Goal: Task Accomplishment & Management: Use online tool/utility

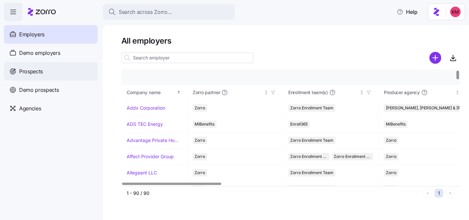
click at [49, 72] on div "Prospects" at bounding box center [51, 71] width 94 height 18
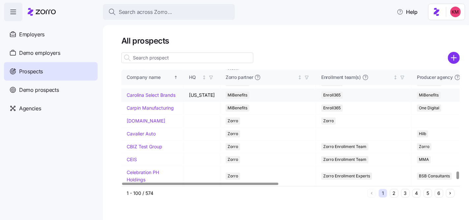
scroll to position [1531, 0]
click at [395, 194] on button "2" at bounding box center [394, 193] width 9 height 9
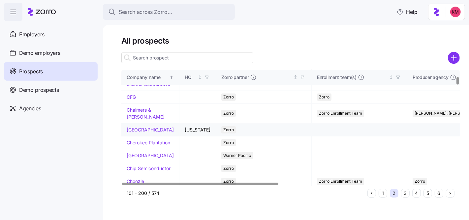
scroll to position [121, 0]
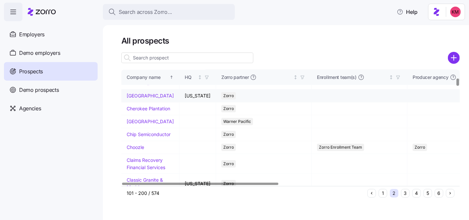
click at [138, 102] on td "Champlain College" at bounding box center [150, 95] width 58 height 13
click at [138, 98] on link "Champlain College" at bounding box center [150, 96] width 47 height 6
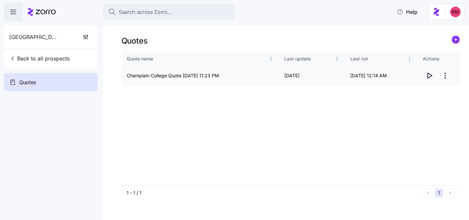
click at [429, 74] on icon "button" at bounding box center [429, 76] width 8 height 8
click at [62, 52] on button "Back to all prospects" at bounding box center [40, 58] width 66 height 13
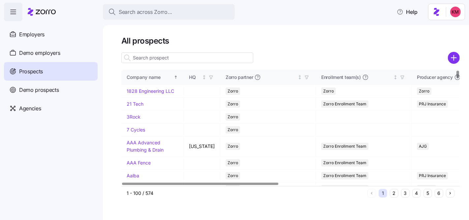
click at [429, 191] on button "5" at bounding box center [427, 193] width 9 height 9
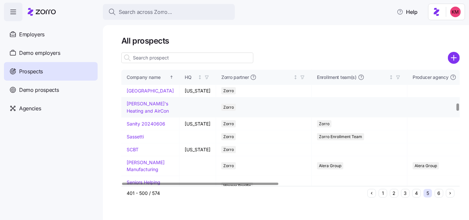
scroll to position [500, 0]
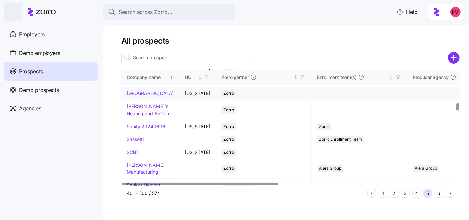
click at [134, 96] on link "Saint Michael's College" at bounding box center [150, 93] width 47 height 6
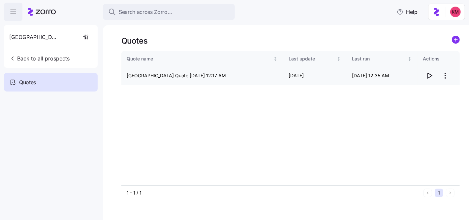
click at [430, 74] on icon "button" at bounding box center [430, 75] width 4 height 5
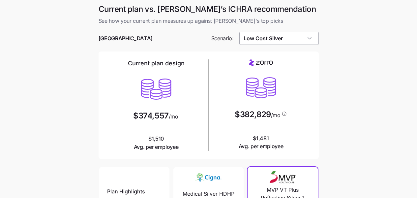
click at [258, 42] on input "Low Cost Silver" at bounding box center [278, 38] width 79 height 13
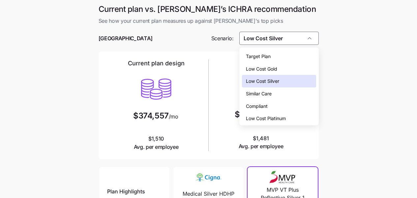
click at [263, 54] on span "Target Plan" at bounding box center [258, 56] width 25 height 7
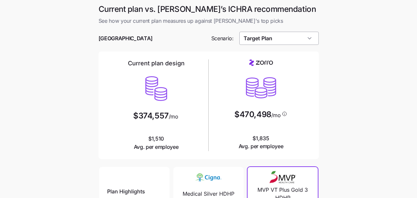
click at [271, 42] on input "Target Plan" at bounding box center [278, 38] width 79 height 13
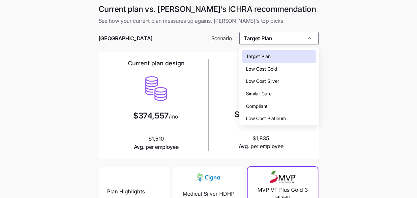
click at [275, 81] on span "Low Cost Silver" at bounding box center [262, 81] width 33 height 7
type input "Low Cost Silver"
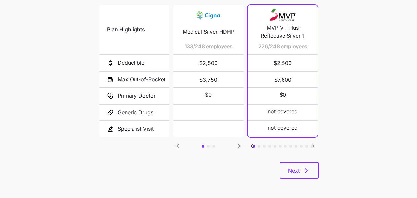
scroll to position [162, 0]
click at [303, 163] on button "Next" at bounding box center [299, 170] width 39 height 16
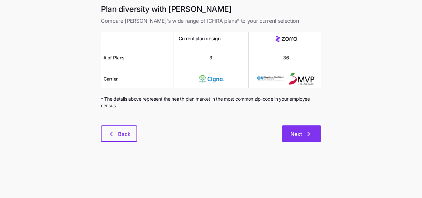
click at [293, 132] on span "Next" at bounding box center [297, 134] width 12 height 8
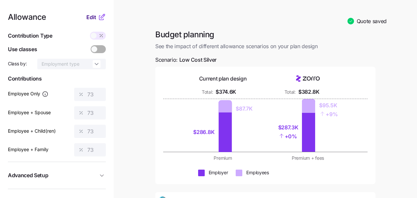
click at [90, 16] on span "Edit" at bounding box center [91, 17] width 10 height 8
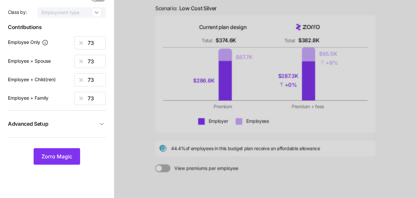
scroll to position [52, 0]
click at [76, 121] on span "Advanced Setup" at bounding box center [53, 123] width 90 height 8
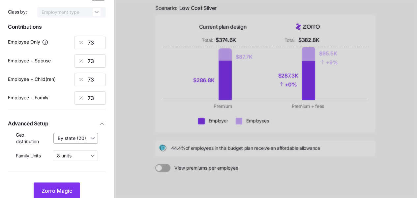
click at [79, 136] on input "By state (20)" at bounding box center [75, 138] width 45 height 11
click at [138, 142] on div at bounding box center [265, 105] width 303 height 314
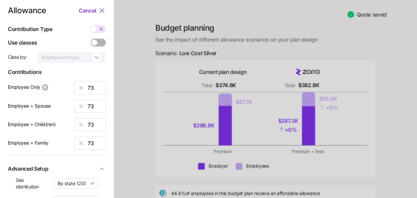
scroll to position [0, 0]
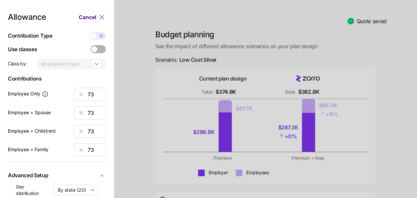
click at [90, 16] on span "Cancel" at bounding box center [87, 17] width 17 height 8
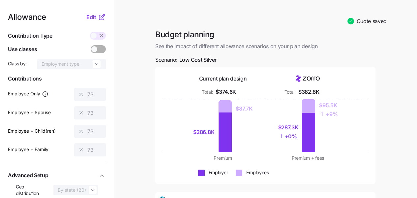
scroll to position [116, 0]
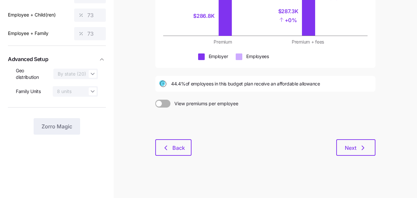
click at [155, 140] on div "Budget planning See the impact of different allowance scenarios on your plan de…" at bounding box center [265, 38] width 231 height 250
click at [170, 147] on icon "button" at bounding box center [166, 148] width 8 height 8
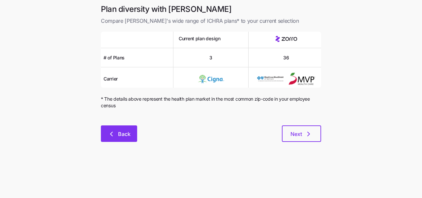
click at [119, 131] on span "Back" at bounding box center [124, 134] width 13 height 8
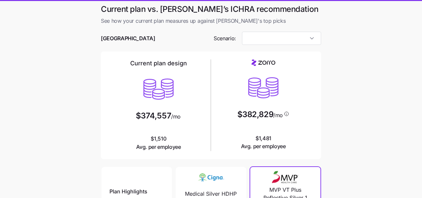
type input "Low Cost Silver"
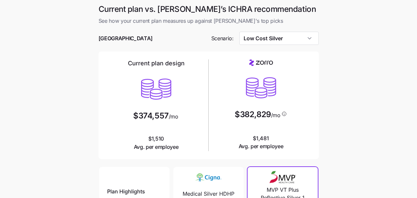
click at [135, 32] on div "Champlain College" at bounding box center [152, 39] width 113 height 14
click at [133, 38] on span "Champlain College" at bounding box center [126, 38] width 54 height 8
click at [127, 34] on div "Champlain College" at bounding box center [152, 39] width 113 height 14
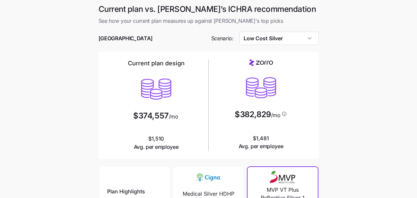
click at [128, 38] on span "Champlain College" at bounding box center [126, 38] width 54 height 8
copy span "College"
click at [111, 49] on div at bounding box center [209, 48] width 220 height 7
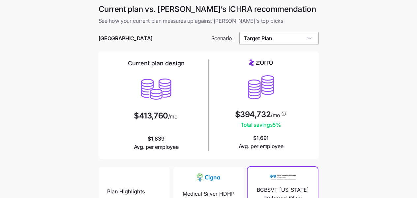
click at [298, 37] on input "Target Plan" at bounding box center [278, 38] width 79 height 13
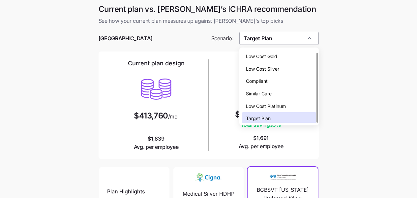
scroll to position [2, 0]
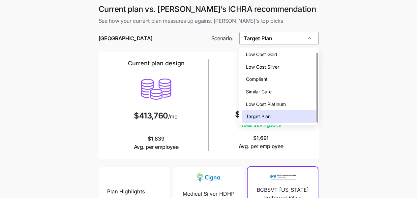
click at [295, 36] on input "Target Plan" at bounding box center [278, 38] width 79 height 13
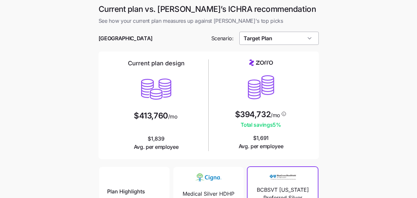
click at [295, 36] on input "Target Plan" at bounding box center [278, 38] width 79 height 13
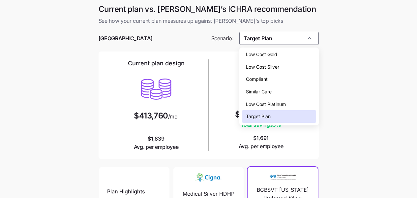
click at [284, 62] on div "Low Cost Silver" at bounding box center [279, 67] width 74 height 13
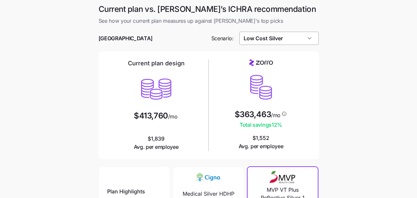
click at [282, 44] on input "Low Cost Silver" at bounding box center [278, 38] width 79 height 13
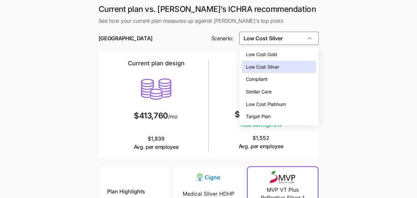
click at [281, 113] on div "Target Plan" at bounding box center [279, 116] width 74 height 13
type input "Target Plan"
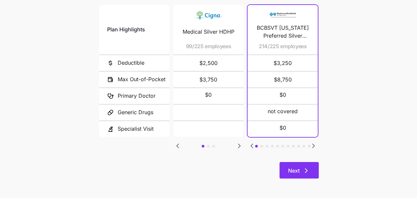
scroll to position [161, 0]
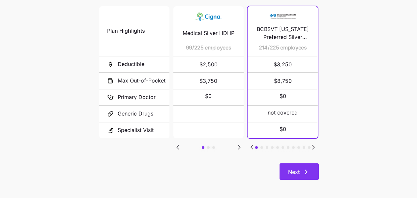
click at [301, 177] on button "Next" at bounding box center [299, 171] width 39 height 16
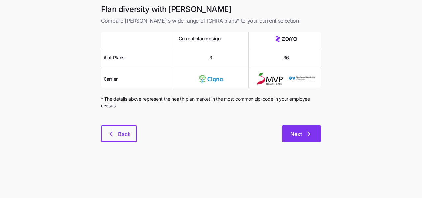
click at [298, 133] on span "Next" at bounding box center [297, 134] width 12 height 8
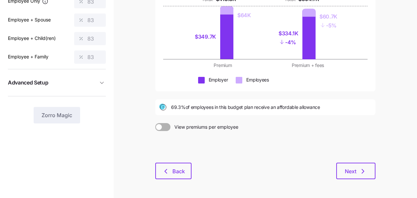
scroll to position [93, 0]
click at [159, 171] on button "Back" at bounding box center [173, 170] width 36 height 16
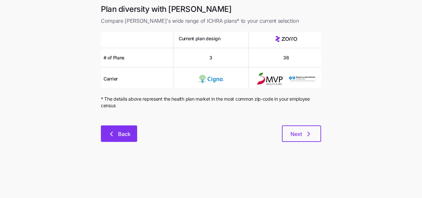
click at [126, 131] on span "Back" at bounding box center [124, 134] width 13 height 8
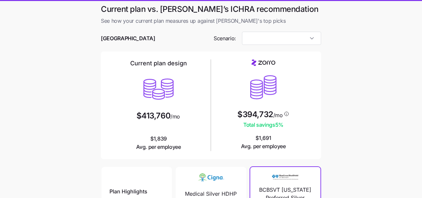
type input "Target Plan"
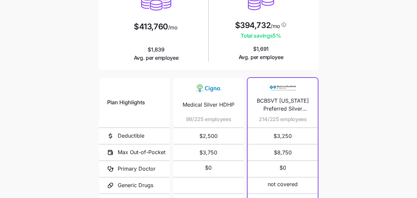
scroll to position [162, 0]
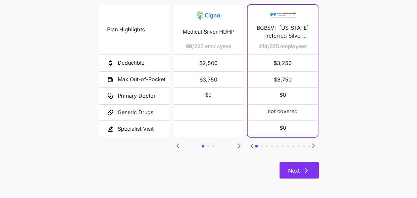
click at [308, 173] on icon "button" at bounding box center [306, 171] width 8 height 8
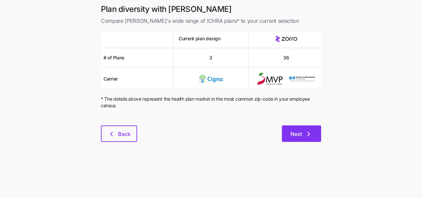
click at [289, 136] on button "Next" at bounding box center [301, 133] width 39 height 16
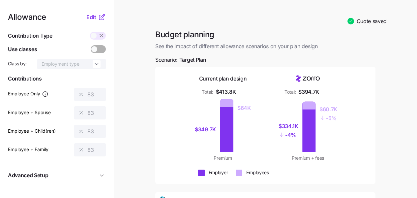
click at [86, 17] on div "Allowance Edit" at bounding box center [57, 17] width 98 height 8
click at [93, 16] on span "Edit" at bounding box center [91, 17] width 10 height 8
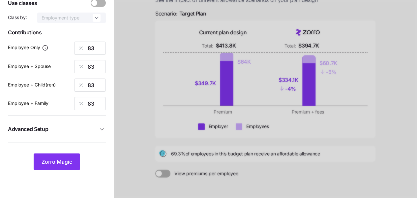
scroll to position [116, 0]
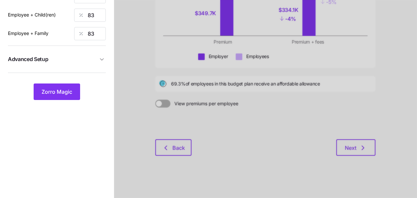
click at [91, 60] on span "Advanced Setup" at bounding box center [53, 59] width 90 height 8
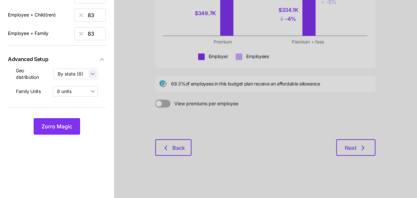
click at [89, 71] on input "By state (8)" at bounding box center [75, 74] width 45 height 11
click at [121, 73] on div at bounding box center [265, 41] width 303 height 314
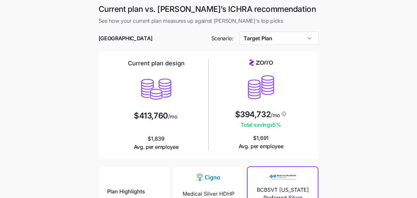
click at [353, 47] on main "Current plan vs. Zorro’s ICHRA recommendation See how your current plan measure…" at bounding box center [208, 180] width 417 height 360
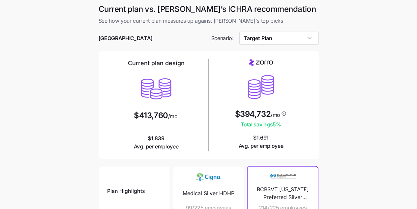
click at [348, 144] on main "Current plan vs. Zorro’s ICHRA recommendation See how your current plan measure…" at bounding box center [208, 180] width 417 height 360
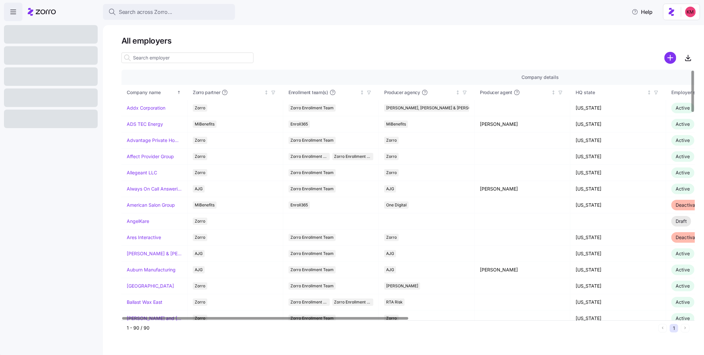
click at [178, 59] on input at bounding box center [187, 57] width 132 height 11
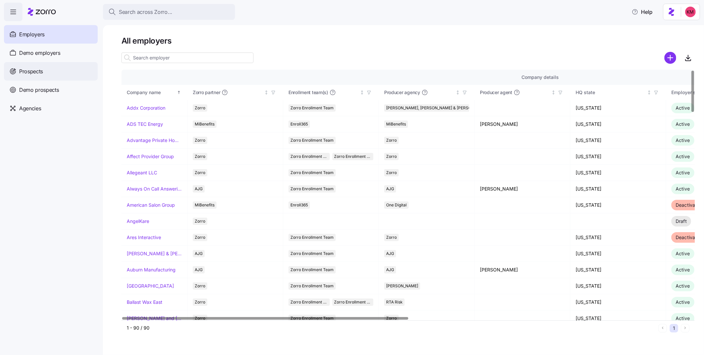
click at [45, 72] on div "Prospects" at bounding box center [51, 71] width 94 height 18
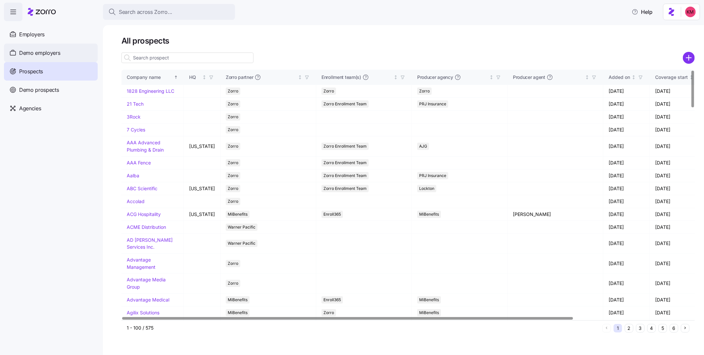
click at [32, 48] on div "Demo employers" at bounding box center [51, 53] width 94 height 18
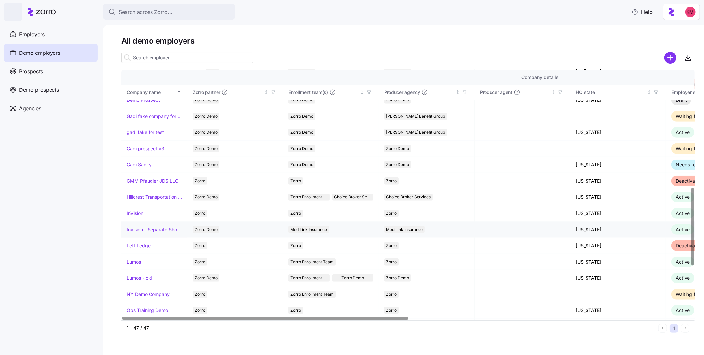
scroll to position [381, 0]
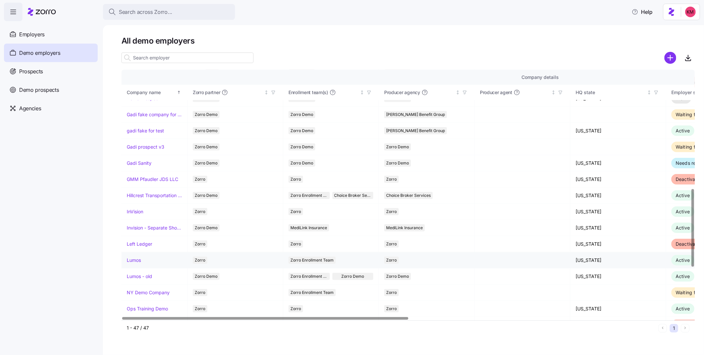
click at [136, 261] on link "Lumos" at bounding box center [134, 260] width 14 height 7
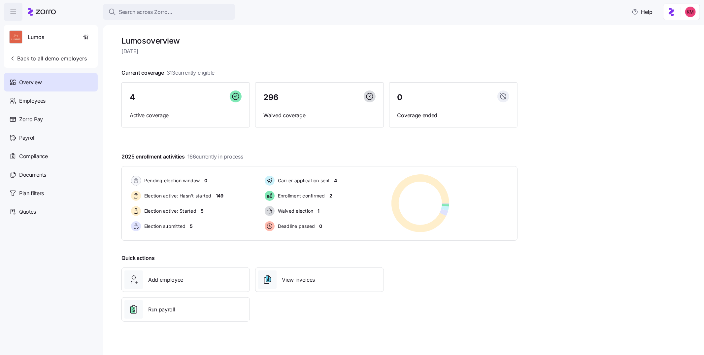
click at [30, 91] on div "Overview" at bounding box center [51, 82] width 94 height 18
click at [31, 99] on span "Employees" at bounding box center [32, 101] width 26 height 8
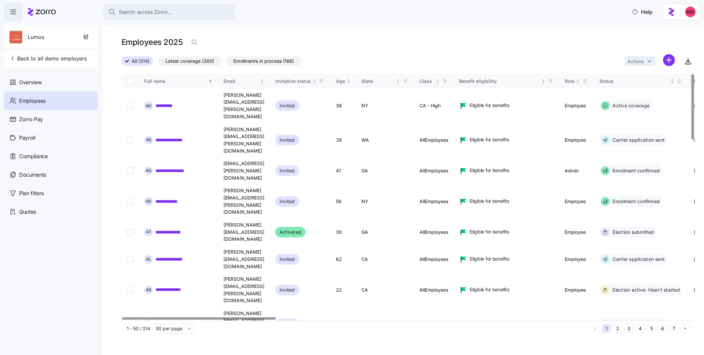
drag, startPoint x: 649, startPoint y: 329, endPoint x: 663, endPoint y: 329, distance: 13.2
click at [649, 329] on button "5" at bounding box center [651, 328] width 9 height 9
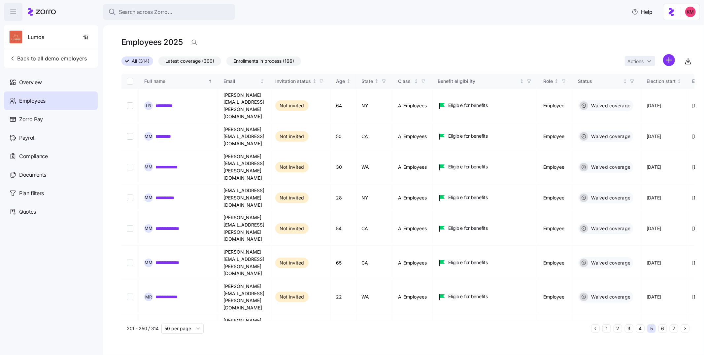
click at [663, 329] on button "6" at bounding box center [662, 328] width 9 height 9
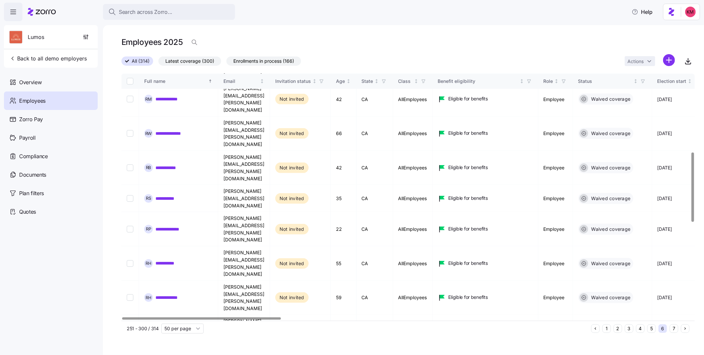
scroll to position [272, 0]
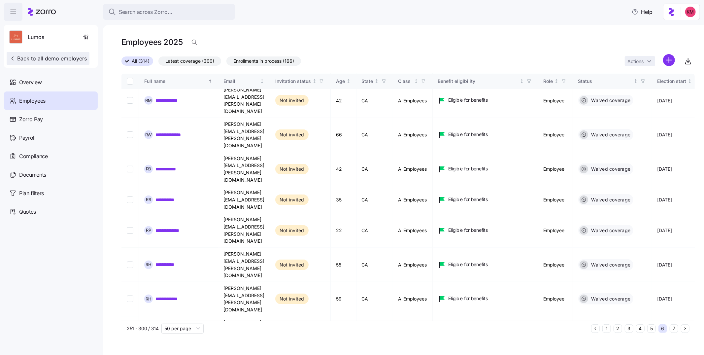
click at [24, 58] on span "Back to all demo employers" at bounding box center [48, 58] width 78 height 8
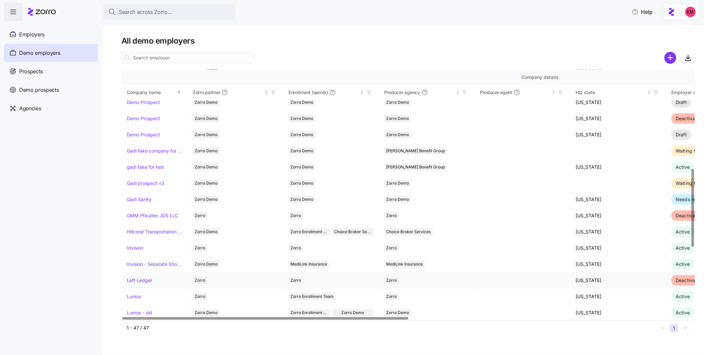
scroll to position [376, 0]
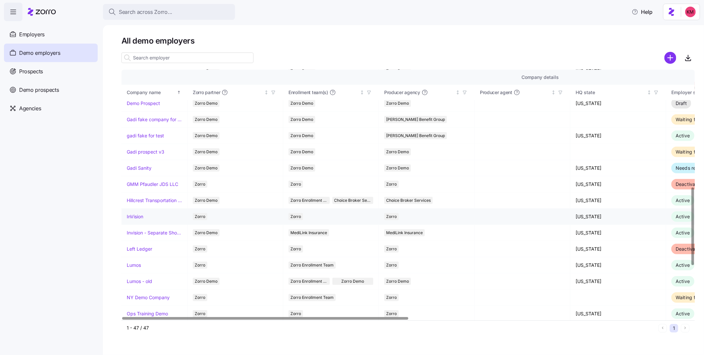
click at [136, 218] on link "InVision" at bounding box center [135, 216] width 16 height 7
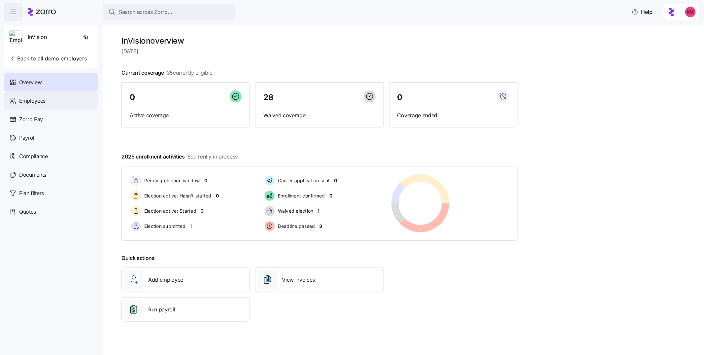
click at [39, 102] on span "Employees" at bounding box center [32, 101] width 26 height 8
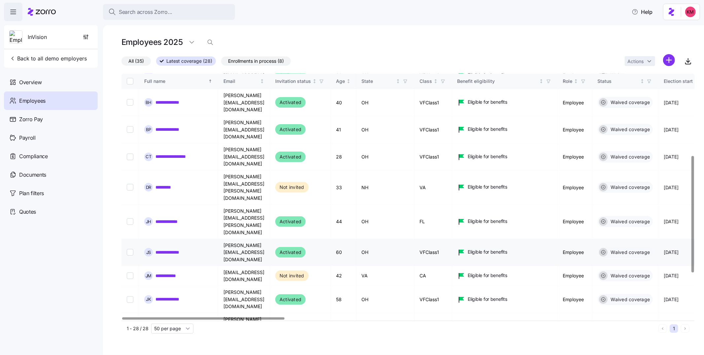
scroll to position [172, 0]
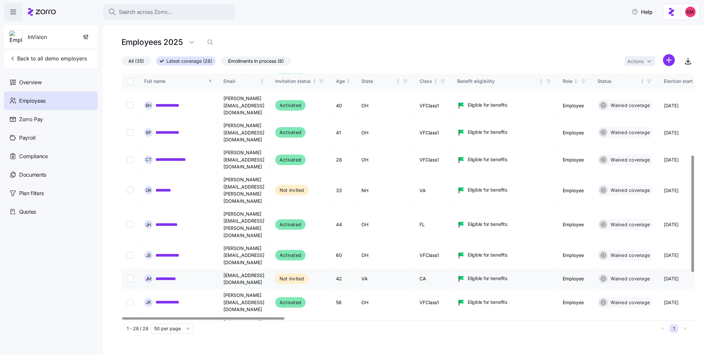
click at [165, 275] on link "**********" at bounding box center [170, 278] width 31 height 7
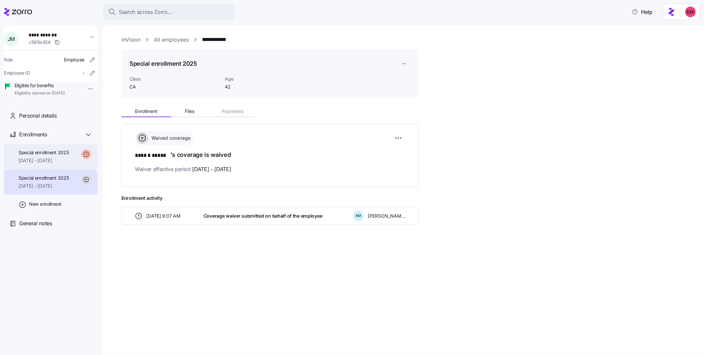
click at [67, 164] on div "Special enrollment 2025 10/01/2025 - 12/31/2025" at bounding box center [43, 156] width 50 height 15
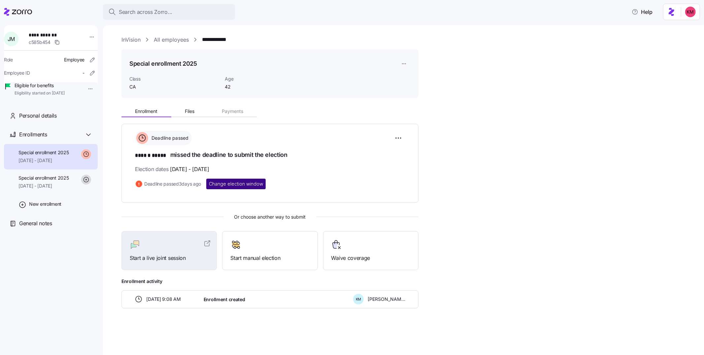
click at [235, 182] on span "Change election window" at bounding box center [236, 183] width 54 height 7
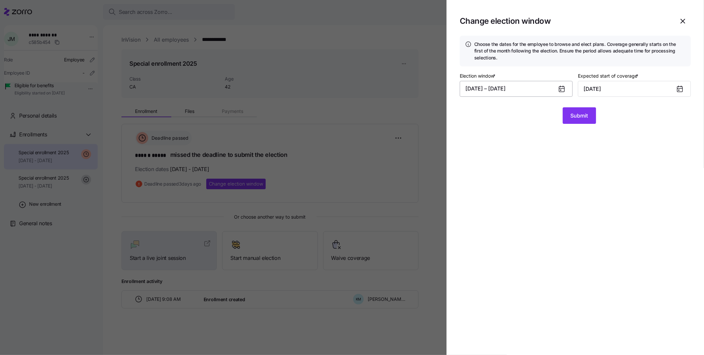
click at [538, 89] on button "08/13/2025 – 08/23/2025" at bounding box center [515, 89] width 113 height 16
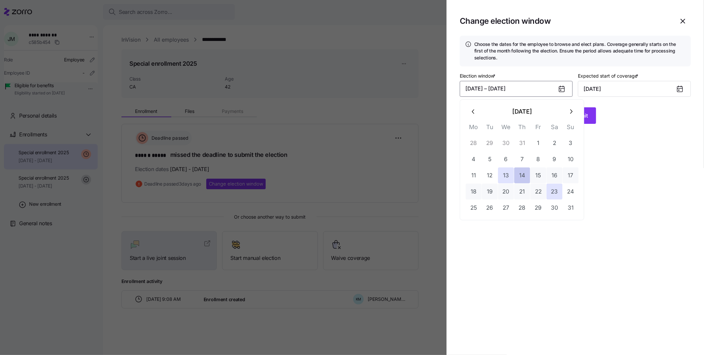
click at [528, 177] on button "14" at bounding box center [522, 175] width 16 height 16
click at [510, 208] on button "27" at bounding box center [506, 208] width 16 height 16
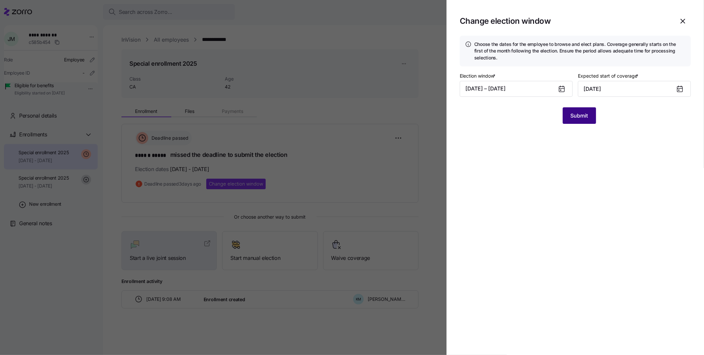
click at [591, 117] on button "Submit" at bounding box center [578, 115] width 33 height 16
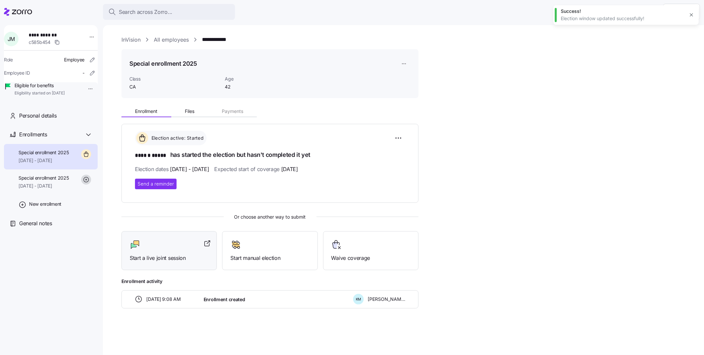
click at [153, 259] on span "Start a live joint session" at bounding box center [169, 258] width 79 height 8
click at [156, 250] on div "Start a live joint session" at bounding box center [169, 250] width 79 height 23
click at [162, 250] on div "Start a live joint session" at bounding box center [169, 250] width 79 height 23
click at [161, 249] on div at bounding box center [169, 244] width 79 height 11
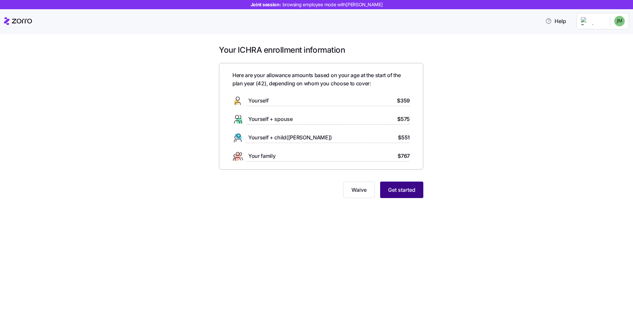
click at [411, 187] on span "Get started" at bounding box center [401, 190] width 27 height 8
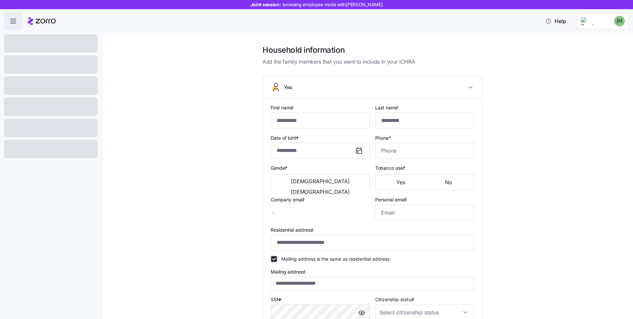
type input "******"
type input "*****"
type input "[EMAIL_ADDRESS][DOMAIN_NAME]"
type input "**********"
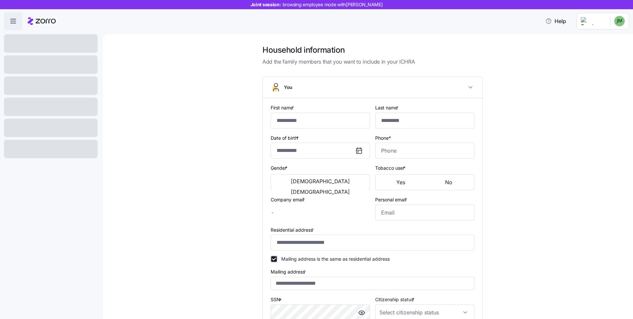
checkbox input "true"
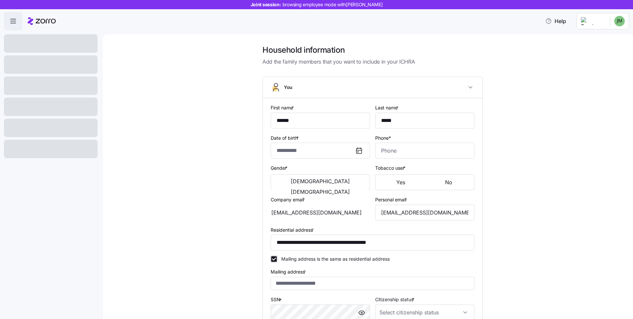
type input "**********"
type input "[PHONE_NUMBER]"
type input "[DEMOGRAPHIC_DATA] citizen"
type input "Single"
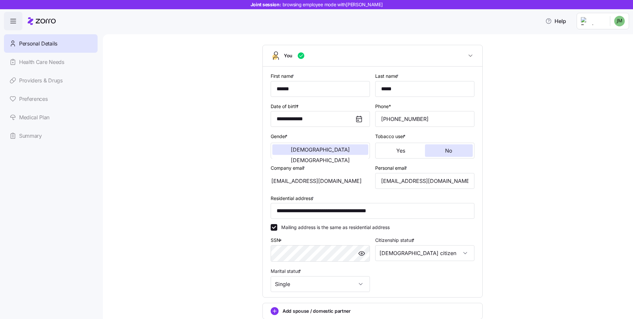
scroll to position [126, 0]
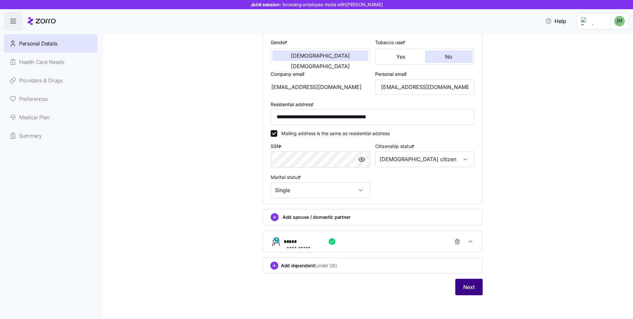
click at [458, 284] on button "Next" at bounding box center [468, 287] width 27 height 16
click at [433, 250] on button "**********" at bounding box center [373, 241] width 220 height 21
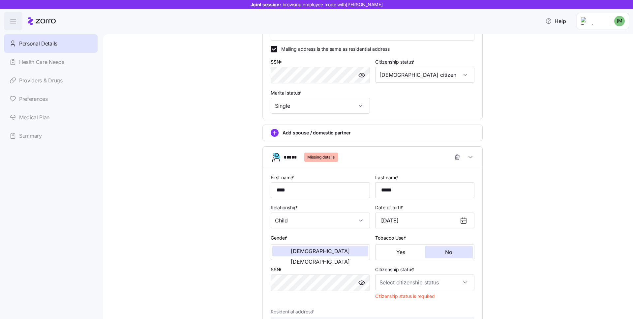
scroll to position [240, 0]
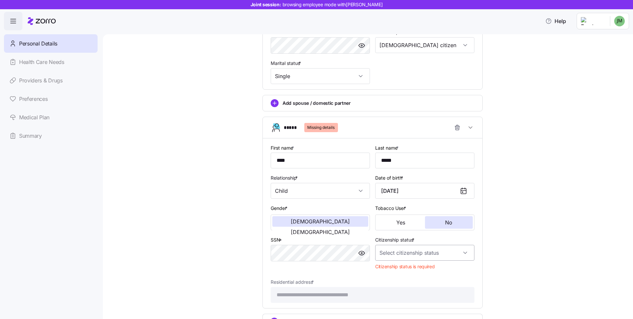
click at [434, 257] on input "Citizenship status *" at bounding box center [424, 253] width 99 height 16
click at [415, 273] on div "[DEMOGRAPHIC_DATA] citizen" at bounding box center [423, 273] width 94 height 14
type input "[DEMOGRAPHIC_DATA] citizen"
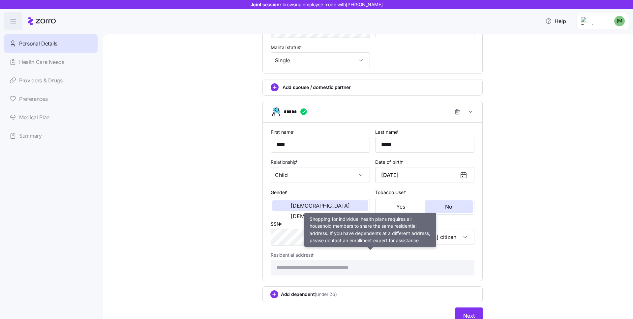
scroll to position [284, 0]
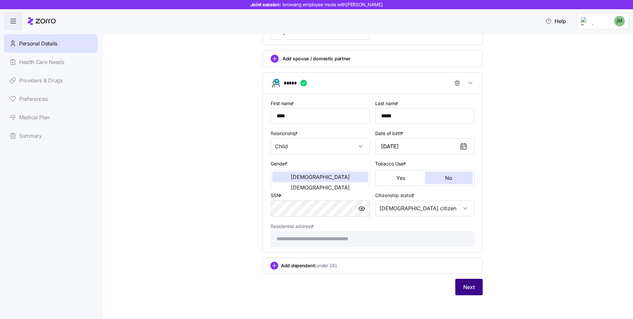
click at [468, 288] on span "Next" at bounding box center [469, 287] width 12 height 8
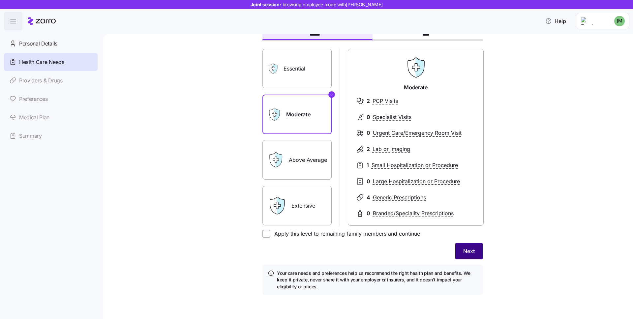
click at [463, 248] on span "Next" at bounding box center [469, 251] width 12 height 8
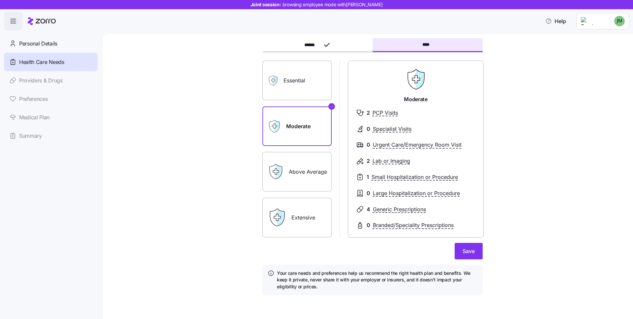
scroll to position [33, 0]
click at [466, 256] on button "Save" at bounding box center [469, 251] width 28 height 16
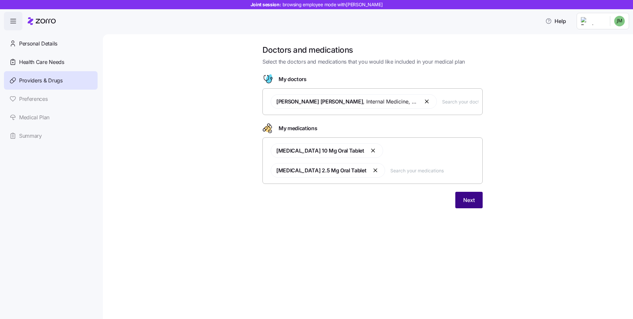
click at [470, 192] on button "Next" at bounding box center [468, 200] width 27 height 16
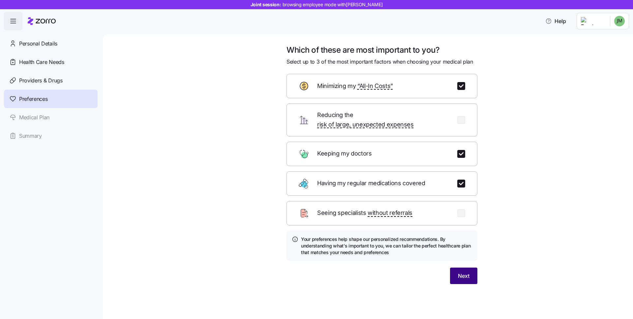
click at [470, 272] on button "Next" at bounding box center [463, 276] width 27 height 16
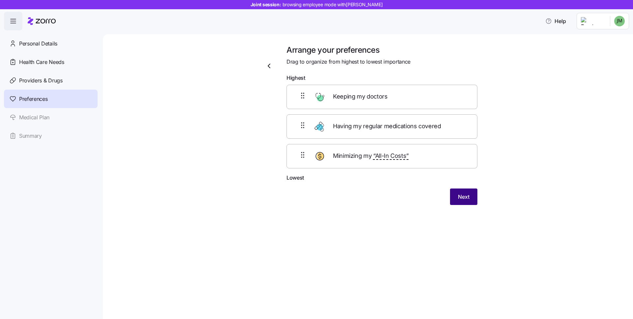
click at [463, 196] on span "Next" at bounding box center [464, 197] width 12 height 8
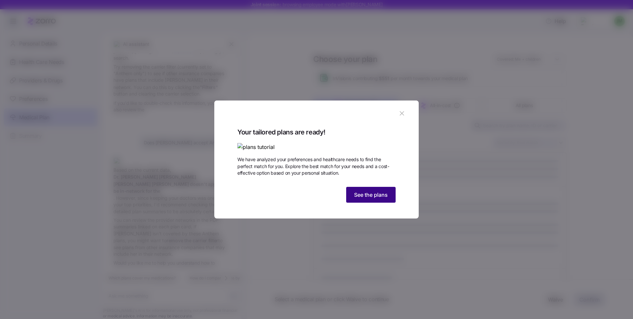
scroll to position [92, 0]
click at [375, 199] on span "See the plans" at bounding box center [371, 195] width 34 height 8
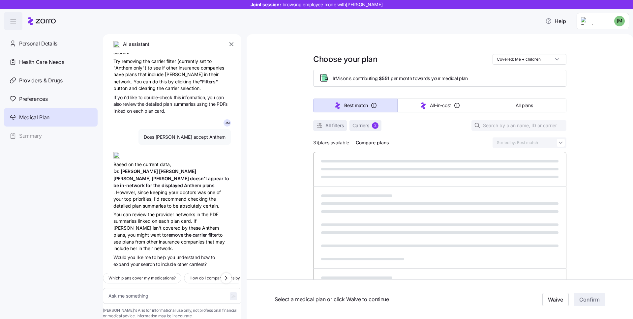
type textarea "x"
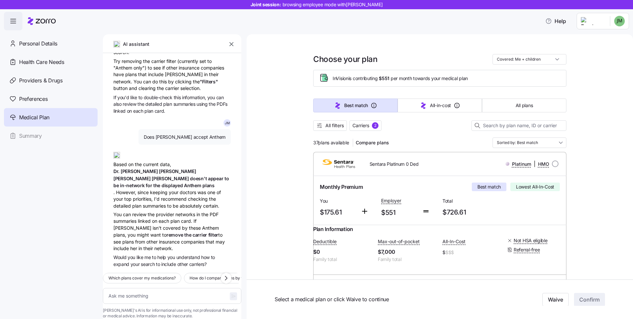
click at [230, 42] on icon "button" at bounding box center [231, 44] width 7 height 7
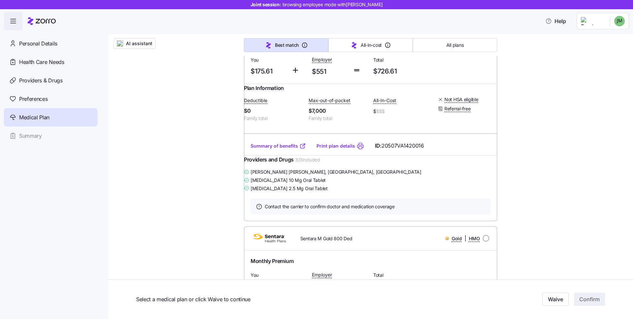
scroll to position [153, 0]
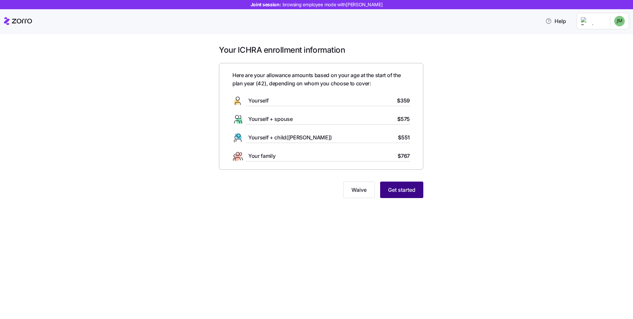
click at [413, 191] on span "Get started" at bounding box center [401, 190] width 27 height 8
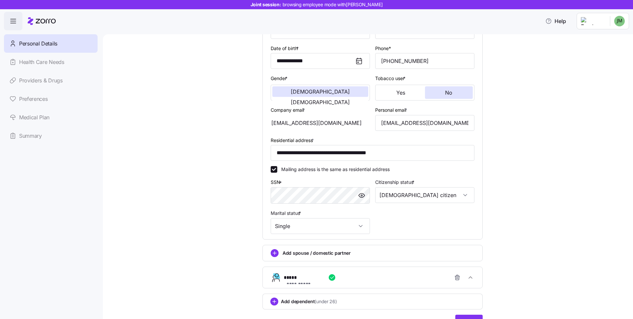
scroll to position [126, 0]
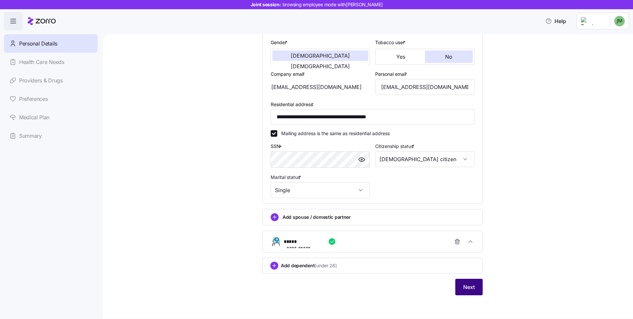
click at [463, 288] on span "Next" at bounding box center [469, 287] width 12 height 8
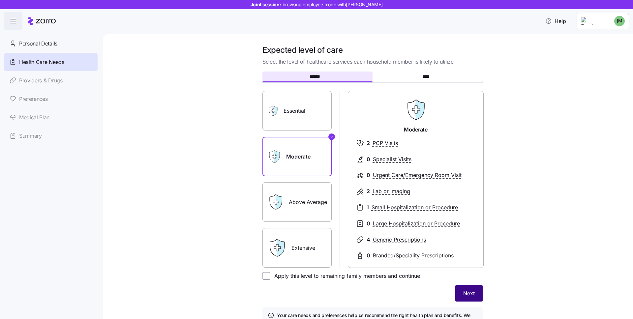
click at [472, 298] on button "Next" at bounding box center [468, 293] width 27 height 16
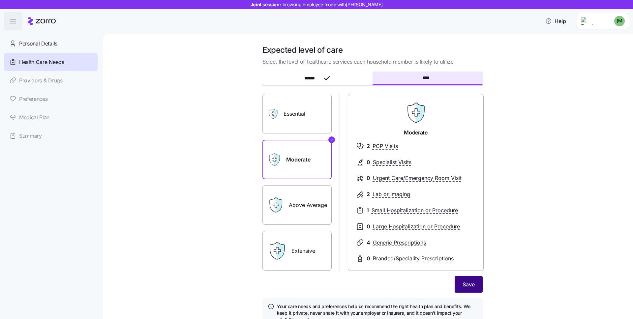
click at [473, 285] on button "Save" at bounding box center [469, 284] width 28 height 16
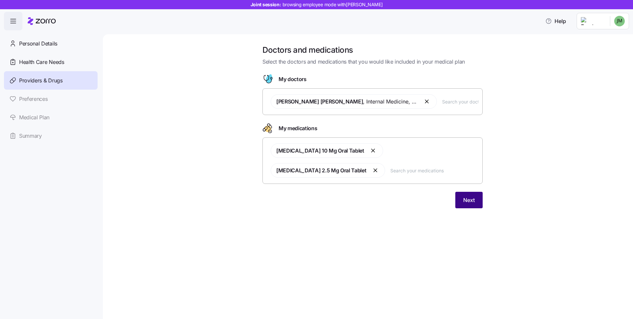
click at [457, 194] on button "Next" at bounding box center [468, 200] width 27 height 16
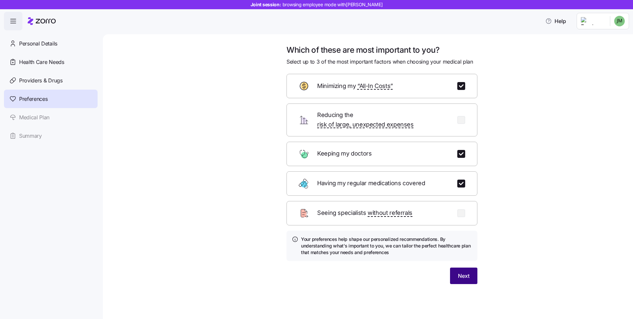
click at [471, 272] on button "Next" at bounding box center [463, 276] width 27 height 16
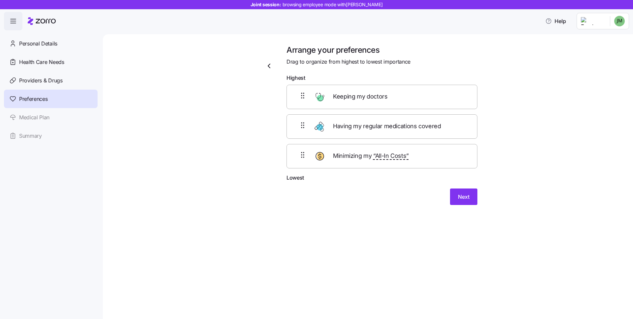
click at [466, 206] on div "Arrange your preferences Drag to organize from highest to lowest importance Hig…" at bounding box center [382, 129] width 202 height 168
click at [465, 197] on span "Next" at bounding box center [464, 197] width 12 height 8
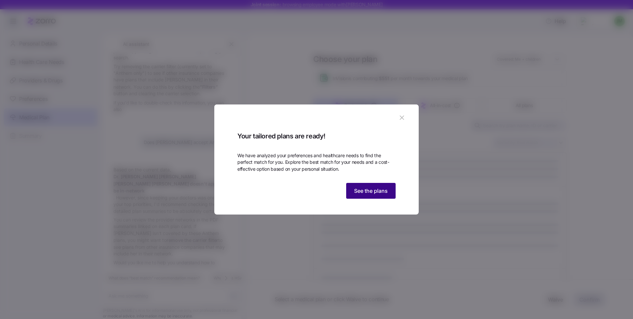
scroll to position [92, 0]
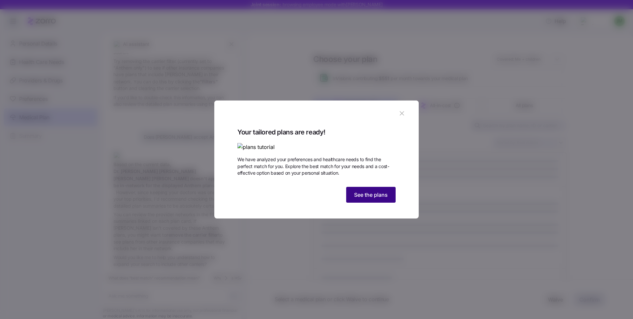
click at [374, 199] on span "See the plans" at bounding box center [371, 195] width 34 height 8
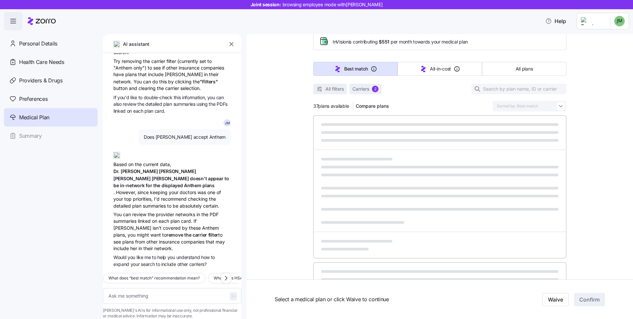
scroll to position [68, 0]
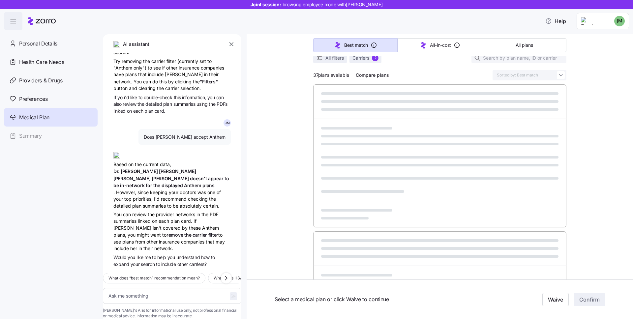
type textarea "x"
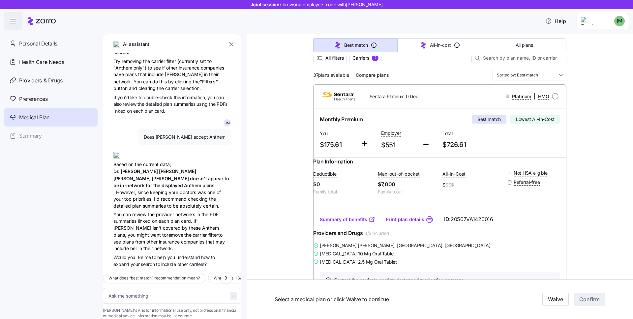
click at [232, 43] on icon "button" at bounding box center [231, 44] width 7 height 7
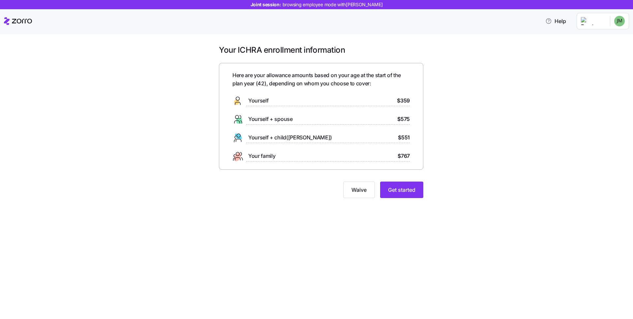
click at [436, 156] on div "Your ICHRA enrollment information Here are your allowance amounts based on your…" at bounding box center [321, 125] width 606 height 161
click at [410, 196] on button "Get started" at bounding box center [401, 190] width 43 height 16
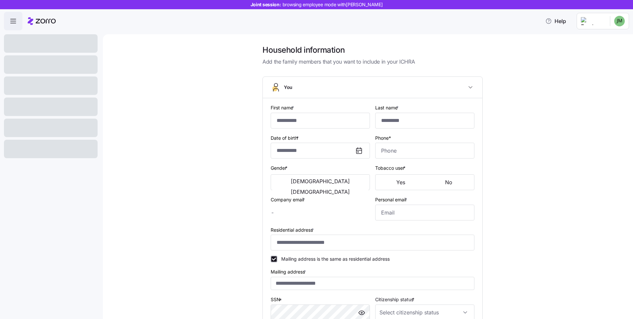
type input "******"
type input "*****"
type input "[EMAIL_ADDRESS][DOMAIN_NAME]"
type input "**********"
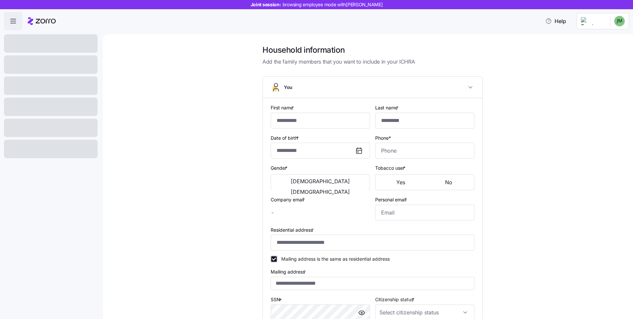
checkbox input "true"
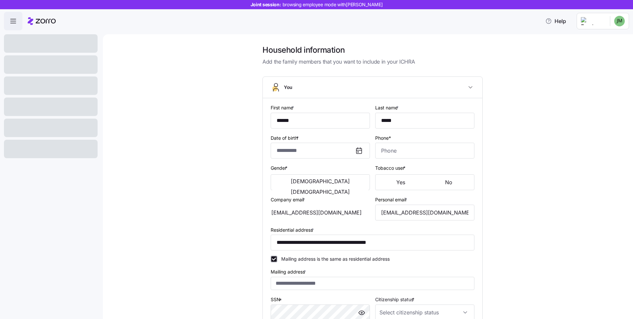
type input "**********"
type input "[PHONE_NUMBER]"
type input "[DEMOGRAPHIC_DATA] citizen"
type input "Single"
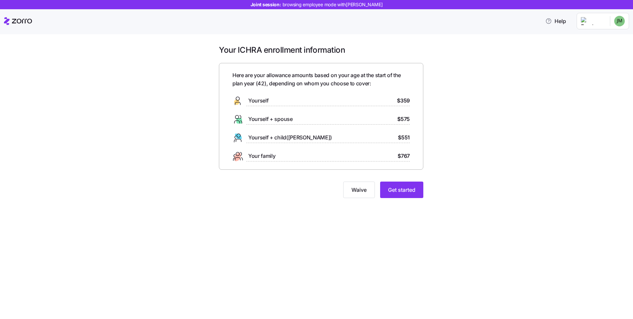
drag, startPoint x: 529, startPoint y: 174, endPoint x: 440, endPoint y: 194, distance: 91.2
click at [525, 178] on div "Your ICHRA enrollment information Here are your allowance amounts based on your…" at bounding box center [321, 125] width 606 height 161
click at [395, 187] on span "Get started" at bounding box center [401, 190] width 27 height 8
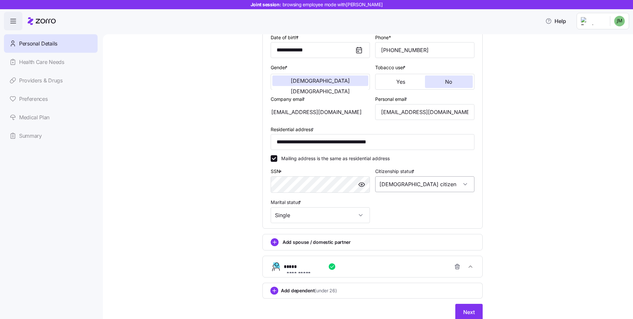
scroll to position [126, 0]
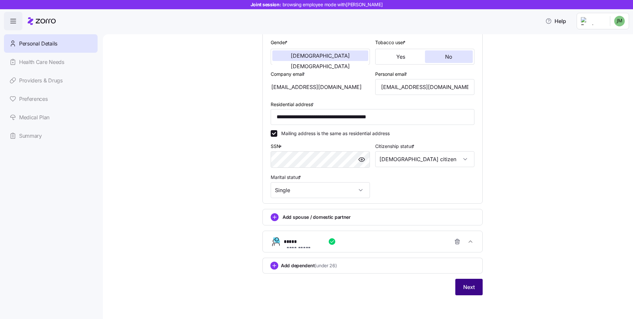
click at [475, 289] on button "Next" at bounding box center [468, 287] width 27 height 16
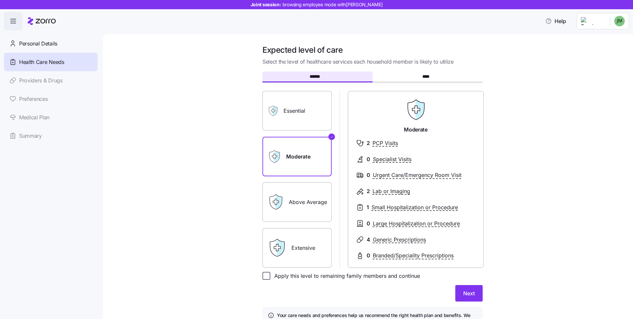
click at [267, 279] on input "Apply this level to remaining family members and continue" at bounding box center [267, 276] width 8 height 8
checkbox input "true"
click at [457, 292] on button "Next" at bounding box center [468, 293] width 27 height 16
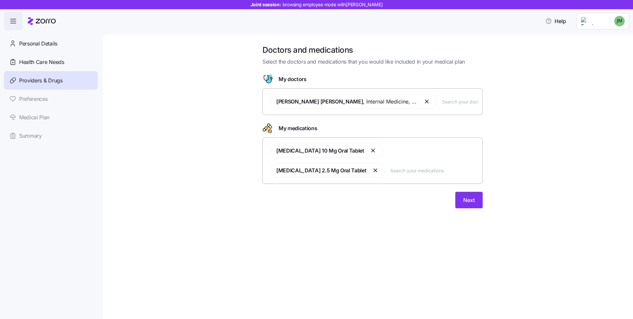
click at [462, 103] on input "text" at bounding box center [460, 101] width 36 height 7
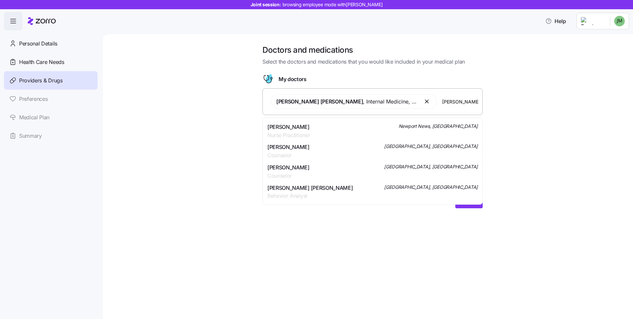
scroll to position [313, 0]
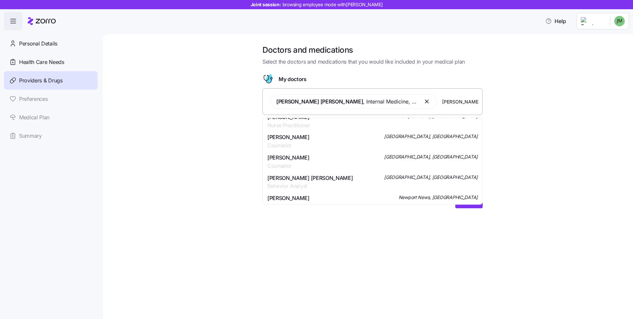
type input "jones"
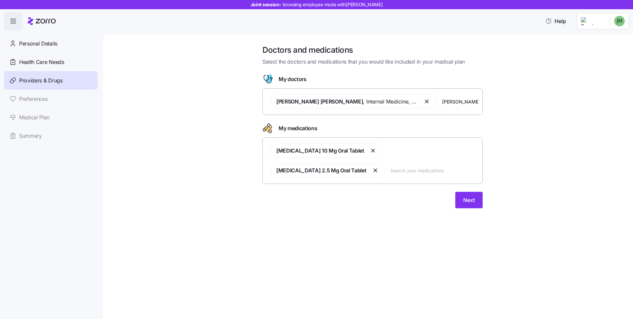
click at [523, 121] on div "Doctors and medications Select the doctors and medications that you would like …" at bounding box center [372, 131] width 503 height 172
click at [397, 171] on input "text" at bounding box center [435, 170] width 88 height 7
click at [396, 169] on input "text" at bounding box center [435, 170] width 88 height 7
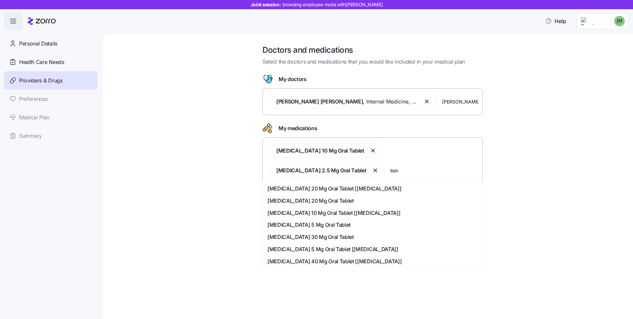
scroll to position [0, 0]
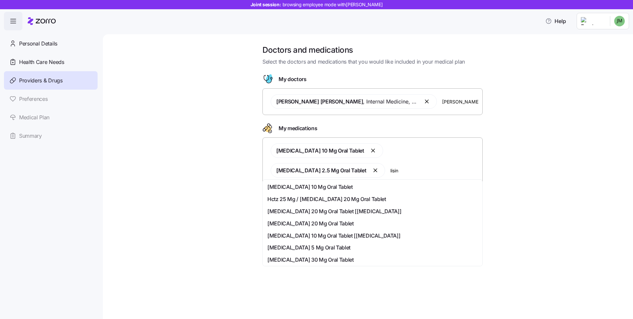
type input "lisin"
click at [545, 182] on div "Doctors and medications Select the doctors and medications that you would like …" at bounding box center [372, 131] width 503 height 172
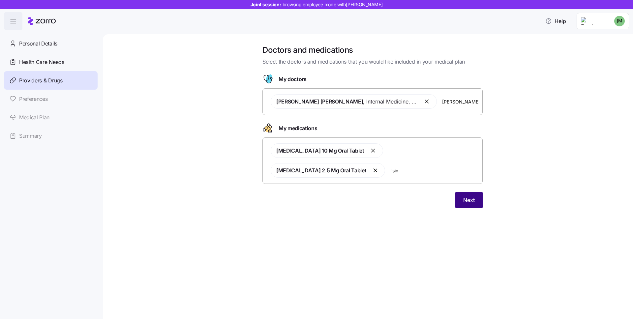
click at [468, 198] on button "Next" at bounding box center [468, 200] width 27 height 16
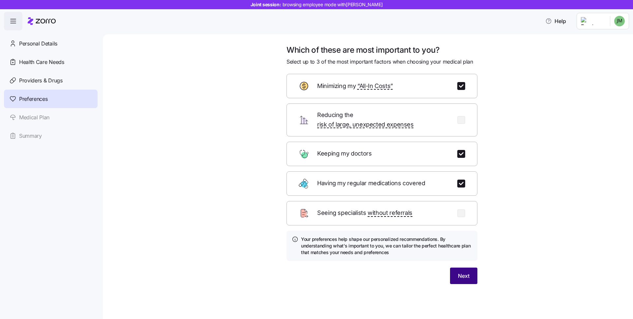
click at [454, 270] on button "Next" at bounding box center [463, 276] width 27 height 16
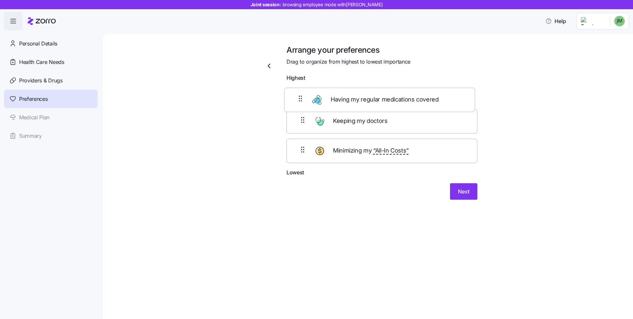
drag, startPoint x: 304, startPoint y: 126, endPoint x: 301, endPoint y: 96, distance: 30.8
click at [301, 96] on div "Keeping my doctors Having my regular medications covered Minimizing my “All-In …" at bounding box center [382, 127] width 191 height 84
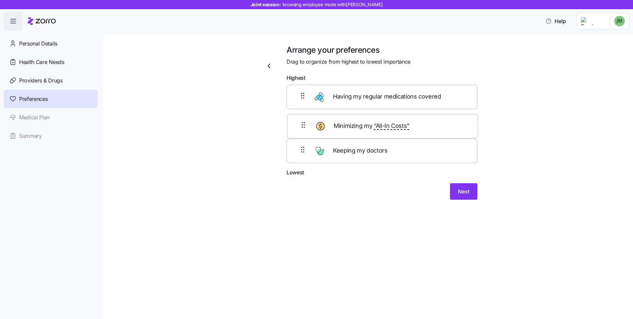
drag, startPoint x: 297, startPoint y: 149, endPoint x: 298, endPoint y: 116, distance: 33.6
click at [298, 116] on div "Having my regular medications covered Keeping my doctors Minimizing my “All-In …" at bounding box center [382, 127] width 191 height 84
drag, startPoint x: 299, startPoint y: 111, endPoint x: 294, endPoint y: 150, distance: 39.2
click at [294, 152] on div "Having my regular medications covered Minimizing my “All-In Costs” Keeping my d…" at bounding box center [382, 127] width 191 height 84
drag, startPoint x: 298, startPoint y: 160, endPoint x: 301, endPoint y: 128, distance: 32.2
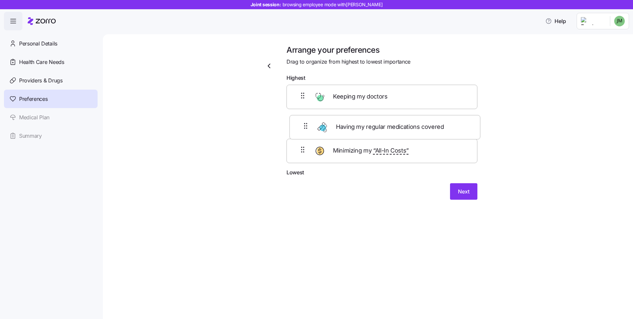
click at [301, 128] on div "Keeping my doctors Minimizing my “All-In Costs” Having my regular medications c…" at bounding box center [382, 127] width 191 height 84
click at [458, 201] on button "Next" at bounding box center [463, 197] width 27 height 16
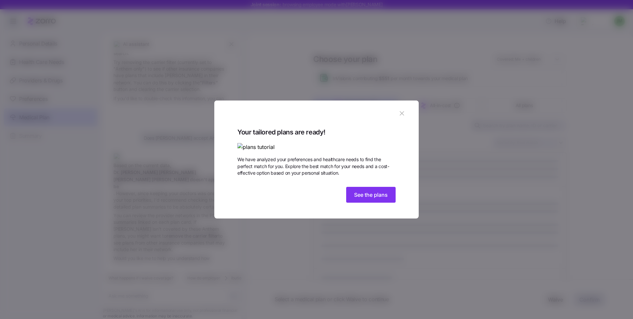
scroll to position [92, 0]
click at [378, 199] on span "See the plans" at bounding box center [371, 195] width 34 height 8
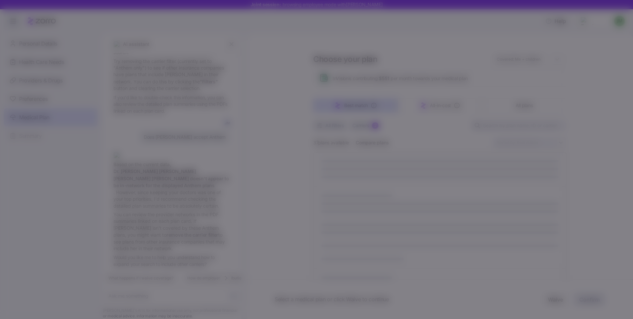
type textarea "x"
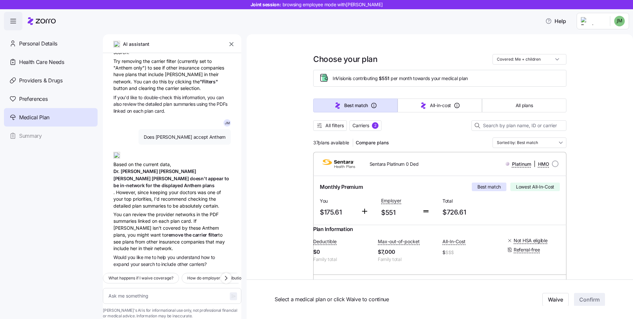
click at [234, 42] on icon "button" at bounding box center [231, 44] width 7 height 7
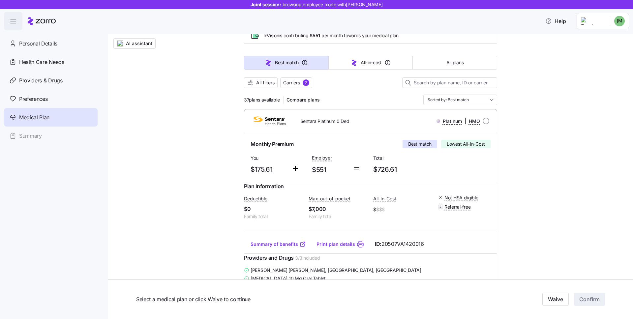
scroll to position [0, 0]
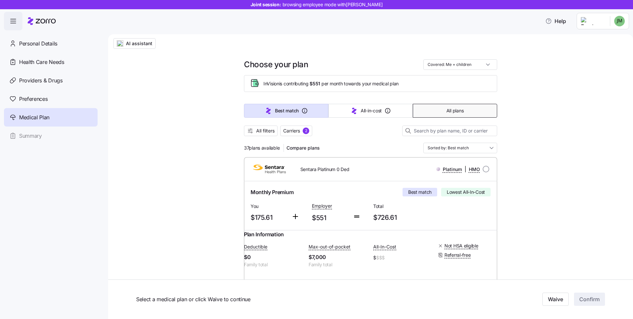
click at [468, 114] on button "All plans" at bounding box center [455, 111] width 84 height 14
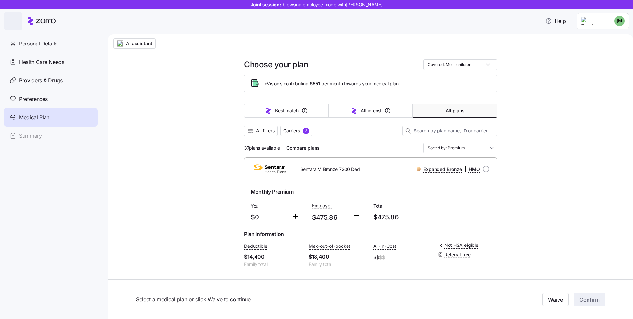
click at [489, 149] on input "Sorted by: Premium" at bounding box center [460, 148] width 74 height 11
drag, startPoint x: 541, startPoint y: 206, endPoint x: 468, endPoint y: 219, distance: 73.5
click at [256, 132] on span "All filters" at bounding box center [265, 131] width 18 height 7
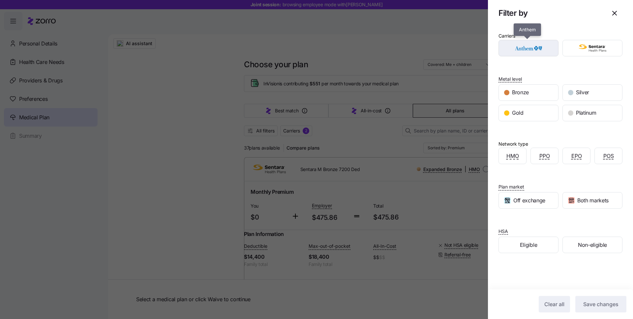
click at [539, 52] on img "button" at bounding box center [529, 48] width 48 height 13
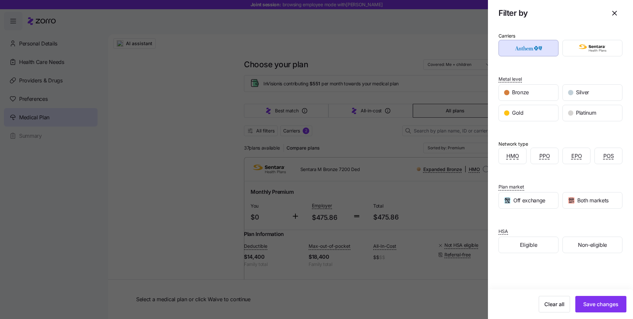
scroll to position [5, 0]
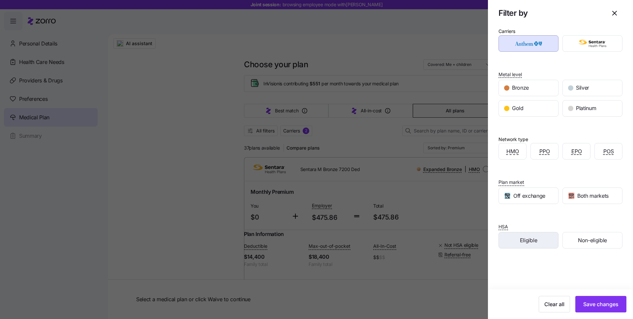
click at [539, 241] on div "Eligible" at bounding box center [528, 241] width 59 height 16
click at [600, 305] on span "Save changes" at bounding box center [600, 304] width 35 height 8
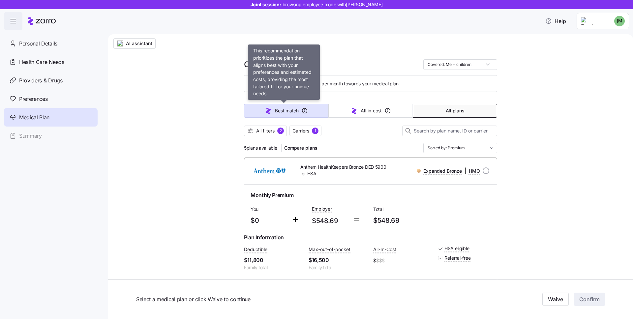
click at [266, 107] on icon "button" at bounding box center [269, 111] width 8 height 8
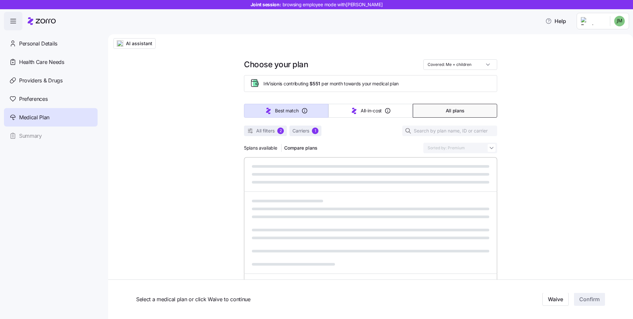
type input "Sorted by: Best match"
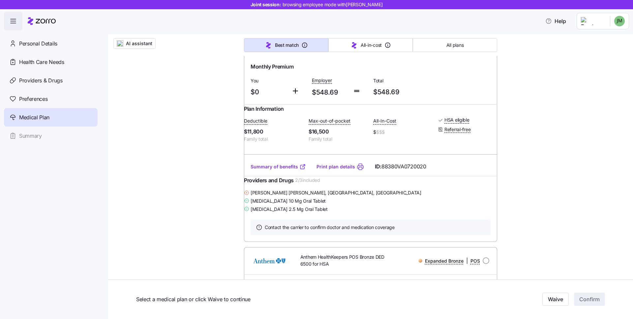
scroll to position [112, 0]
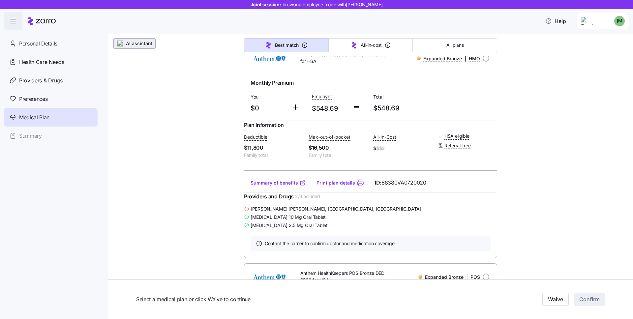
click at [142, 45] on span "AI assistant" at bounding box center [139, 43] width 26 height 7
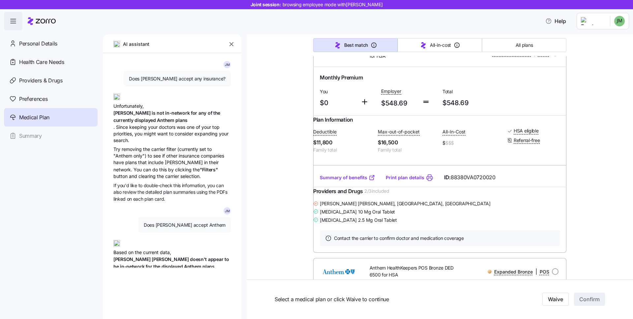
type textarea "x"
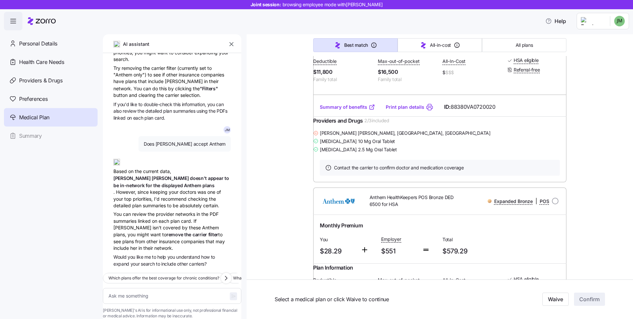
scroll to position [195, 0]
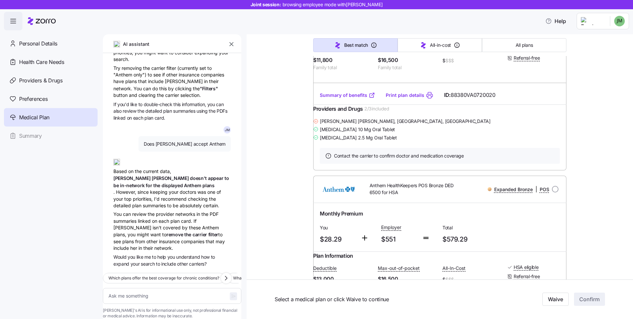
click at [230, 45] on icon "button" at bounding box center [231, 44] width 7 height 7
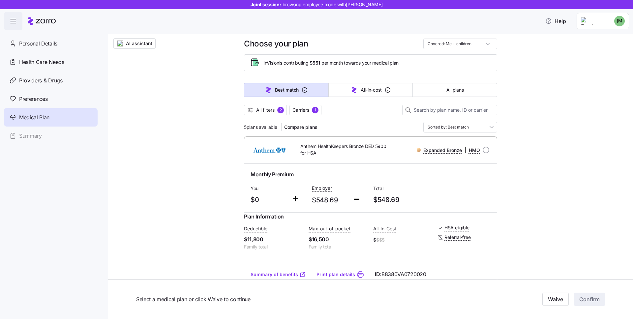
scroll to position [0, 0]
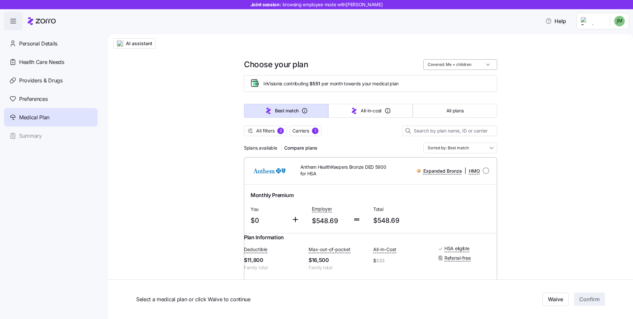
click at [478, 61] on input "Covered: Me + children" at bounding box center [460, 64] width 74 height 11
click at [456, 83] on div "Just me" at bounding box center [458, 80] width 69 height 11
type input "Covered: Just me"
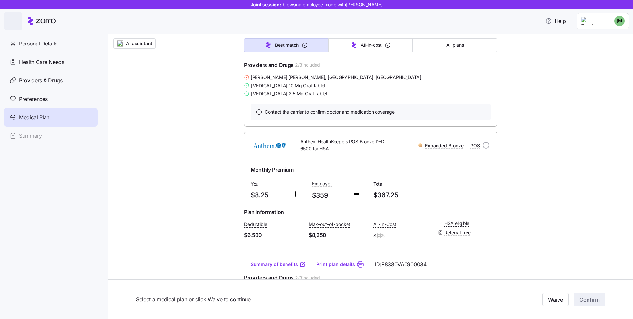
scroll to position [243, 0]
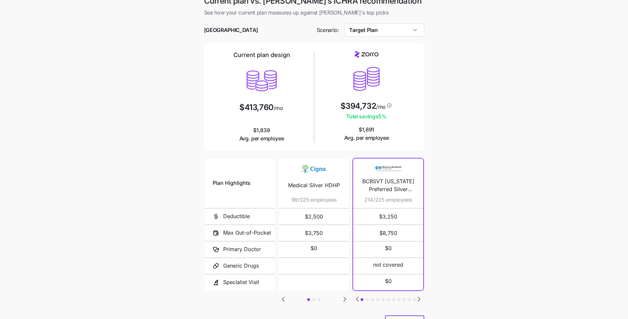
scroll to position [9, 0]
click at [342, 300] on icon "Go to next slide" at bounding box center [345, 299] width 8 height 8
click at [285, 298] on icon "Go to previous slide" at bounding box center [283, 299] width 8 height 8
click at [284, 299] on icon "Go to previous slide" at bounding box center [283, 299] width 2 height 4
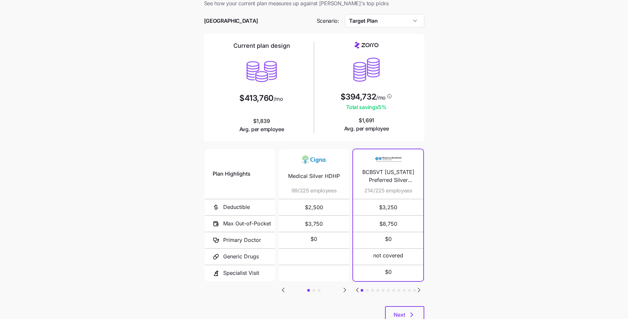
scroll to position [41, 0]
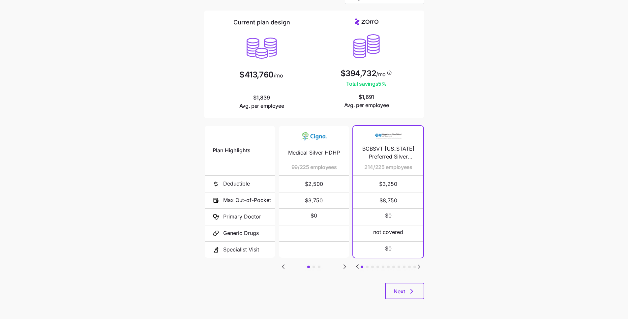
click at [469, 262] on main "Current plan vs. [PERSON_NAME]’s ICHRA recommendation See how your current plan…" at bounding box center [314, 139] width 628 height 360
click at [412, 291] on icon "button" at bounding box center [412, 292] width 8 height 8
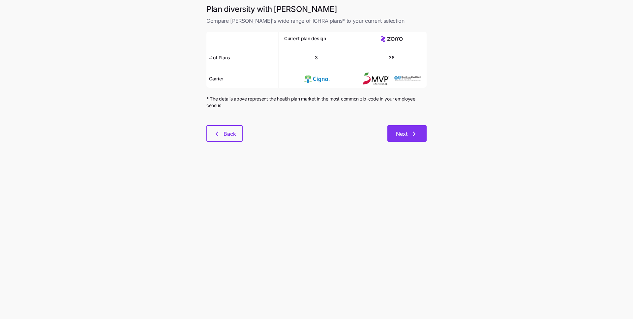
drag, startPoint x: 454, startPoint y: 142, endPoint x: 415, endPoint y: 132, distance: 39.4
click at [453, 142] on main "Plan diversity with Zorro Compare [PERSON_NAME]'s wide range of ICHRA plans* to…" at bounding box center [316, 159] width 633 height 319
click at [416, 133] on icon "button" at bounding box center [414, 134] width 8 height 8
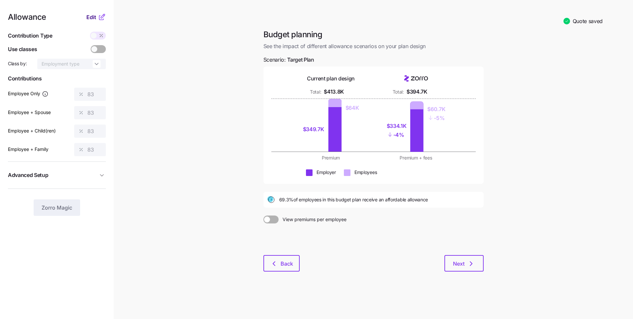
click at [94, 16] on span "Edit" at bounding box center [91, 17] width 10 height 8
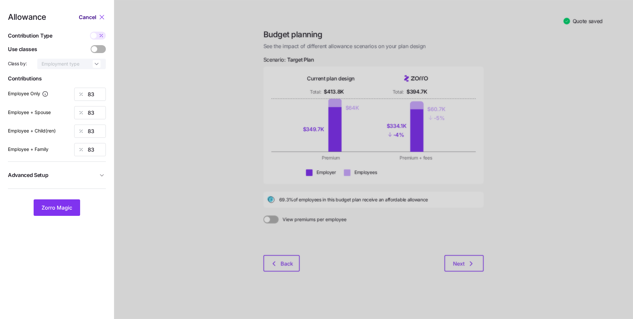
click at [94, 16] on span "Cancel" at bounding box center [87, 17] width 17 height 8
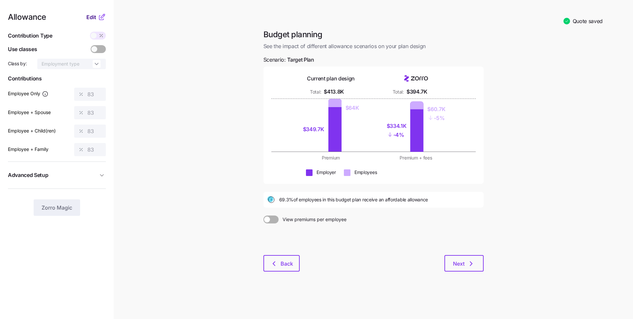
click at [88, 17] on span "Edit" at bounding box center [91, 17] width 10 height 8
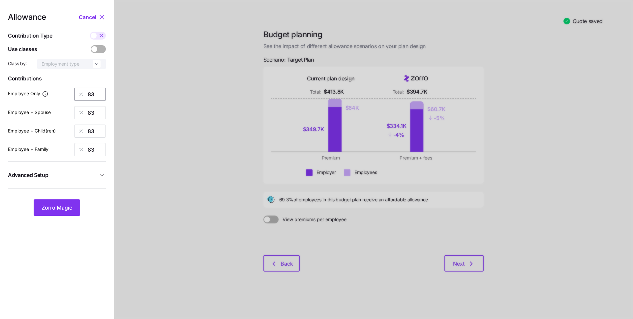
click at [96, 96] on input "83" at bounding box center [90, 94] width 32 height 13
type input "80"
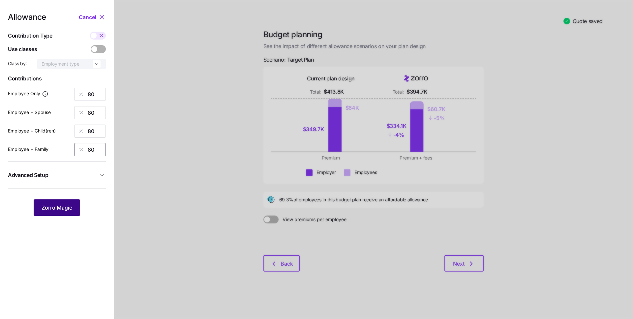
type input "80"
click at [66, 204] on span "Zorro Magic" at bounding box center [57, 208] width 31 height 8
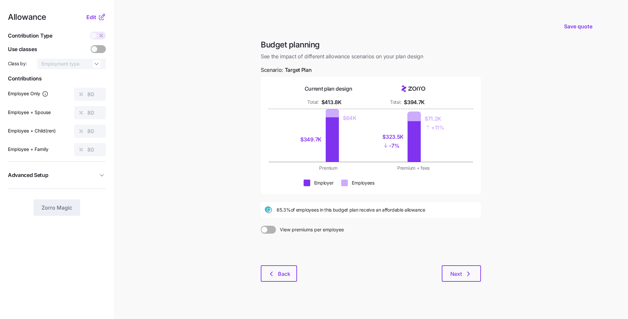
click at [245, 260] on main "Save quote Budget planning See the impact of different allowance scenarios on y…" at bounding box center [314, 162] width 628 height 324
drag, startPoint x: 511, startPoint y: 272, endPoint x: 494, endPoint y: 272, distance: 16.5
click at [510, 272] on main "Save quote Budget planning See the impact of different allowance scenarios on y…" at bounding box center [314, 162] width 628 height 324
click at [466, 275] on icon "button" at bounding box center [469, 274] width 8 height 8
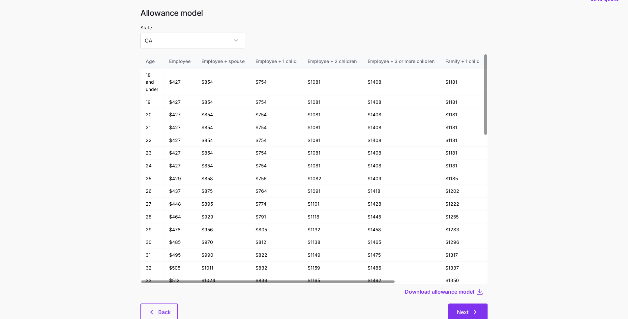
scroll to position [35, 0]
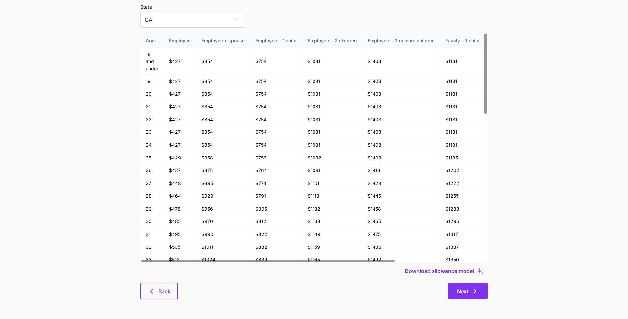
click at [470, 292] on span "Next" at bounding box center [468, 292] width 22 height 8
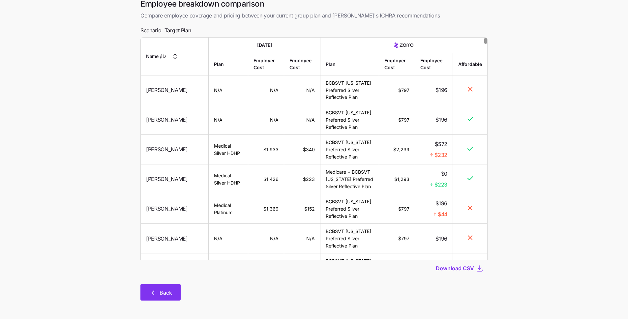
scroll to position [33, 0]
click at [142, 294] on button "Back" at bounding box center [161, 291] width 40 height 16
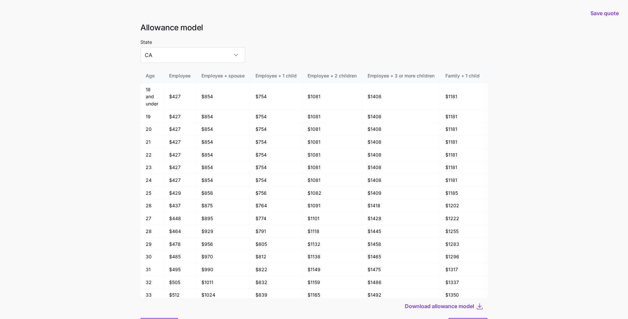
scroll to position [35, 0]
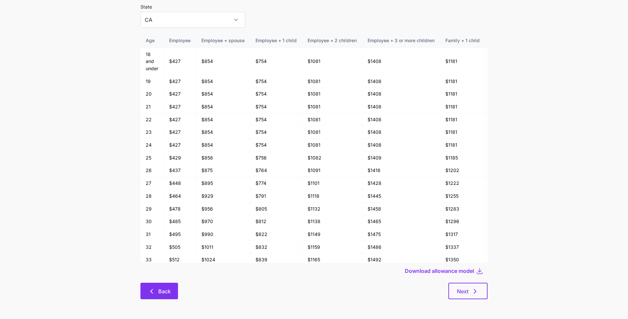
click at [163, 293] on span "Back" at bounding box center [164, 292] width 13 height 8
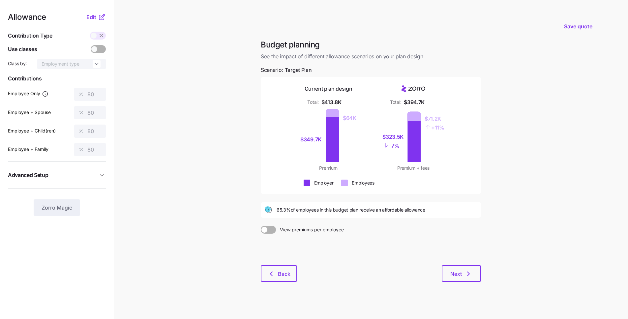
click at [92, 22] on div "Allowance Edit Contribution Type Use classes Class by: Employment type Contribu…" at bounding box center [57, 114] width 98 height 203
click at [93, 19] on span "Edit" at bounding box center [91, 17] width 10 height 8
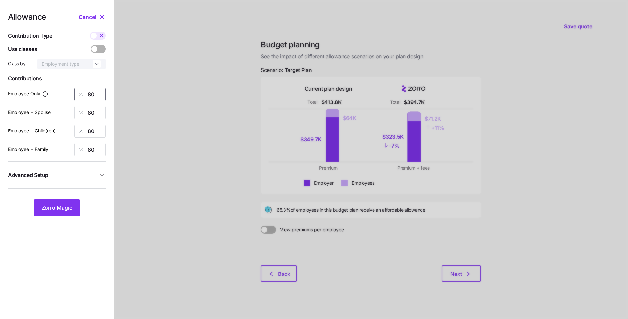
click at [100, 92] on input "80" at bounding box center [90, 94] width 32 height 13
type input "83"
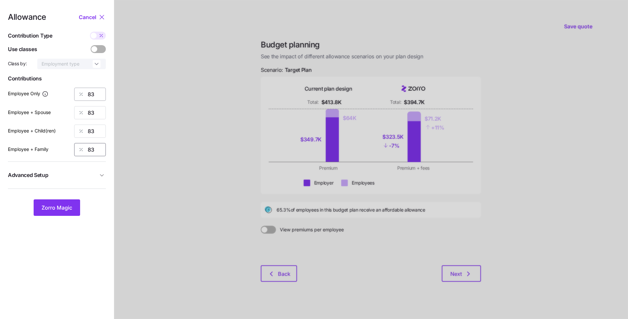
type input "83"
click at [69, 209] on span "Zorro Magic" at bounding box center [57, 208] width 31 height 8
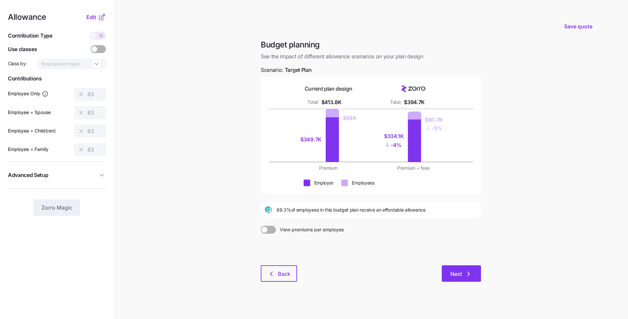
click at [468, 274] on icon "button" at bounding box center [469, 274] width 8 height 8
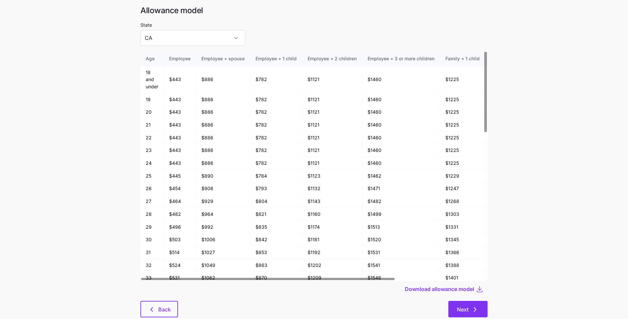
scroll to position [35, 0]
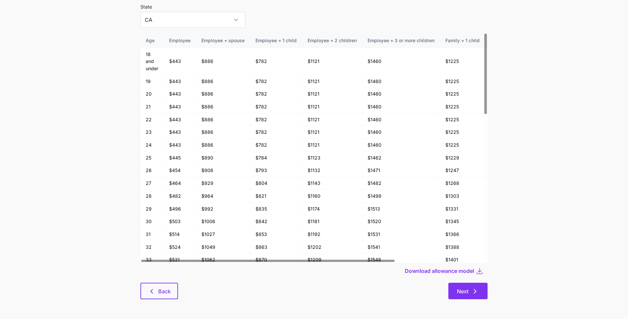
click at [479, 296] on button "Next" at bounding box center [468, 291] width 39 height 16
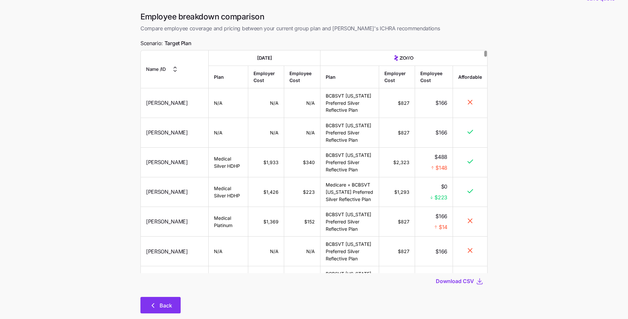
scroll to position [19, 0]
drag, startPoint x: 151, startPoint y: 304, endPoint x: 157, endPoint y: 301, distance: 5.9
click at [151, 304] on icon "button" at bounding box center [153, 305] width 8 height 8
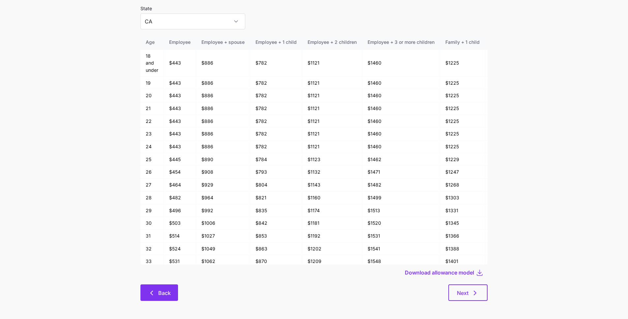
scroll to position [35, 0]
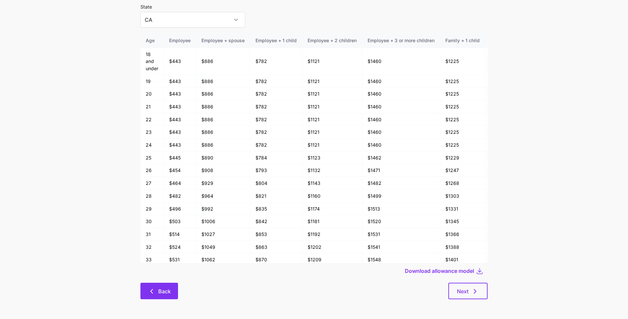
click at [156, 294] on span "Back" at bounding box center [159, 292] width 20 height 8
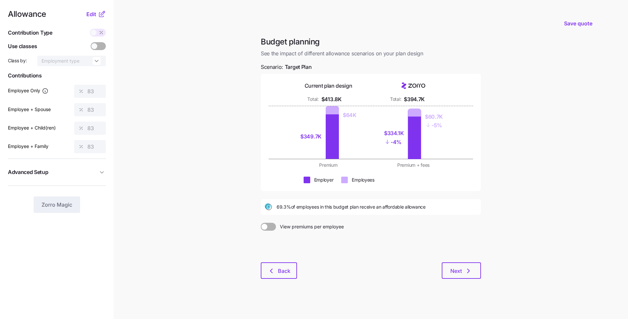
scroll to position [5, 0]
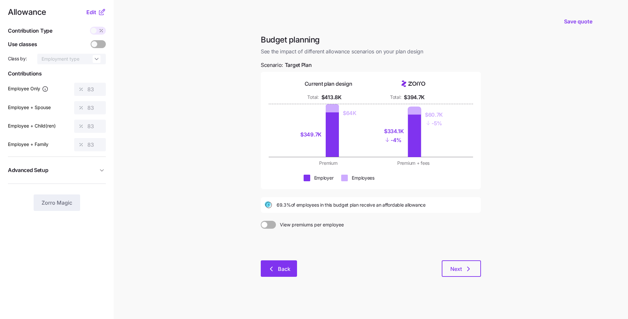
click at [266, 261] on div "Back Next" at bounding box center [371, 269] width 220 height 16
click at [267, 263] on button "Back" at bounding box center [279, 269] width 36 height 16
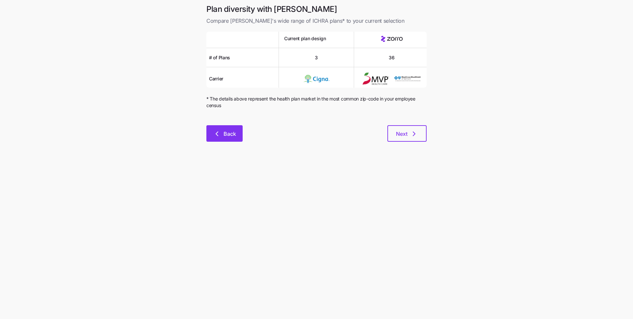
click at [234, 136] on span "Back" at bounding box center [230, 134] width 13 height 8
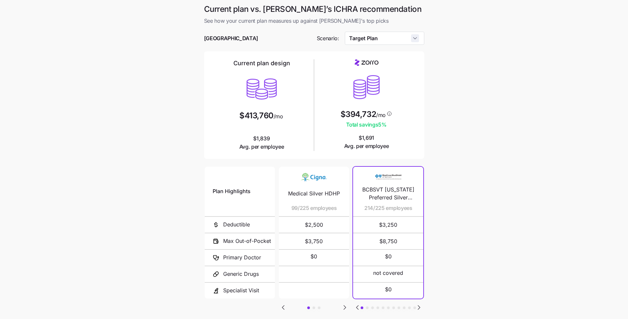
click at [411, 40] on input "Target Plan" at bounding box center [384, 38] width 79 height 13
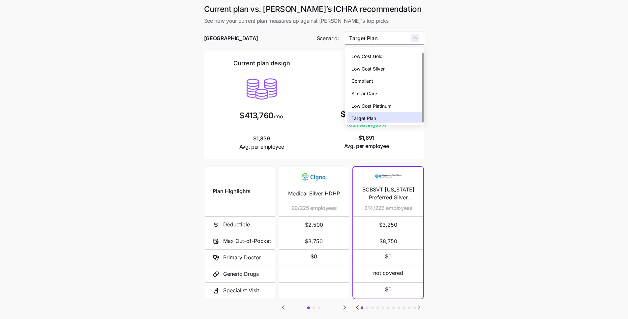
scroll to position [2, 0]
click at [386, 78] on div "Compliant" at bounding box center [385, 79] width 74 height 13
type input "Compliant"
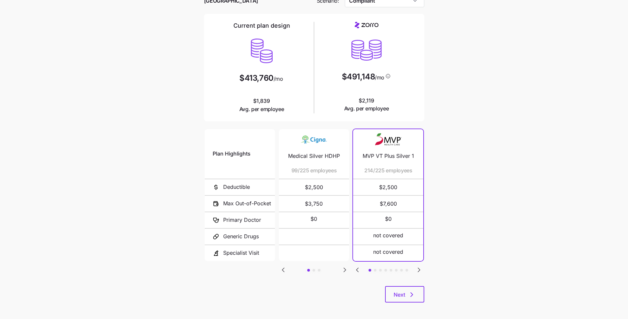
scroll to position [41, 0]
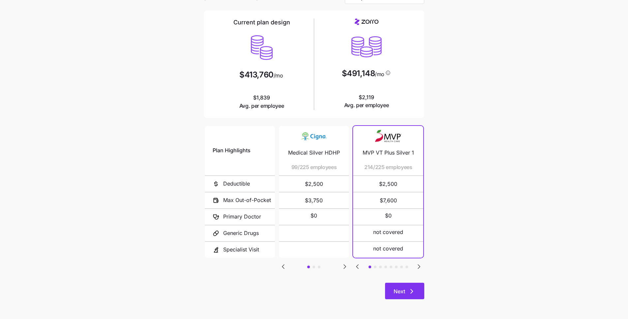
click at [415, 290] on icon "button" at bounding box center [412, 292] width 8 height 8
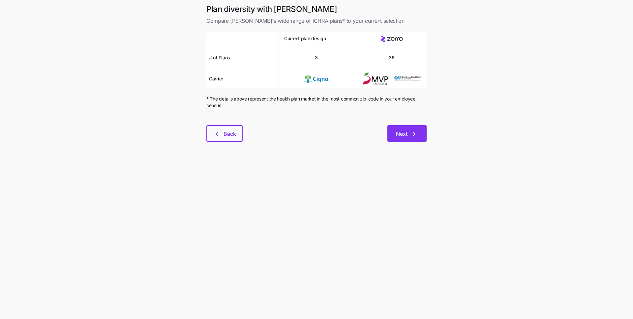
click at [400, 134] on span "Next" at bounding box center [402, 134] width 12 height 8
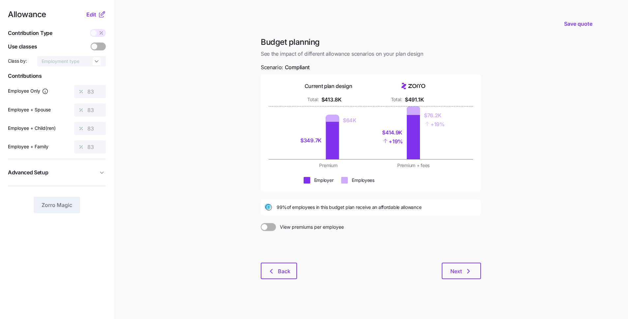
scroll to position [5, 0]
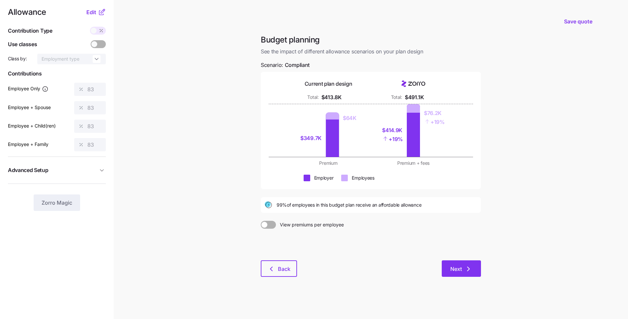
click at [465, 268] on icon "button" at bounding box center [469, 269] width 8 height 8
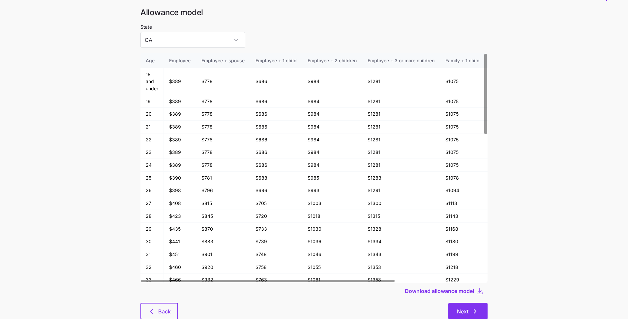
scroll to position [35, 0]
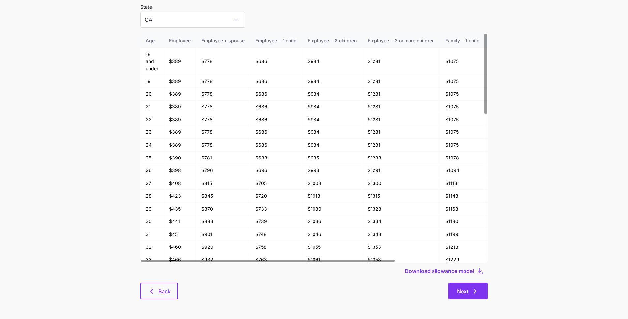
click at [452, 296] on button "Next" at bounding box center [468, 291] width 39 height 16
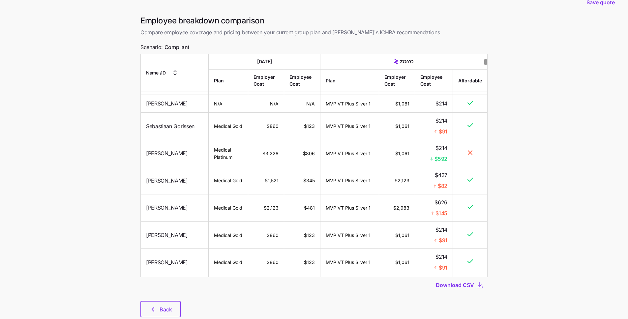
scroll to position [33, 0]
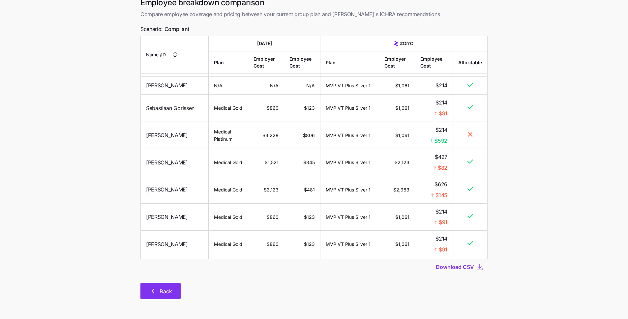
click at [156, 285] on button "Back" at bounding box center [161, 291] width 40 height 16
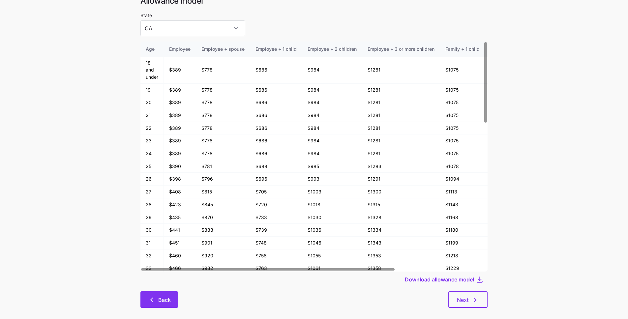
scroll to position [35, 0]
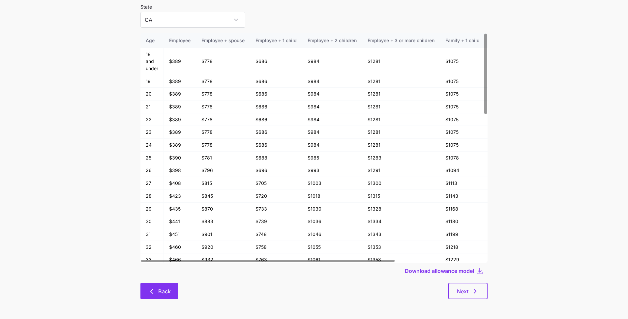
click at [158, 288] on span "Back" at bounding box center [159, 292] width 20 height 8
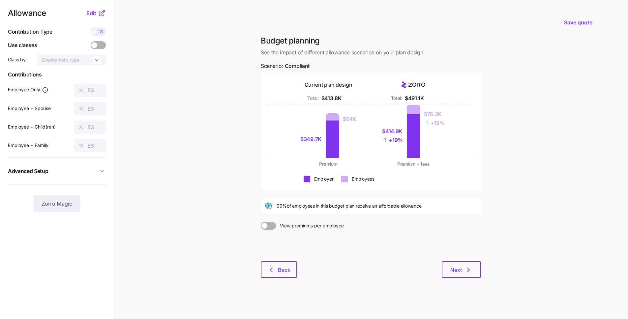
scroll to position [5, 0]
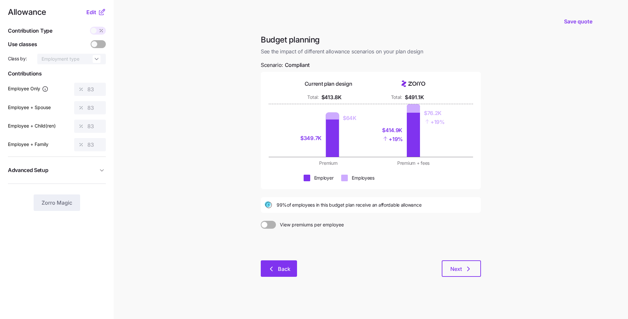
click at [281, 266] on span "Back" at bounding box center [284, 269] width 13 height 8
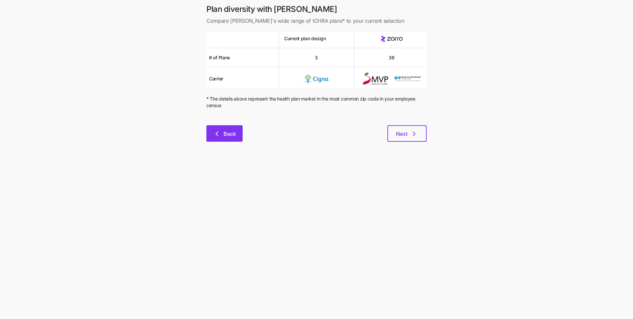
click at [228, 132] on span "Back" at bounding box center [230, 134] width 13 height 8
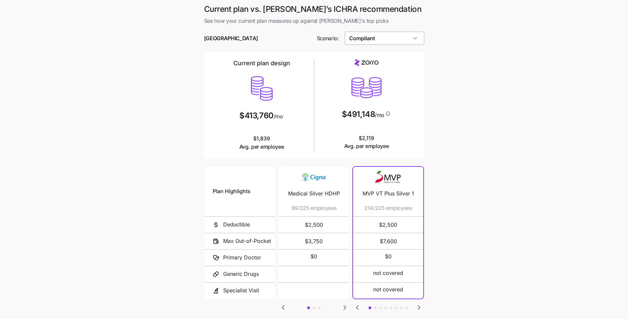
click at [398, 39] on input "Compliant" at bounding box center [384, 38] width 79 height 13
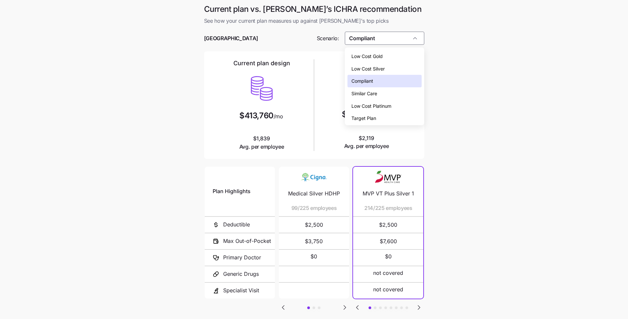
click at [387, 119] on div "Target Plan" at bounding box center [385, 118] width 74 height 13
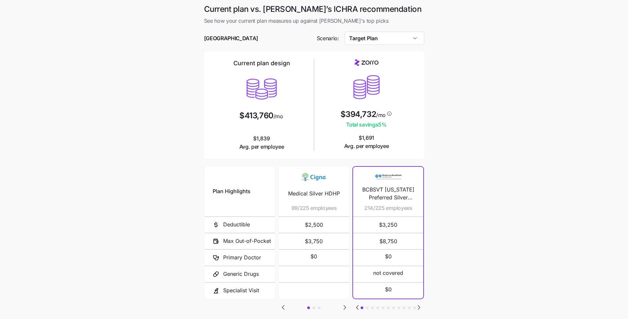
type input "Target Plan"
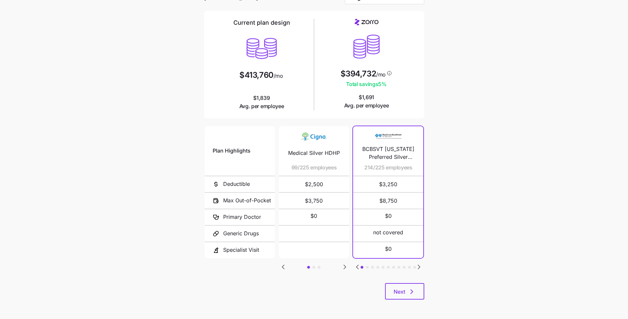
scroll to position [41, 0]
click at [405, 287] on button "Next" at bounding box center [404, 291] width 39 height 16
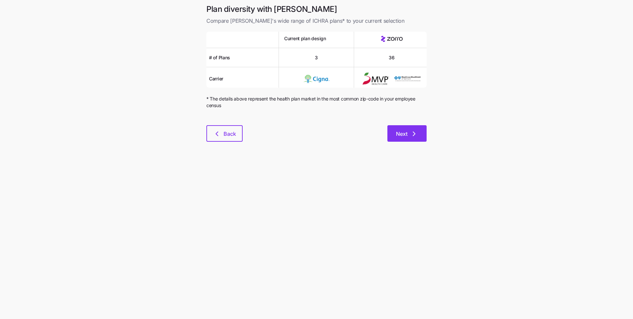
click at [409, 141] on button "Next" at bounding box center [407, 133] width 39 height 16
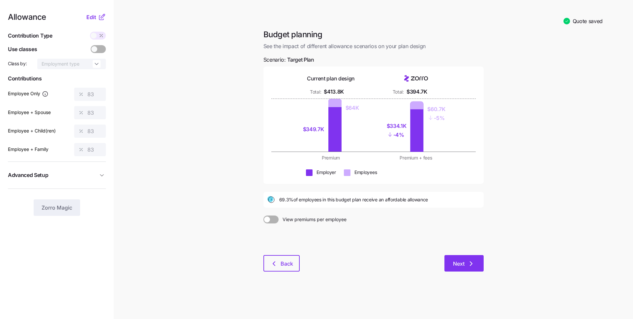
click at [476, 260] on button "Next" at bounding box center [464, 263] width 39 height 16
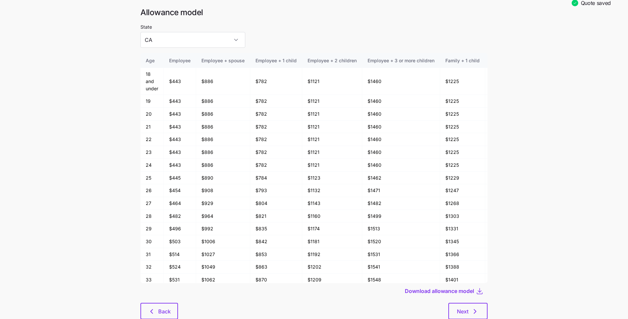
scroll to position [34, 0]
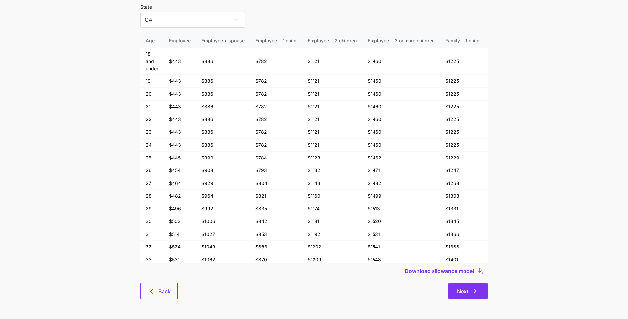
click at [475, 290] on icon "button" at bounding box center [475, 292] width 8 height 8
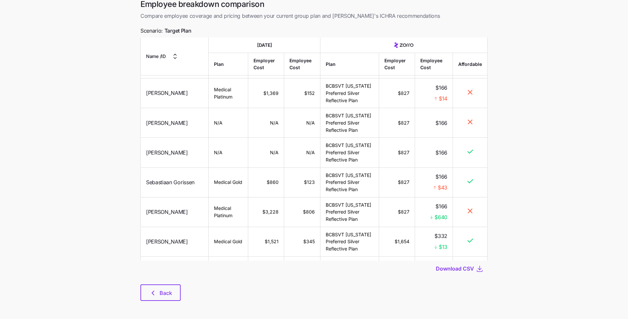
scroll to position [20, 0]
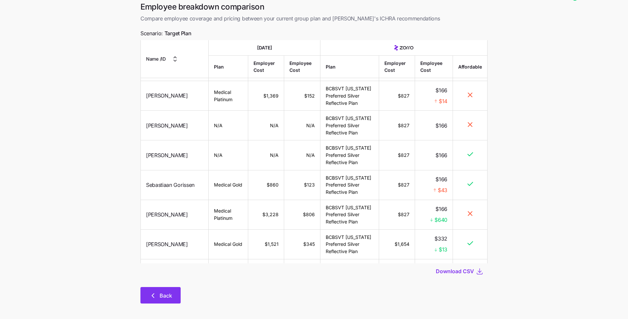
click at [169, 295] on span "Back" at bounding box center [166, 296] width 13 height 8
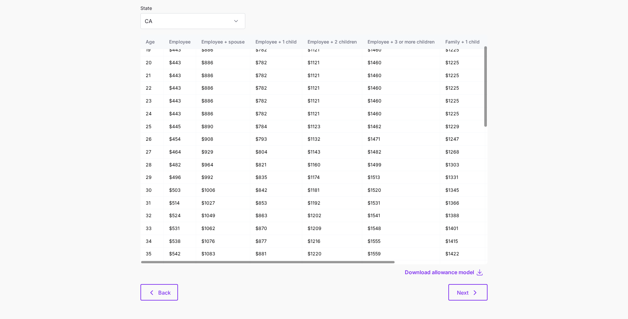
scroll to position [34, 0]
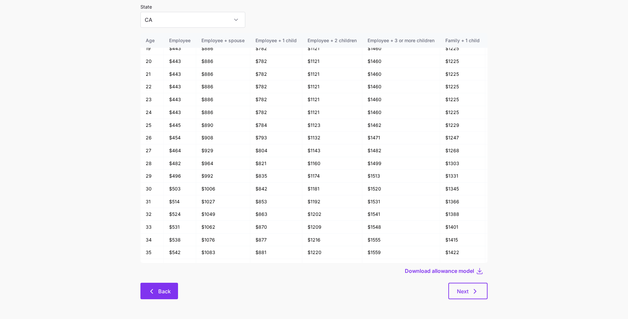
click at [153, 297] on button "Back" at bounding box center [160, 291] width 38 height 16
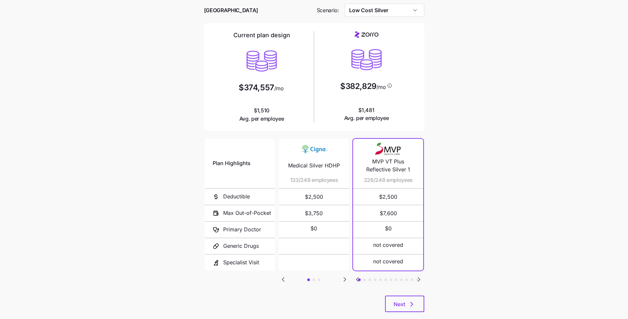
scroll to position [41, 0]
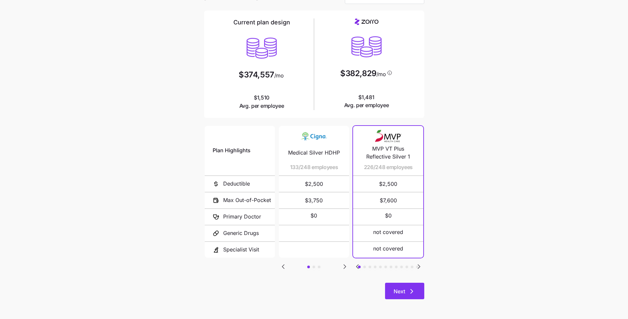
click at [410, 287] on button "Next" at bounding box center [404, 291] width 39 height 16
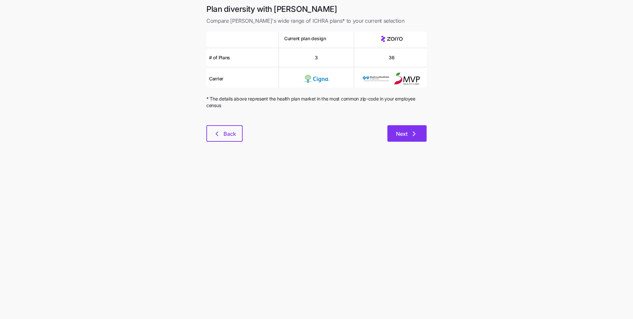
click at [411, 133] on icon "button" at bounding box center [414, 134] width 8 height 8
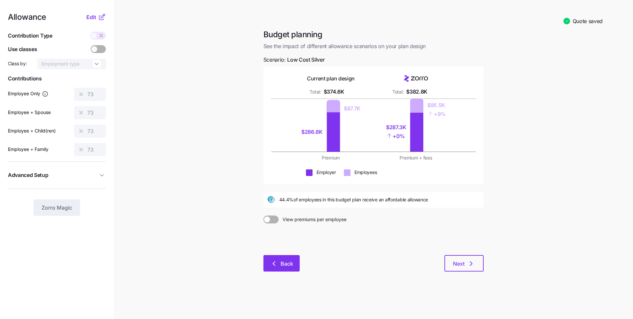
click at [282, 269] on button "Back" at bounding box center [282, 263] width 36 height 16
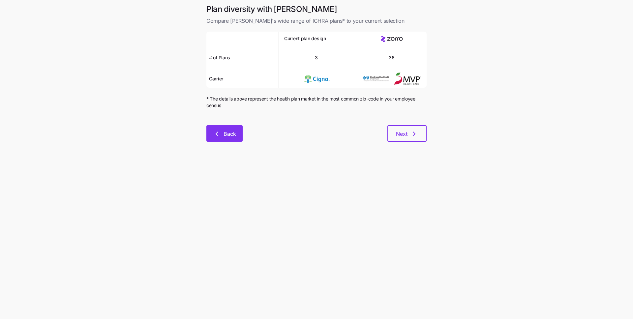
drag, startPoint x: 233, startPoint y: 144, endPoint x: 229, endPoint y: 136, distance: 9.0
click at [233, 144] on div "Plan diversity with Zorro Compare [PERSON_NAME]'s wide range of ICHRA plans* to…" at bounding box center [316, 77] width 231 height 146
click at [229, 135] on span "Back" at bounding box center [230, 134] width 13 height 8
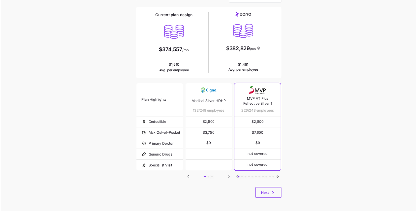
scroll to position [41, 0]
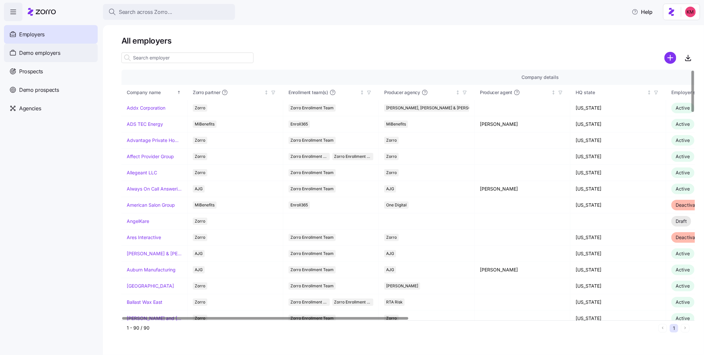
drag, startPoint x: 169, startPoint y: 56, endPoint x: 18, endPoint y: 53, distance: 151.1
click at [169, 56] on input at bounding box center [187, 57] width 132 height 11
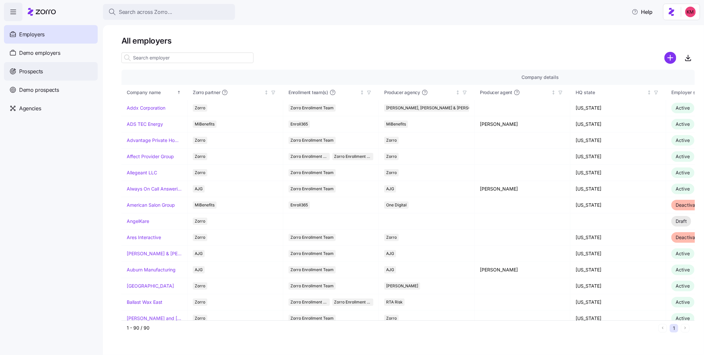
click at [30, 63] on div "Prospects" at bounding box center [51, 71] width 94 height 18
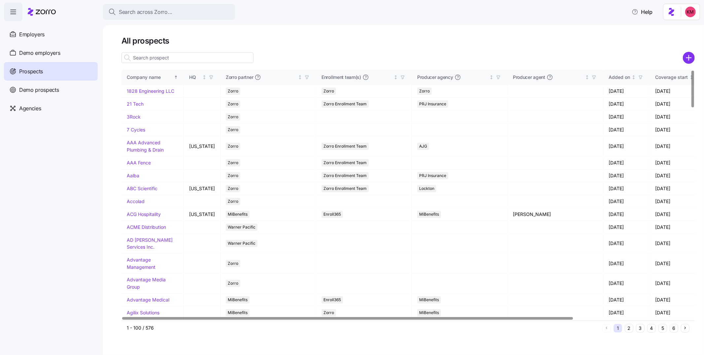
click at [174, 62] on input at bounding box center [187, 57] width 132 height 11
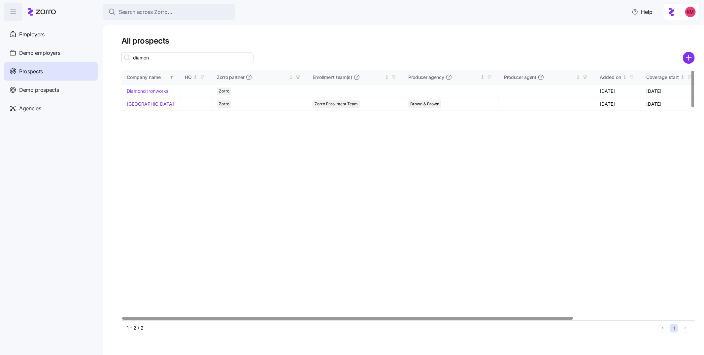
click at [170, 60] on input "diamon" at bounding box center [187, 57] width 132 height 11
type input "diamon"
click at [139, 94] on link "Diamond Ironworks" at bounding box center [148, 91] width 42 height 6
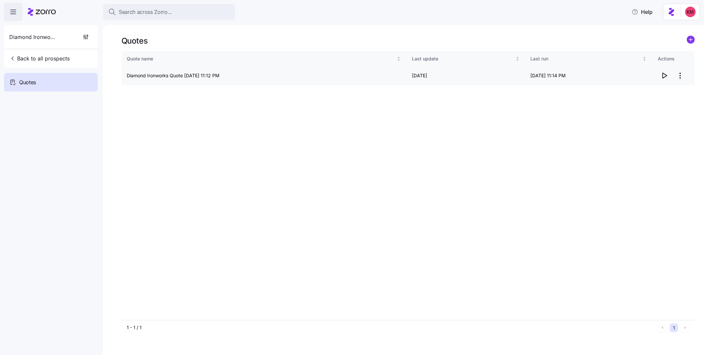
click at [667, 75] on icon "button" at bounding box center [664, 76] width 8 height 8
click at [681, 72] on html "Search across Zorro... Help Diamond Ironworks Back to all prospects Quotes - ne…" at bounding box center [352, 208] width 704 height 417
click at [668, 85] on div "Edit quote Delete quote" at bounding box center [653, 96] width 66 height 26
click at [668, 88] on div "Edit quote" at bounding box center [653, 91] width 61 height 11
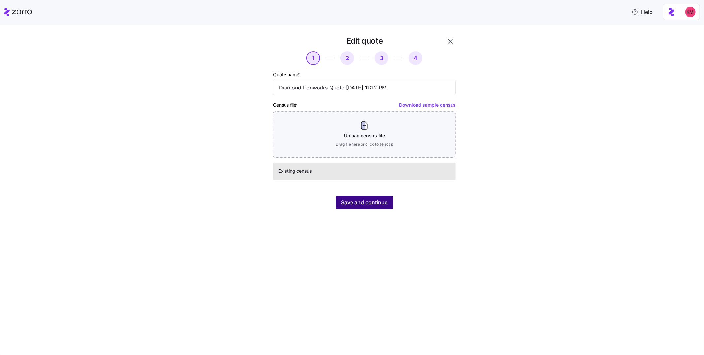
click at [360, 202] on span "Save and continue" at bounding box center [364, 202] width 47 height 8
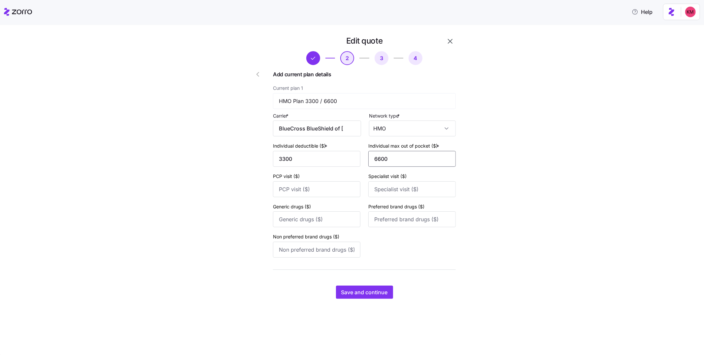
click at [377, 158] on input "6600" at bounding box center [411, 159] width 87 height 16
type input "7150"
type input "35"
click at [403, 190] on input "Specialist visit ($)" at bounding box center [411, 189] width 87 height 16
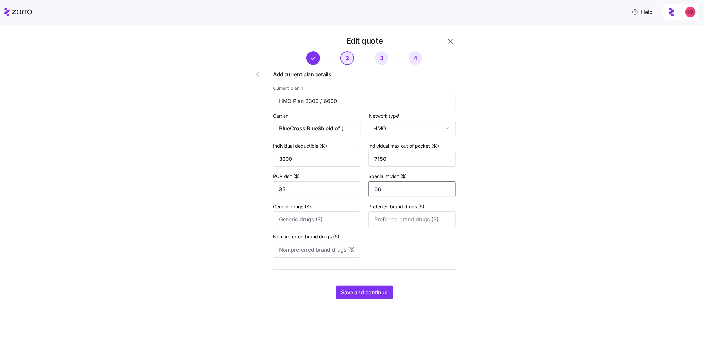
type input "0"
type input "60"
type input "10"
type input "150"
type input "225"
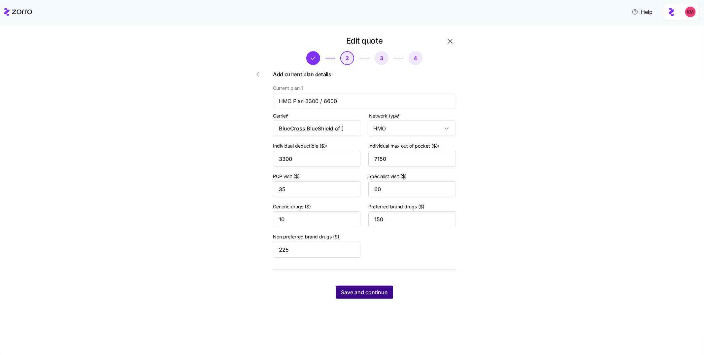
click at [355, 293] on span "Save and continue" at bounding box center [364, 292] width 47 height 8
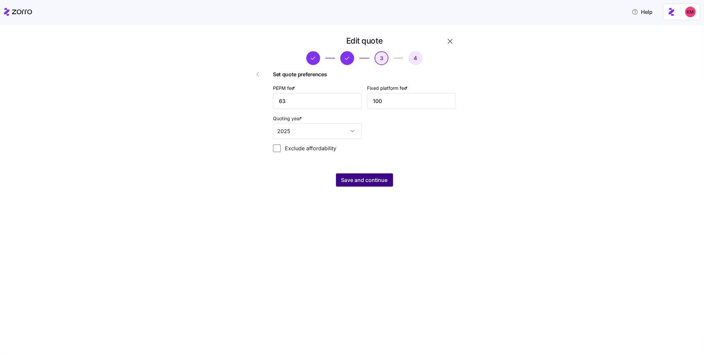
click at [351, 180] on span "Save and continue" at bounding box center [364, 180] width 47 height 8
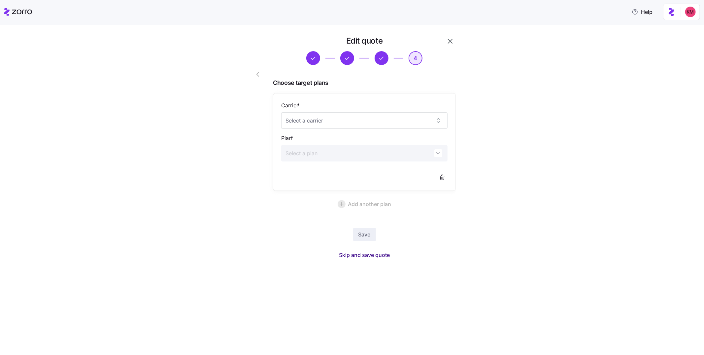
click at [365, 254] on span "Skip and save quote" at bounding box center [364, 255] width 51 height 8
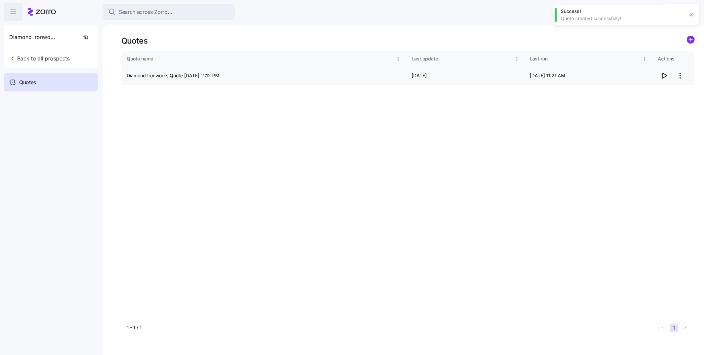
click at [663, 75] on icon "button" at bounding box center [664, 76] width 8 height 8
click at [24, 59] on span "Back to all prospects" at bounding box center [39, 58] width 60 height 8
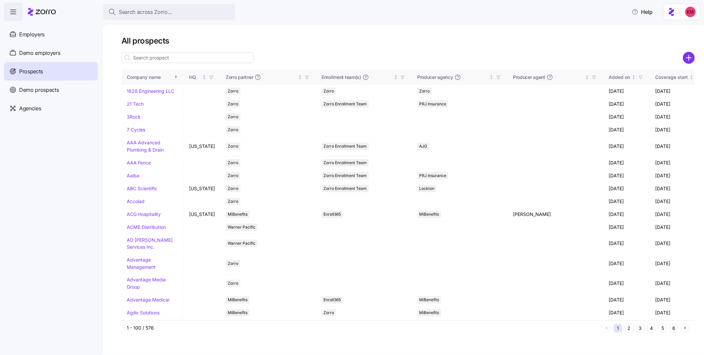
click at [167, 56] on input at bounding box center [187, 57] width 132 height 11
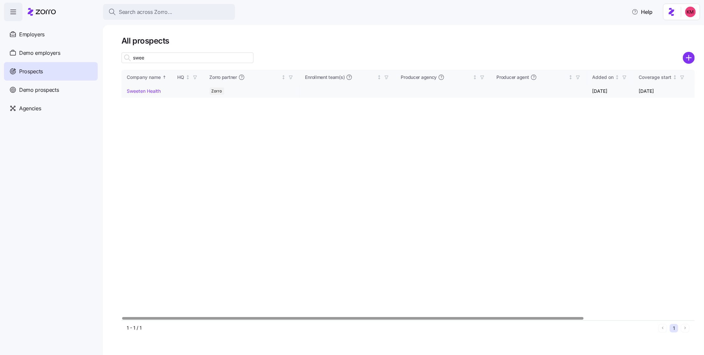
type input "swee"
click at [151, 90] on link "Sweeten Health" at bounding box center [144, 91] width 34 height 6
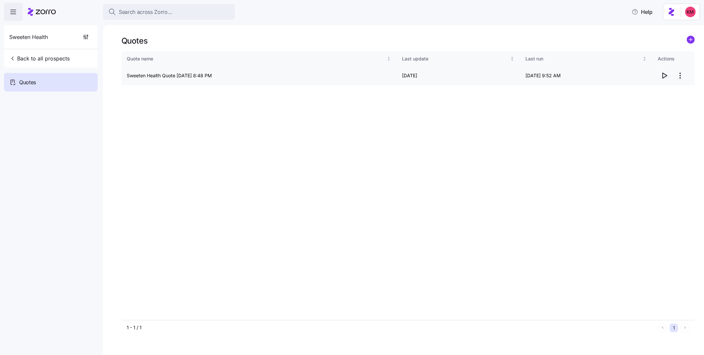
click at [664, 75] on icon "button" at bounding box center [664, 76] width 8 height 8
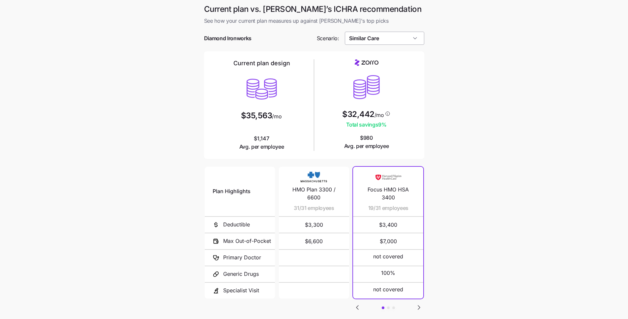
click at [417, 41] on input "Similar Care" at bounding box center [384, 38] width 79 height 13
click at [474, 47] on main "Current plan vs. [PERSON_NAME]’s ICHRA recommendation See how your current plan…" at bounding box center [314, 180] width 628 height 360
click at [369, 38] on input "Similar Care" at bounding box center [384, 38] width 79 height 13
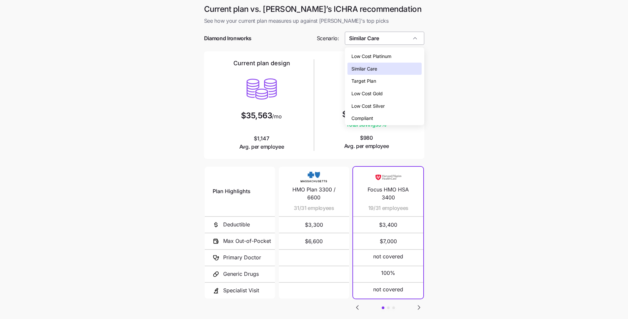
click at [369, 38] on input "Similar Care" at bounding box center [384, 38] width 79 height 13
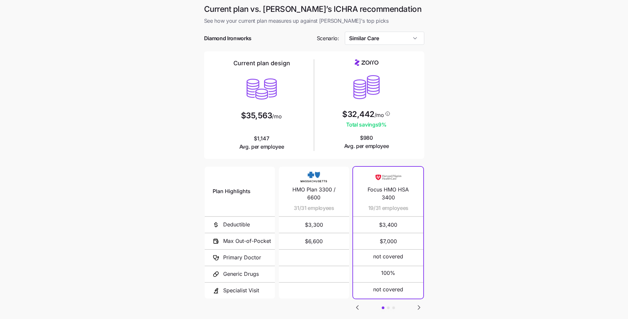
click at [435, 181] on main "Current plan vs. [PERSON_NAME]’s ICHRA recommendation See how your current plan…" at bounding box center [314, 180] width 628 height 360
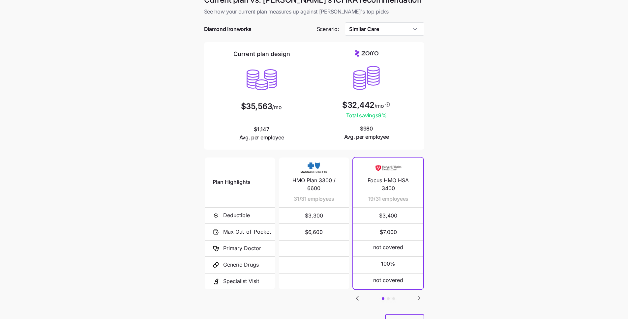
drag, startPoint x: 397, startPoint y: 38, endPoint x: 394, endPoint y: 29, distance: 9.3
click at [397, 38] on div at bounding box center [314, 39] width 220 height 7
click at [394, 29] on input "Similar Care" at bounding box center [384, 28] width 79 height 13
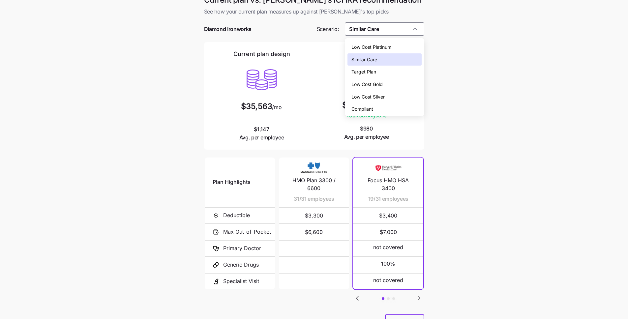
click at [382, 97] on span "Low Cost Silver" at bounding box center [368, 96] width 33 height 7
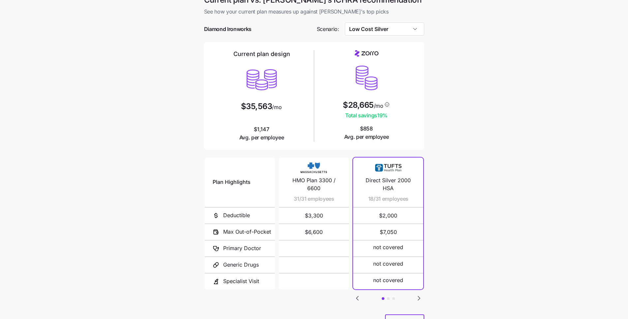
click at [394, 37] on div at bounding box center [314, 39] width 220 height 7
click at [392, 29] on input "Low Cost Silver" at bounding box center [384, 28] width 79 height 13
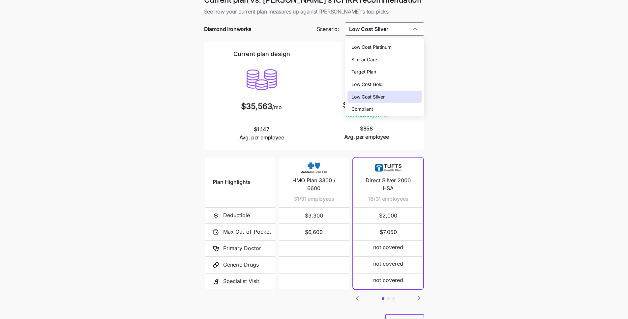
click at [393, 100] on div "Low Cost Silver" at bounding box center [385, 97] width 74 height 13
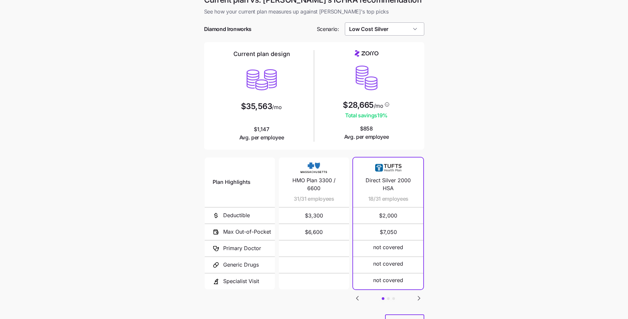
click at [402, 32] on input "Low Cost Silver" at bounding box center [384, 28] width 79 height 13
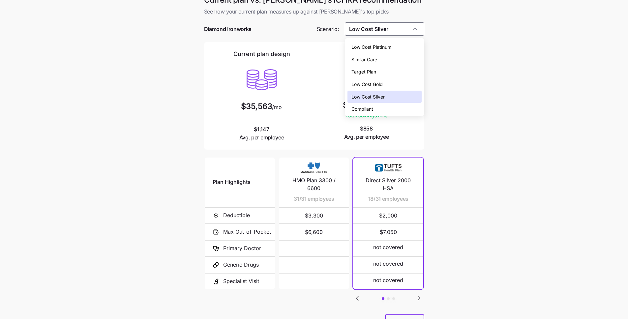
click at [399, 62] on div "Similar Care" at bounding box center [385, 59] width 74 height 13
type input "Similar Care"
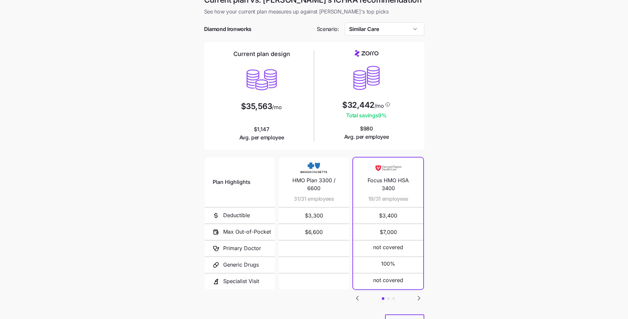
scroll to position [41, 0]
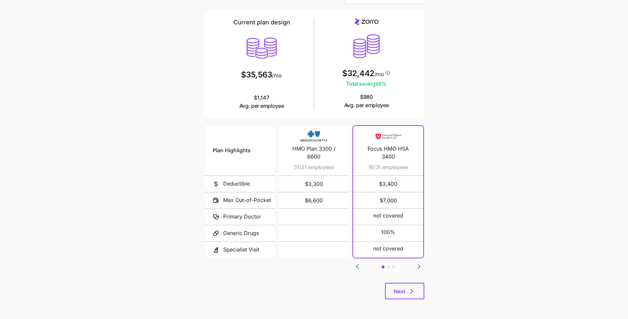
click at [422, 267] on icon "Go to next slide" at bounding box center [419, 267] width 8 height 8
click at [357, 266] on icon "Go to previous slide" at bounding box center [358, 267] width 8 height 8
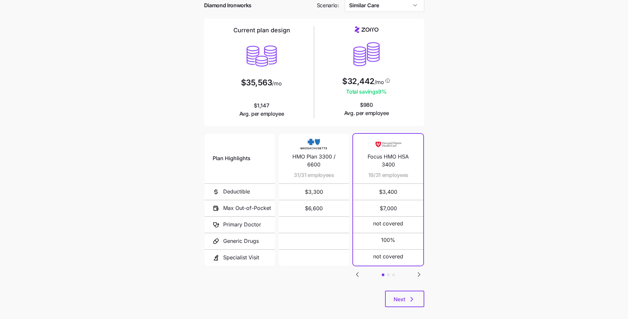
scroll to position [20, 0]
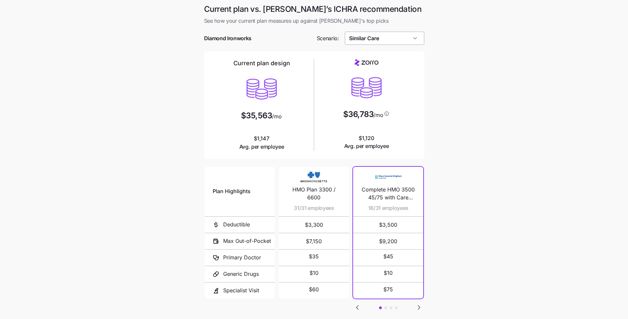
click at [405, 43] on input "Similar Care" at bounding box center [384, 38] width 79 height 13
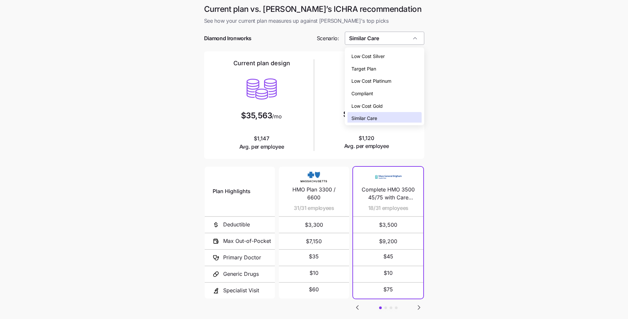
scroll to position [2, 0]
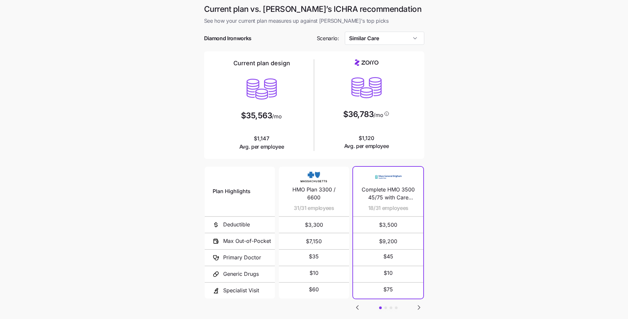
click at [475, 73] on main "Current plan vs. Zorro’s ICHRA recommendation See how your current plan measure…" at bounding box center [314, 180] width 628 height 360
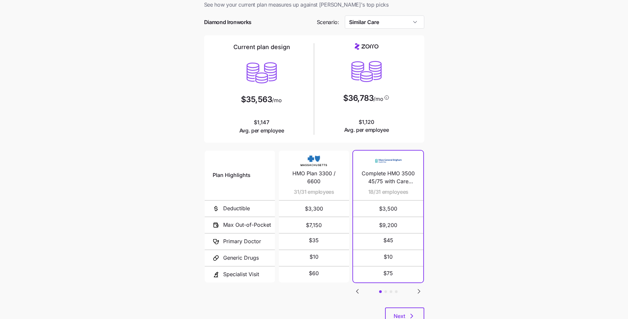
scroll to position [7, 0]
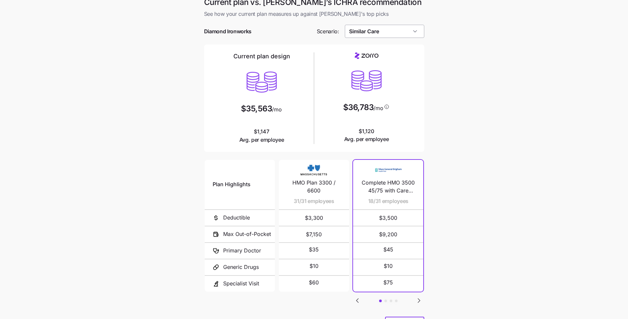
click at [375, 34] on input "Similar Care" at bounding box center [384, 31] width 79 height 13
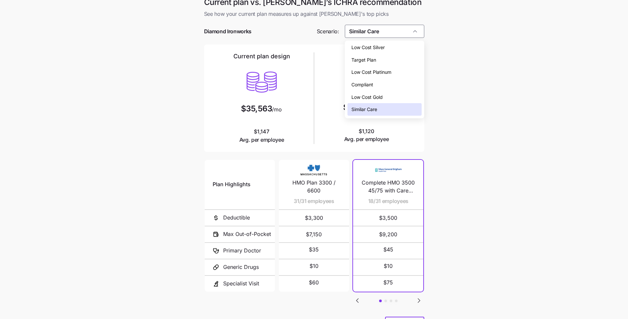
click at [393, 45] on div "Low Cost Silver" at bounding box center [385, 47] width 74 height 13
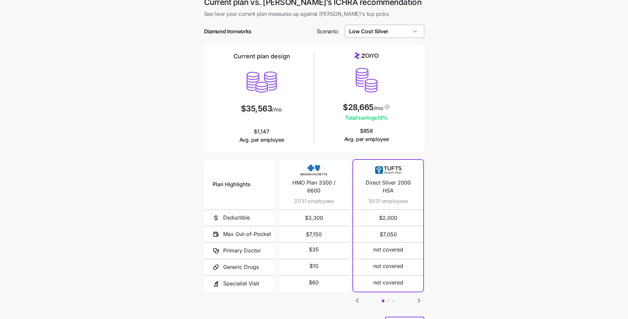
click at [401, 32] on input "Low Cost Silver" at bounding box center [384, 31] width 79 height 13
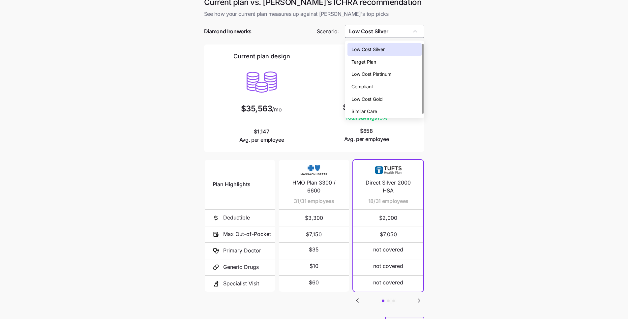
click at [403, 102] on div "Low Cost Gold" at bounding box center [385, 99] width 74 height 13
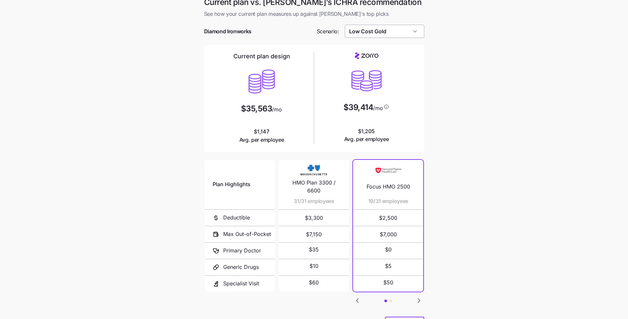
click at [392, 31] on input "Low Cost Gold" at bounding box center [384, 31] width 79 height 13
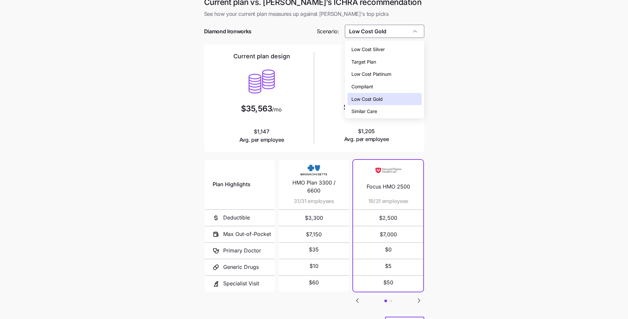
click at [385, 112] on div "Similar Care" at bounding box center [385, 111] width 74 height 13
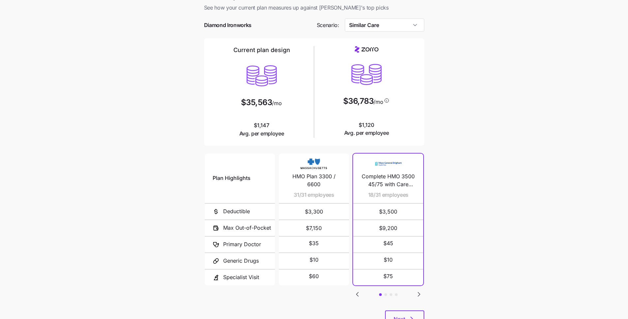
scroll to position [13, 0]
click at [421, 295] on icon "Go to next slide" at bounding box center [419, 295] width 8 height 8
click at [419, 296] on icon "Go to next slide" at bounding box center [419, 295] width 2 height 4
click at [359, 292] on icon "Go to previous slide" at bounding box center [358, 295] width 8 height 8
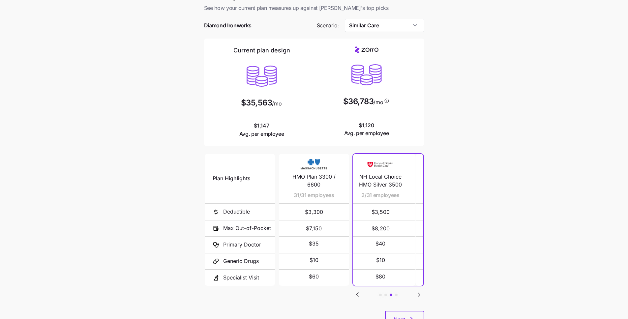
click at [359, 294] on icon "Go to previous slide" at bounding box center [358, 295] width 8 height 8
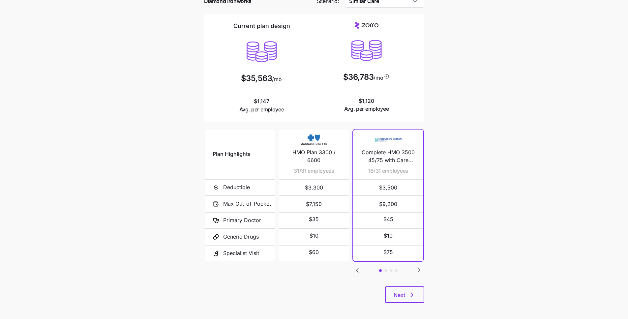
scroll to position [41, 0]
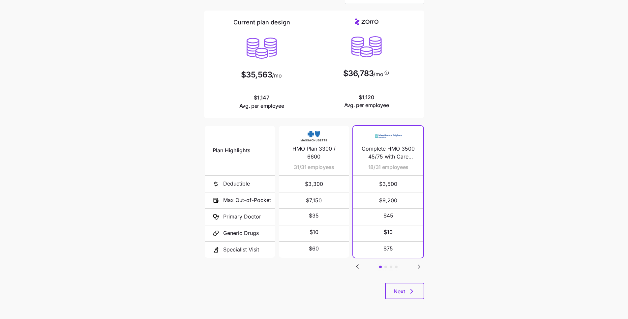
click at [418, 269] on icon "Go to next slide" at bounding box center [419, 267] width 8 height 8
click at [358, 266] on icon "Go to previous slide" at bounding box center [358, 267] width 2 height 4
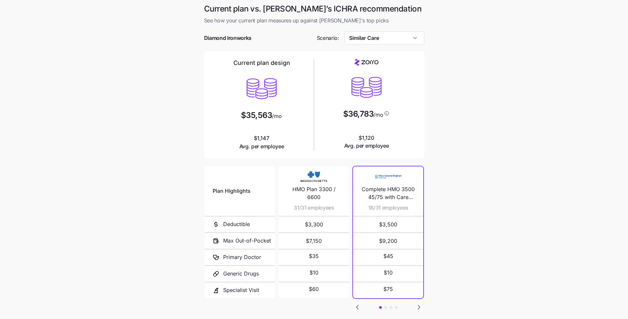
scroll to position [0, 0]
click at [411, 36] on input "Similar Care" at bounding box center [384, 38] width 79 height 13
click at [508, 113] on main "Current plan vs. Zorro’s ICHRA recommendation See how your current plan measure…" at bounding box center [314, 180] width 628 height 360
click at [428, 42] on div "Current plan vs. Zorro’s ICHRA recommendation See how your current plan measure…" at bounding box center [314, 176] width 231 height 344
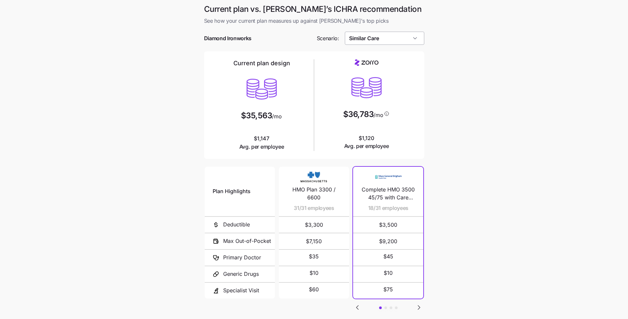
click at [407, 33] on input "Similar Care" at bounding box center [384, 38] width 79 height 13
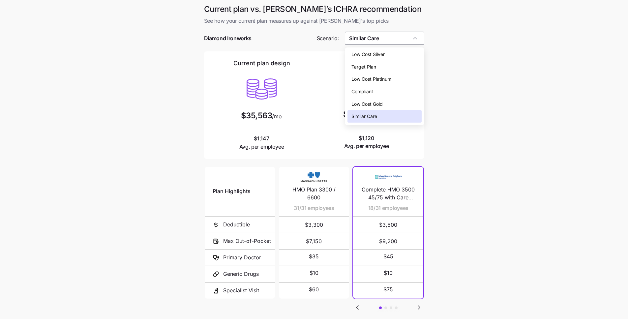
click at [392, 104] on div "Low Cost Gold" at bounding box center [385, 104] width 74 height 13
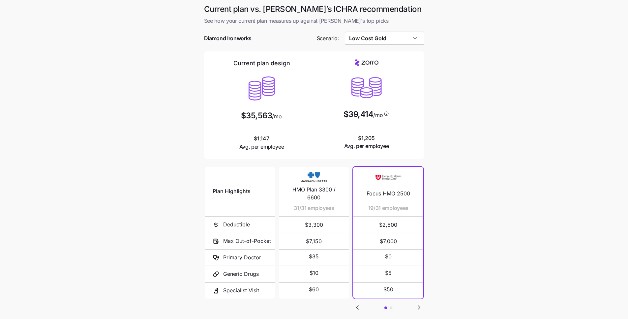
click at [389, 40] on input "Low Cost Gold" at bounding box center [384, 38] width 79 height 13
click at [467, 115] on main "Current plan vs. Zorro’s ICHRA recommendation See how your current plan measure…" at bounding box center [314, 180] width 628 height 360
click at [386, 42] on input "Low Cost Gold" at bounding box center [384, 38] width 79 height 13
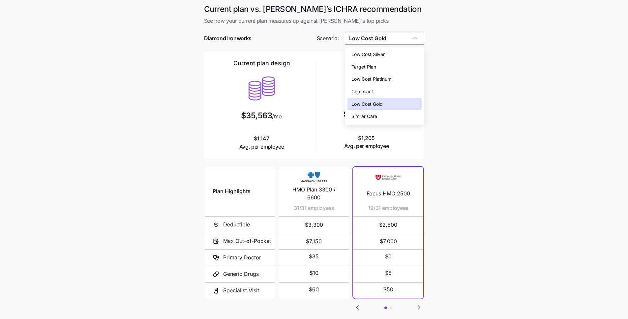
click at [388, 57] on div "Low Cost Silver" at bounding box center [385, 54] width 74 height 13
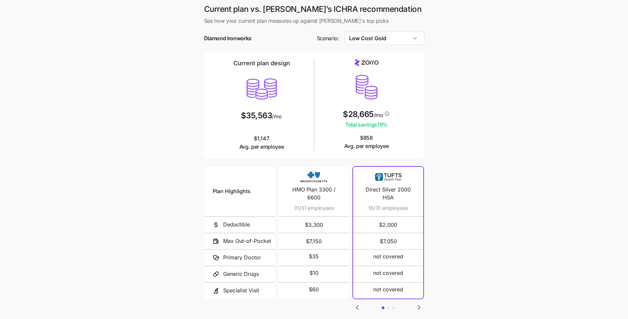
type input "Low Cost Silver"
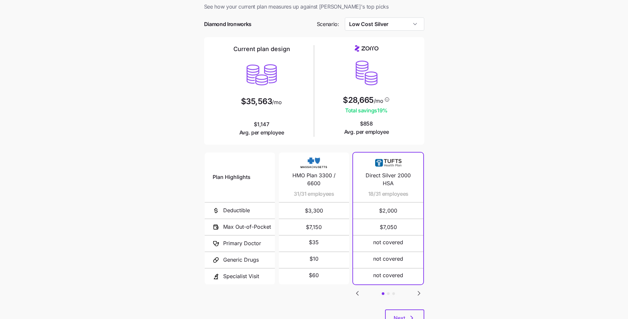
scroll to position [24, 0]
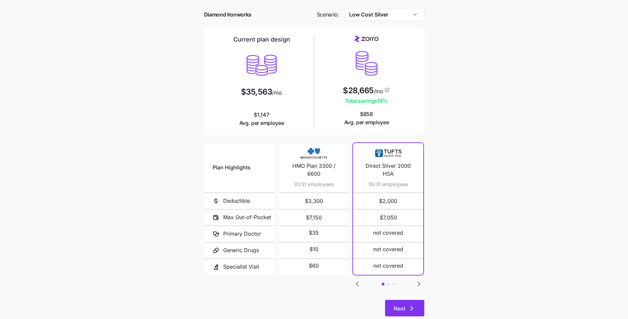
click at [416, 302] on button "Next" at bounding box center [404, 308] width 39 height 16
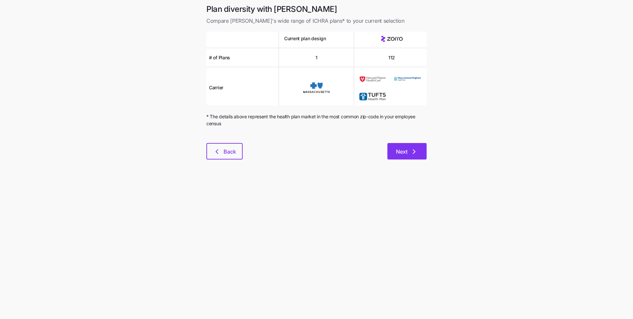
click at [420, 155] on button "Next" at bounding box center [407, 151] width 39 height 16
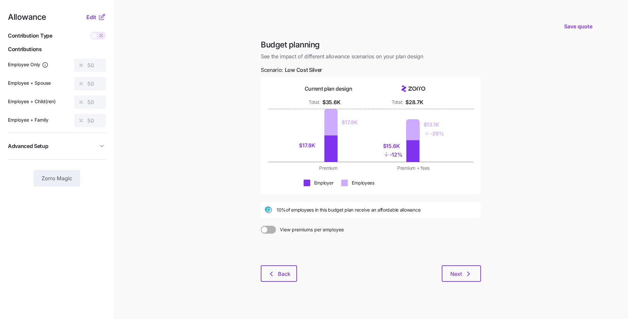
drag, startPoint x: 284, startPoint y: 274, endPoint x: 276, endPoint y: 241, distance: 33.9
click at [276, 241] on div "Budget planning See the impact of different allowance scenarios on your plan de…" at bounding box center [371, 165] width 231 height 250
click at [89, 16] on span "Edit" at bounding box center [91, 17] width 10 height 8
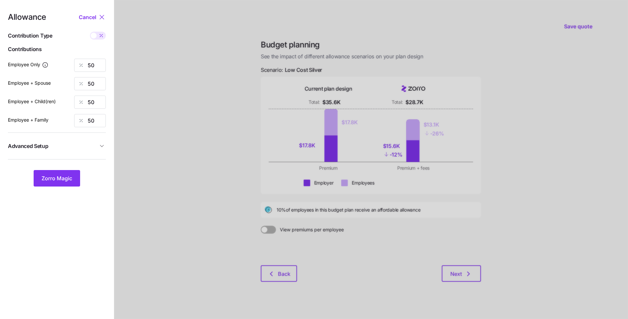
click at [104, 148] on icon "button" at bounding box center [102, 146] width 7 height 7
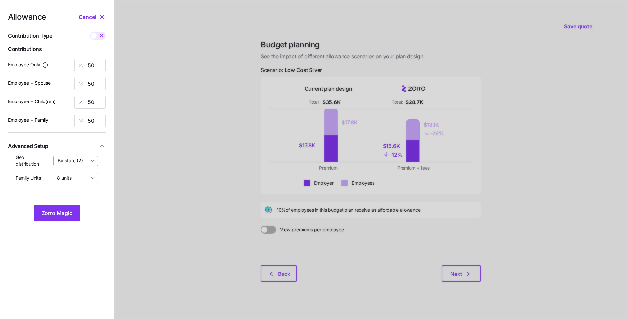
click at [96, 162] on input "By state (2)" at bounding box center [75, 161] width 45 height 11
click at [96, 162] on div "By state (2)" at bounding box center [75, 161] width 45 height 11
click at [162, 151] on div at bounding box center [371, 162] width 514 height 324
click at [82, 16] on span "Cancel" at bounding box center [87, 17] width 17 height 8
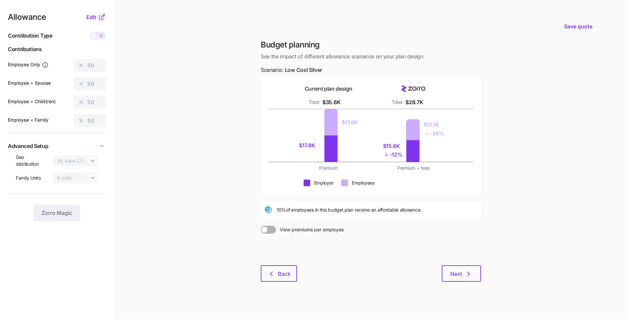
drag, startPoint x: 507, startPoint y: 268, endPoint x: 504, endPoint y: 270, distance: 3.6
click at [507, 269] on main "Save quote Budget planning See the impact of different allowance scenarios on y…" at bounding box center [314, 162] width 628 height 324
click at [542, 229] on main "Save quote Budget planning See the impact of different allowance scenarios on y…" at bounding box center [314, 162] width 628 height 324
click at [272, 275] on icon "button" at bounding box center [271, 274] width 8 height 8
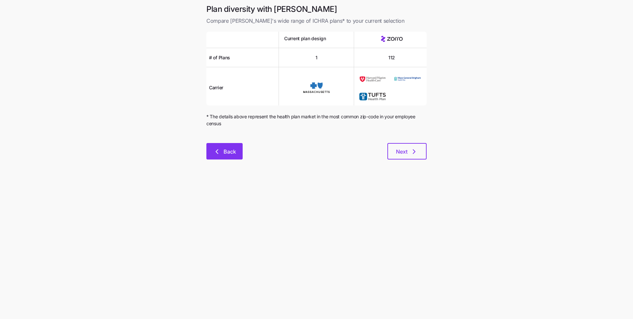
drag, startPoint x: 224, startPoint y: 134, endPoint x: 222, endPoint y: 147, distance: 12.7
click at [224, 135] on div at bounding box center [316, 131] width 220 height 8
click at [222, 151] on span "Back" at bounding box center [224, 152] width 19 height 8
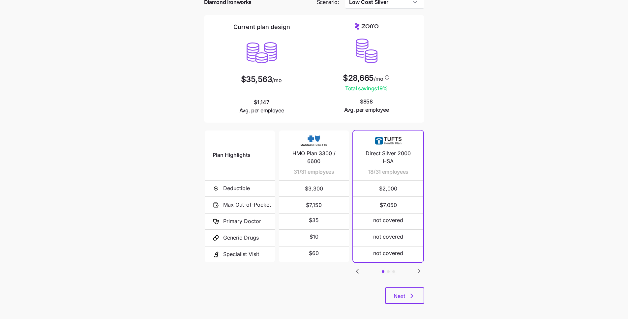
scroll to position [41, 0]
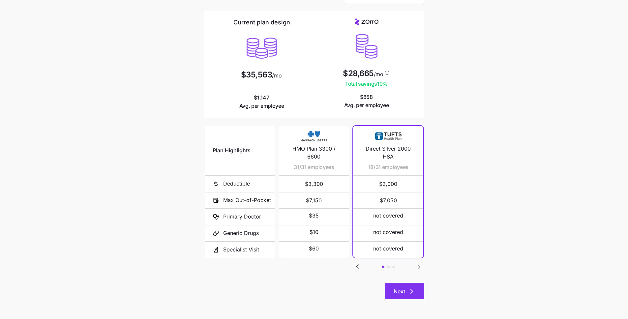
click at [411, 287] on button "Next" at bounding box center [404, 291] width 39 height 16
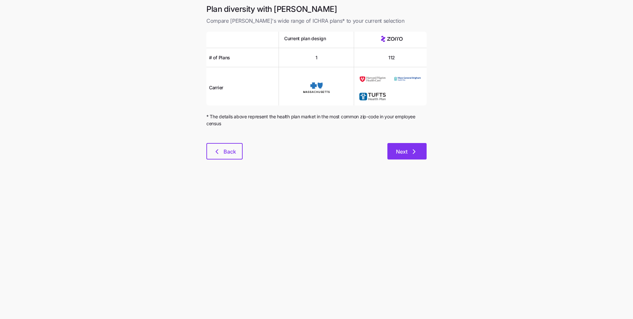
click at [408, 148] on button "Next" at bounding box center [407, 151] width 39 height 16
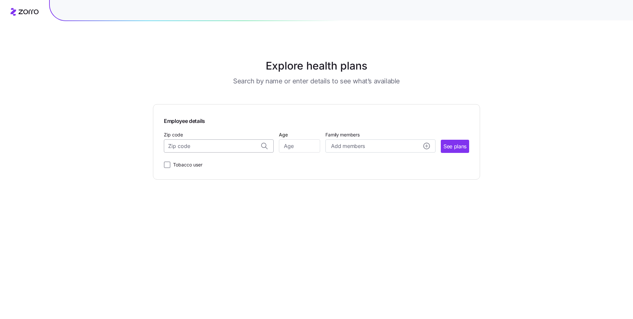
click at [214, 144] on input "Zip code" at bounding box center [219, 146] width 110 height 13
paste input "01801"
click at [194, 165] on span "01801, [GEOGRAPHIC_DATA], [GEOGRAPHIC_DATA]" at bounding box center [218, 163] width 92 height 8
type input "01801, [GEOGRAPHIC_DATA], [GEOGRAPHIC_DATA]"
click at [294, 148] on input "Age" at bounding box center [299, 146] width 41 height 13
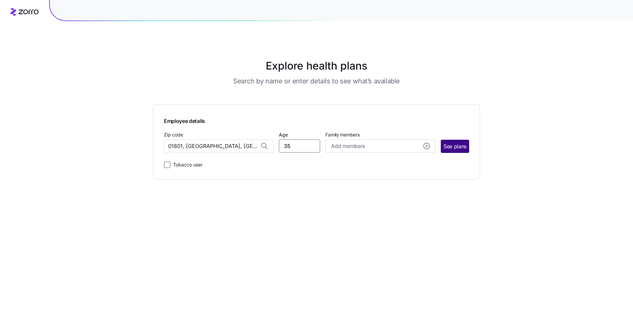
type input "35"
click at [456, 142] on span "See plans" at bounding box center [455, 146] width 23 height 8
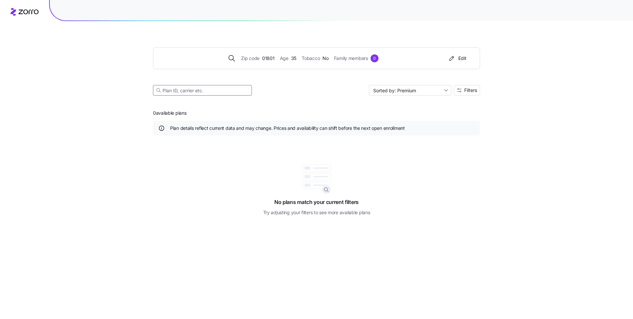
click at [224, 87] on input at bounding box center [202, 90] width 99 height 11
click at [294, 57] on span "35" at bounding box center [293, 58] width 5 height 7
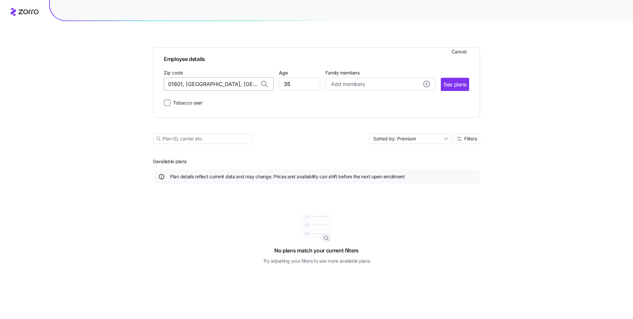
click at [226, 85] on input "01801, [GEOGRAPHIC_DATA], [GEOGRAPHIC_DATA]" at bounding box center [219, 84] width 110 height 13
paste input
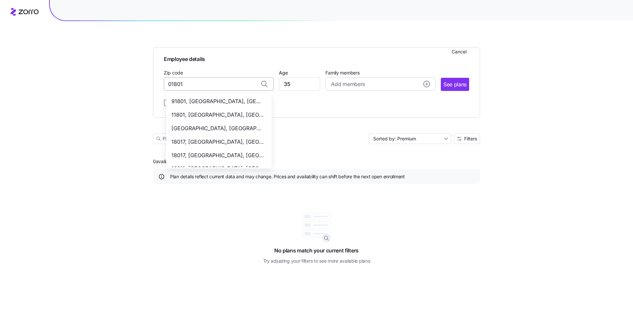
type input "01801, [GEOGRAPHIC_DATA], [GEOGRAPHIC_DATA]"
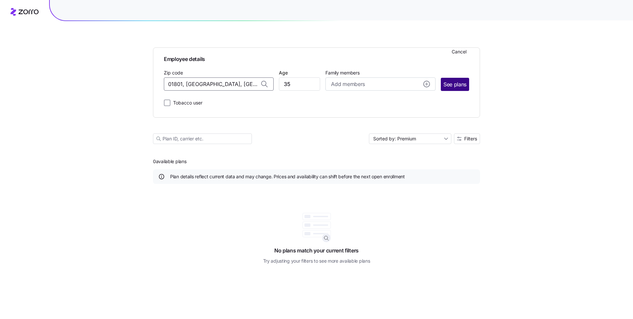
click at [455, 83] on span "See plans" at bounding box center [455, 84] width 23 height 8
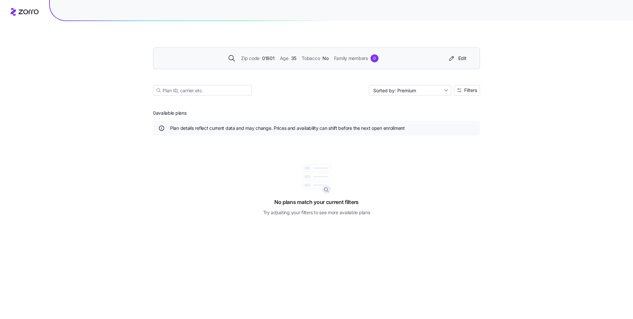
click at [304, 69] on div "Zip code 01801 Age [DEMOGRAPHIC_DATA] Tobacco No Family members 0 Edit Sorted b…" at bounding box center [316, 64] width 327 height 80
drag, startPoint x: 449, startPoint y: 58, endPoint x: 390, endPoint y: 8, distance: 77.0
click at [449, 58] on icon "button" at bounding box center [452, 58] width 8 height 7
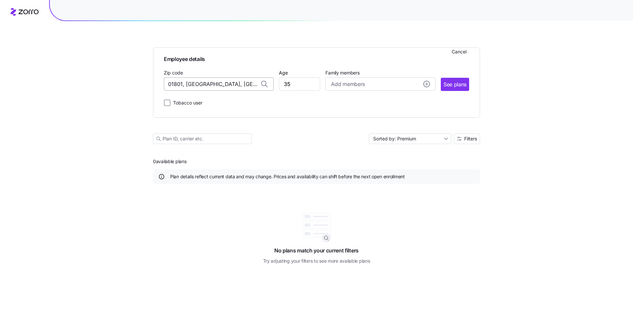
click at [215, 88] on input "01801, [GEOGRAPHIC_DATA], [GEOGRAPHIC_DATA]" at bounding box center [219, 84] width 110 height 13
click at [215, 89] on input "01801, [GEOGRAPHIC_DATA], [GEOGRAPHIC_DATA]" at bounding box center [219, 84] width 110 height 13
paste input "03062"
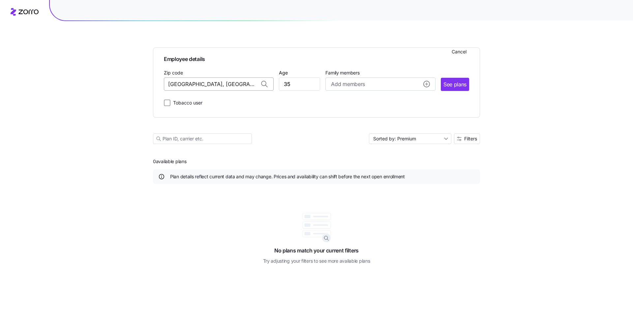
click at [218, 89] on input "[GEOGRAPHIC_DATA], [GEOGRAPHIC_DATA]" at bounding box center [219, 84] width 110 height 13
paste input "3062"
click at [215, 102] on span "03062, [GEOGRAPHIC_DATA], [GEOGRAPHIC_DATA]" at bounding box center [218, 101] width 92 height 8
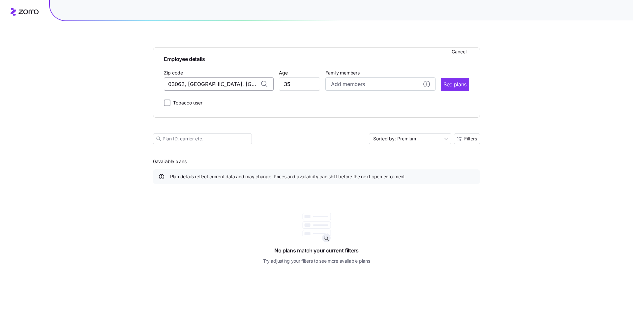
click at [210, 83] on input "03062, [GEOGRAPHIC_DATA], [GEOGRAPHIC_DATA]" at bounding box center [219, 84] width 110 height 13
click at [228, 103] on span "02118, [GEOGRAPHIC_DATA], [GEOGRAPHIC_DATA]" at bounding box center [218, 101] width 92 height 8
type input "02118, [GEOGRAPHIC_DATA], [GEOGRAPHIC_DATA]"
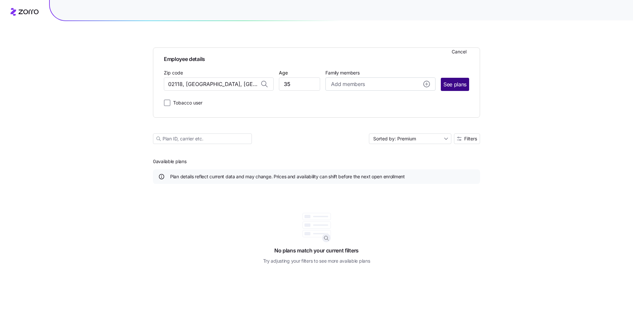
click at [465, 82] on span "See plans" at bounding box center [455, 84] width 23 height 8
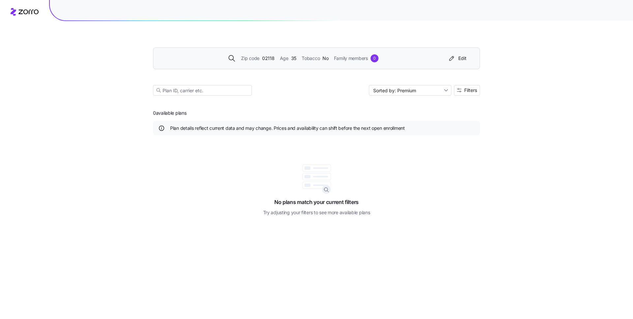
click at [313, 203] on span "No plans match your current filters" at bounding box center [316, 199] width 84 height 15
click at [459, 60] on div "Edit" at bounding box center [457, 58] width 19 height 7
click at [456, 140] on main "Zip code 02118 Age [DEMOGRAPHIC_DATA] Tobacco No Family members 0 Edit Sorted b…" at bounding box center [316, 159] width 327 height 319
click at [474, 92] on span "Filters" at bounding box center [470, 90] width 13 height 5
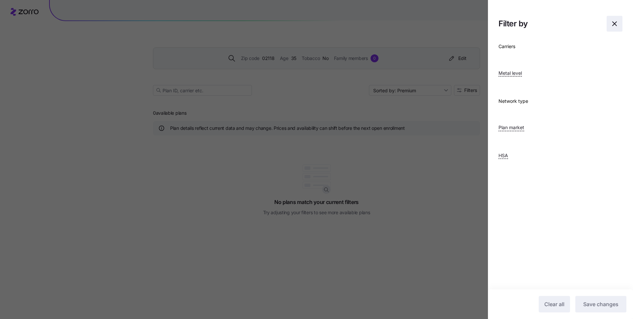
click at [611, 29] on span "button" at bounding box center [614, 23] width 15 height 15
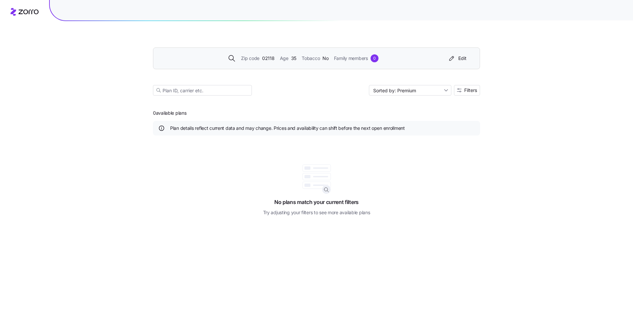
click at [305, 60] on span "Tobacco" at bounding box center [311, 58] width 18 height 7
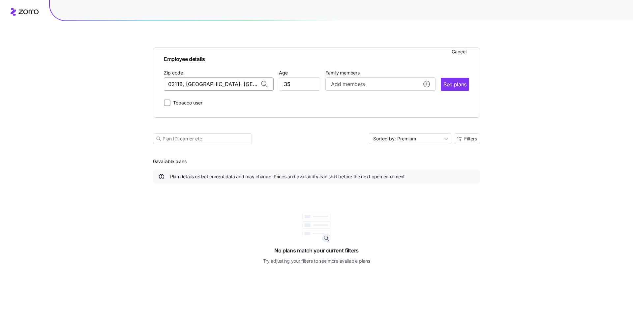
click at [236, 87] on input "02118, Suffolk County, MA" at bounding box center [219, 84] width 110 height 13
click at [458, 87] on span "See plans" at bounding box center [455, 84] width 23 height 8
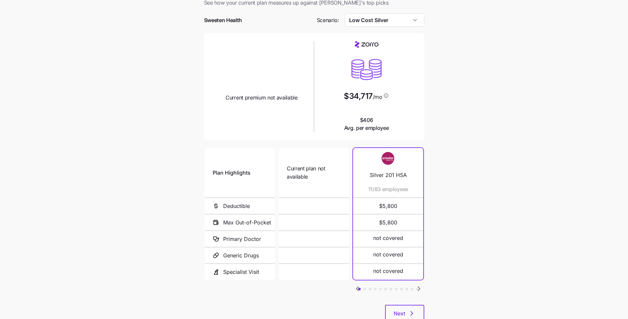
scroll to position [40, 0]
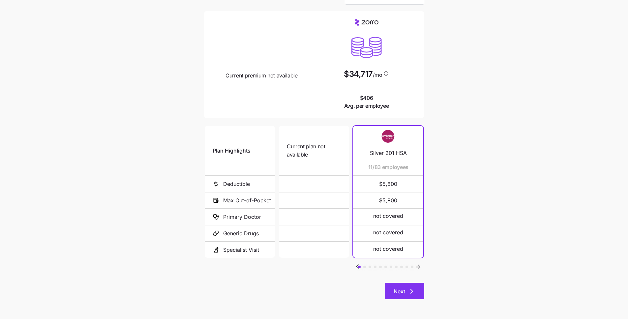
click at [420, 294] on button "Next" at bounding box center [404, 291] width 39 height 16
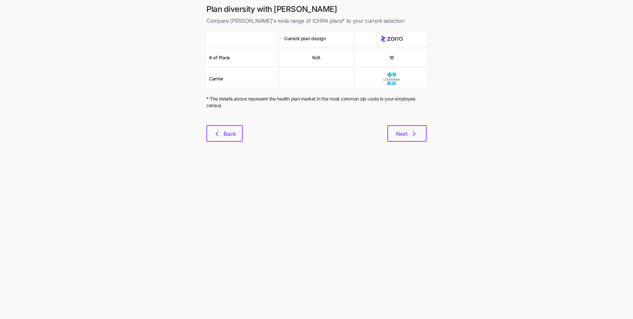
drag, startPoint x: 405, startPoint y: 110, endPoint x: 406, endPoint y: 116, distance: 5.9
click at [405, 112] on div at bounding box center [316, 114] width 220 height 8
click at [407, 133] on span "Next" at bounding box center [402, 134] width 12 height 8
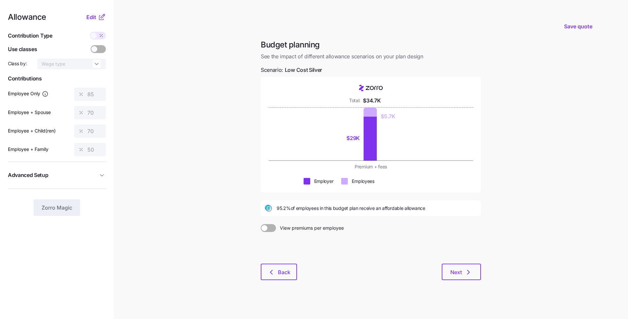
click at [108, 86] on nav "Allowance Edit Contribution Type Use classes Class by: Wage type Contributions …" at bounding box center [57, 161] width 114 height 323
click at [92, 17] on span "Edit" at bounding box center [91, 17] width 10 height 8
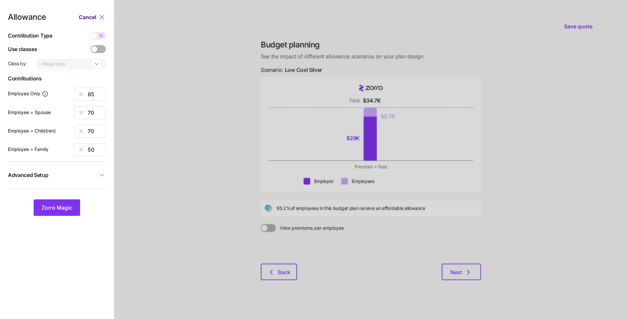
click at [89, 19] on span "Cancel" at bounding box center [87, 17] width 17 height 8
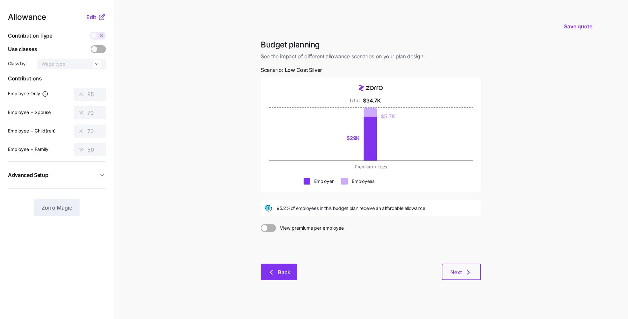
click at [282, 271] on span "Back" at bounding box center [284, 272] width 13 height 8
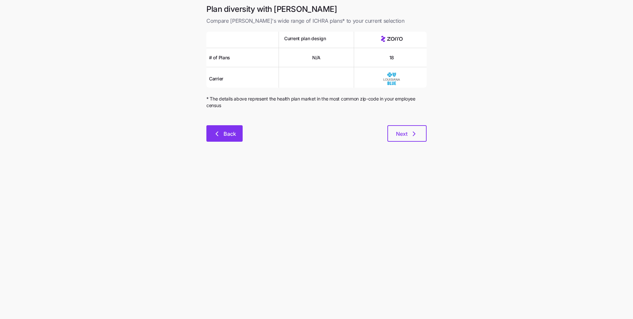
click at [236, 136] on span "Back" at bounding box center [230, 134] width 13 height 8
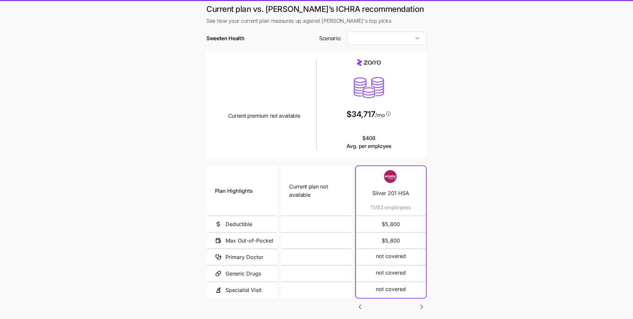
type input "Low Cost Silver"
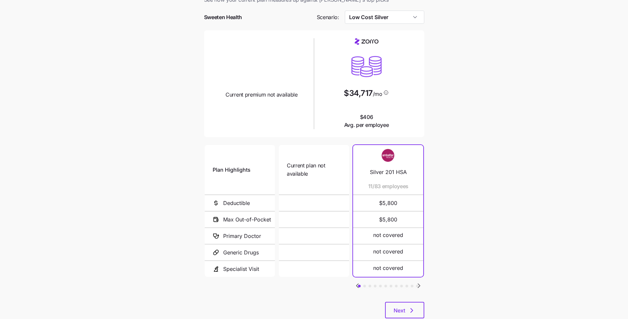
scroll to position [40, 0]
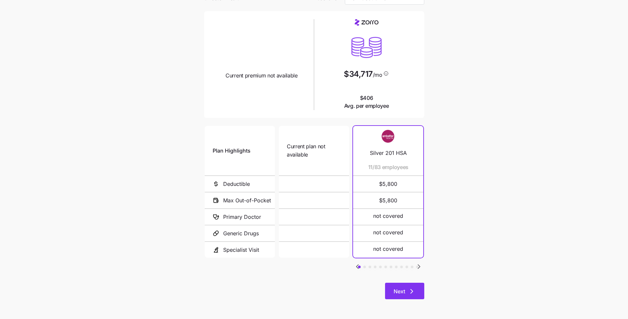
click at [408, 285] on button "Next" at bounding box center [404, 291] width 39 height 16
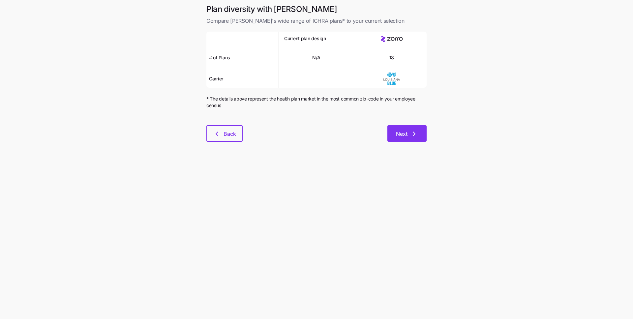
drag, startPoint x: 407, startPoint y: 121, endPoint x: 409, endPoint y: 128, distance: 7.4
click at [407, 121] on div at bounding box center [316, 121] width 220 height 8
click at [409, 129] on button "Next" at bounding box center [407, 133] width 39 height 16
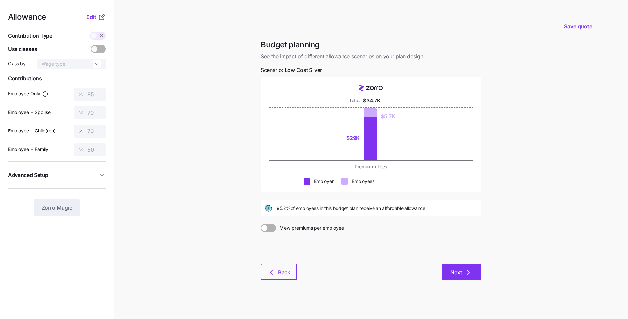
click at [468, 267] on button "Next" at bounding box center [461, 272] width 39 height 16
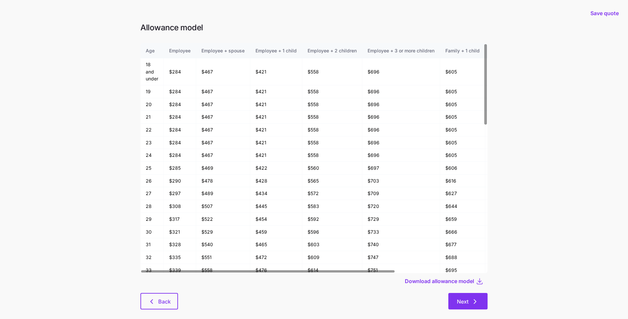
click at [472, 300] on icon "button" at bounding box center [475, 302] width 8 height 8
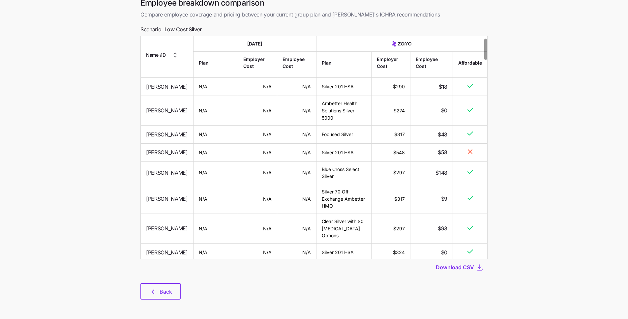
scroll to position [33, 0]
click at [148, 295] on button "Back" at bounding box center [161, 291] width 40 height 16
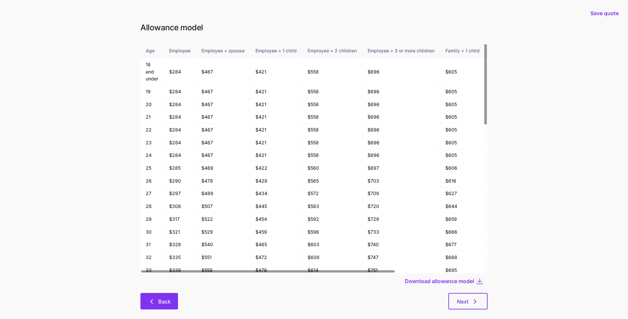
click at [158, 307] on button "Back" at bounding box center [160, 301] width 38 height 16
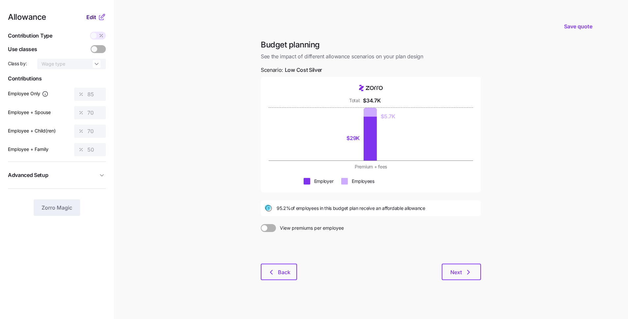
click at [95, 19] on span "Edit" at bounding box center [91, 17] width 10 height 8
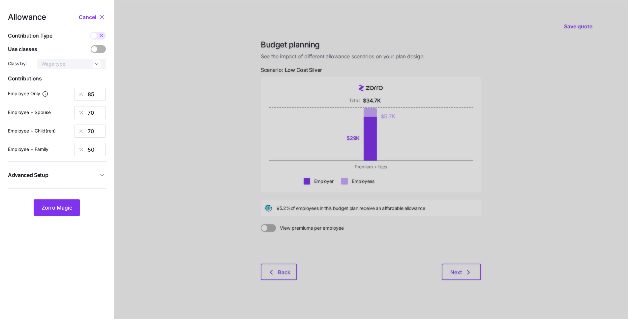
click at [95, 35] on span at bounding box center [94, 36] width 6 height 6
click at [90, 32] on input "checkbox" at bounding box center [90, 32] width 0 height 0
type input "345"
type input "569"
type input "565"
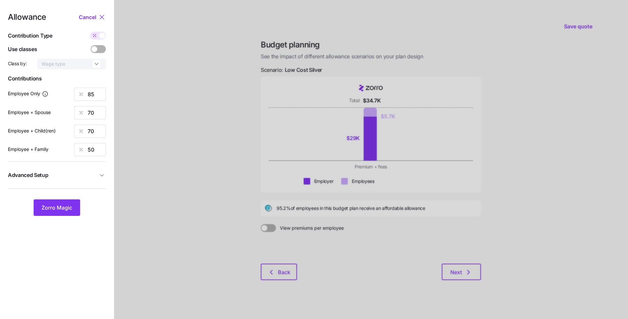
type input "607"
click at [98, 96] on input "345" at bounding box center [90, 94] width 32 height 13
type input "363"
type input "3636"
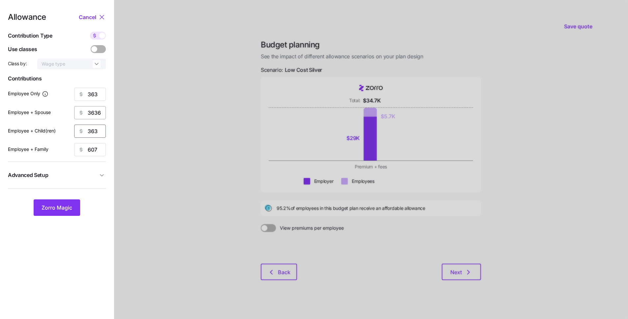
type input "363"
click at [106, 112] on input "3636" at bounding box center [90, 112] width 32 height 13
type input "363"
click at [105, 149] on input "607" at bounding box center [90, 149] width 32 height 13
click at [104, 149] on input "607" at bounding box center [90, 149] width 32 height 13
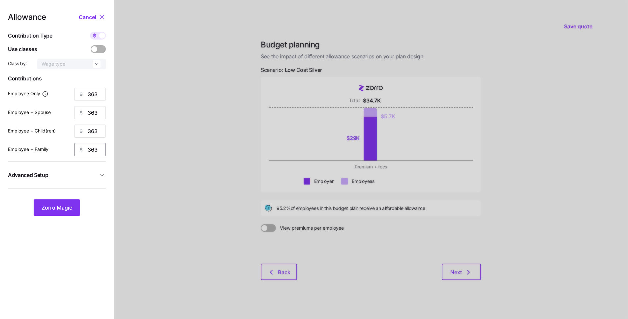
type input "363"
click at [78, 172] on span "Advanced Setup" at bounding box center [53, 175] width 90 height 8
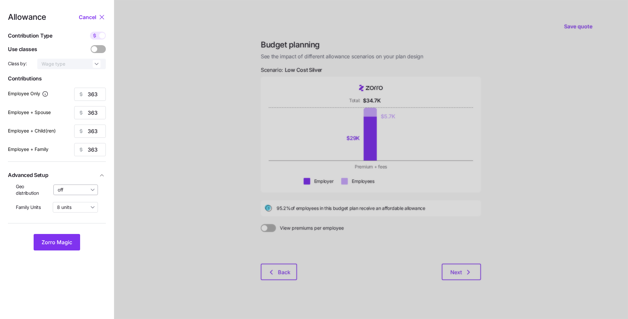
click at [77, 192] on input "off" at bounding box center [75, 190] width 45 height 11
click at [76, 228] on span "By state (27)" at bounding box center [74, 228] width 28 height 7
type input "By state (27)"
click at [65, 243] on span "Zorro Magic" at bounding box center [57, 242] width 31 height 8
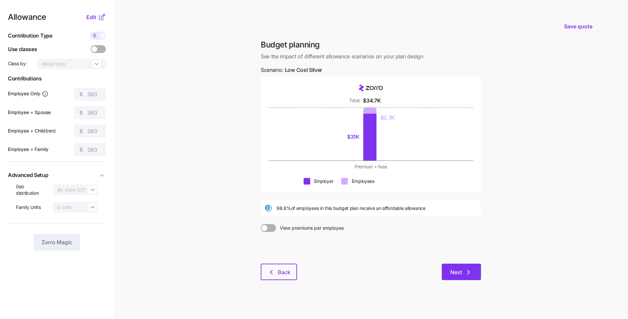
click at [462, 272] on span "Next" at bounding box center [462, 272] width 22 height 8
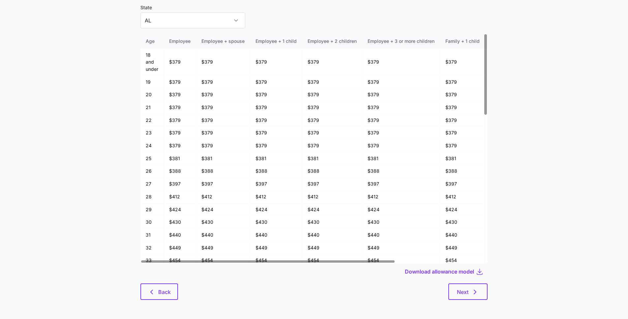
scroll to position [35, 0]
click at [464, 301] on div "Allowance model State [US_STATE] Age Employee Employee + spouse Employee + 1 ch…" at bounding box center [314, 147] width 358 height 320
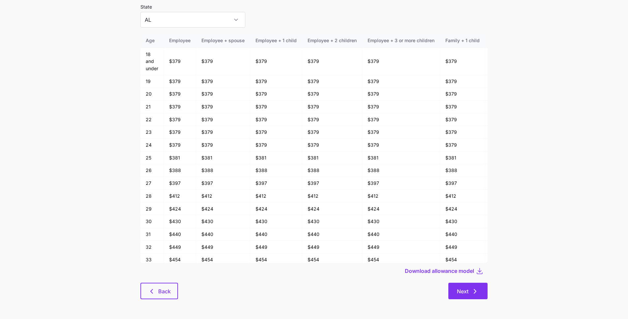
click at [464, 291] on span "Next" at bounding box center [463, 292] width 12 height 8
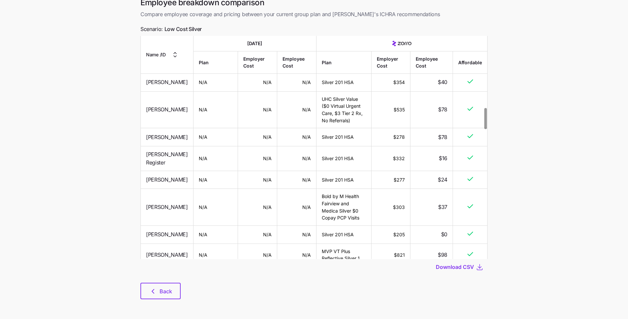
scroll to position [550, 0]
